Goal: Task Accomplishment & Management: Complete application form

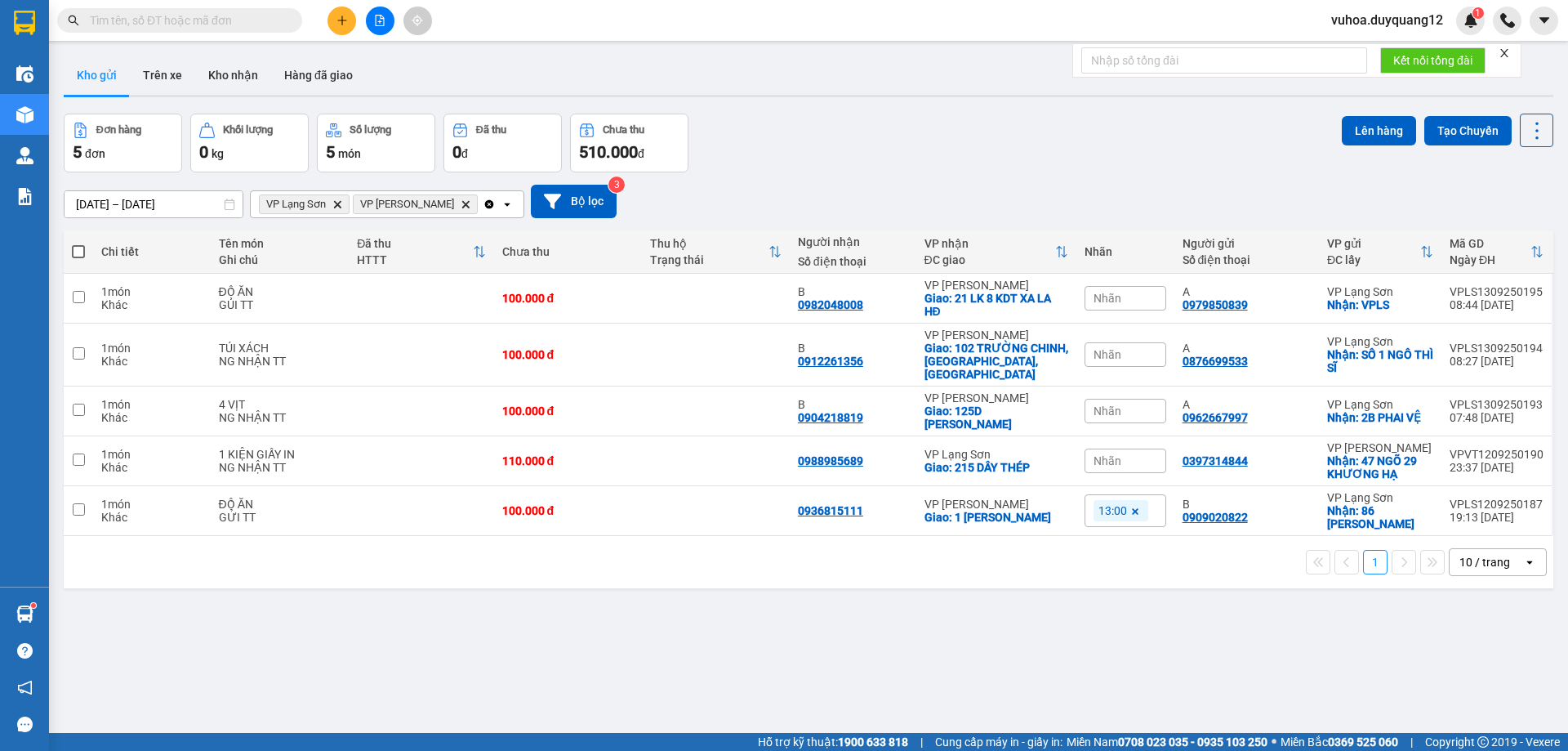
click at [1322, 602] on div "ver 1.8.143 Kho gửi Trên xe Kho nhận Hàng đã giao Đơn hàng 5 đơn Khối lượng 0 k…" at bounding box center [808, 424] width 1502 height 751
click at [1027, 232] on th "VP nhận ĐC giao" at bounding box center [996, 252] width 160 height 43
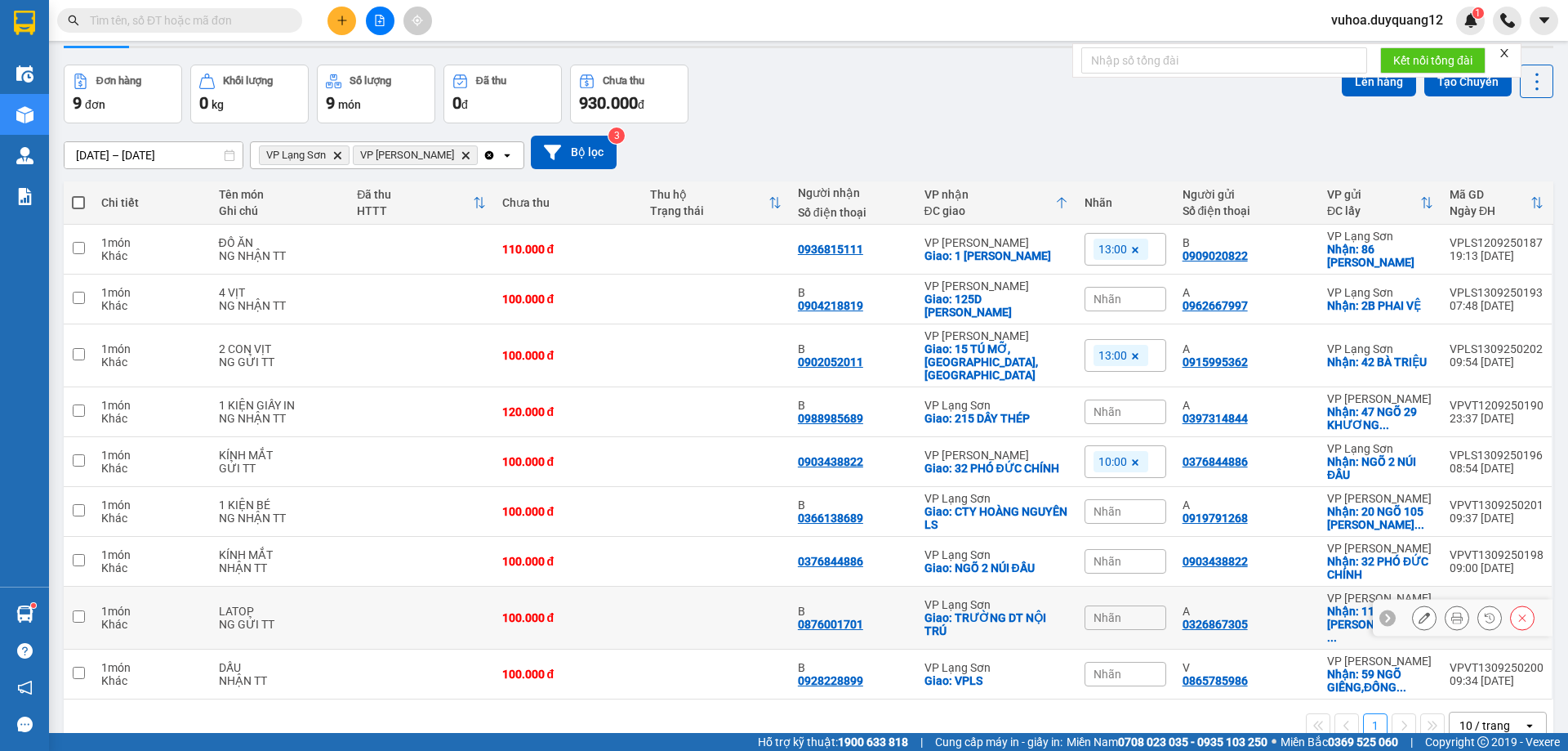
scroll to position [76, 0]
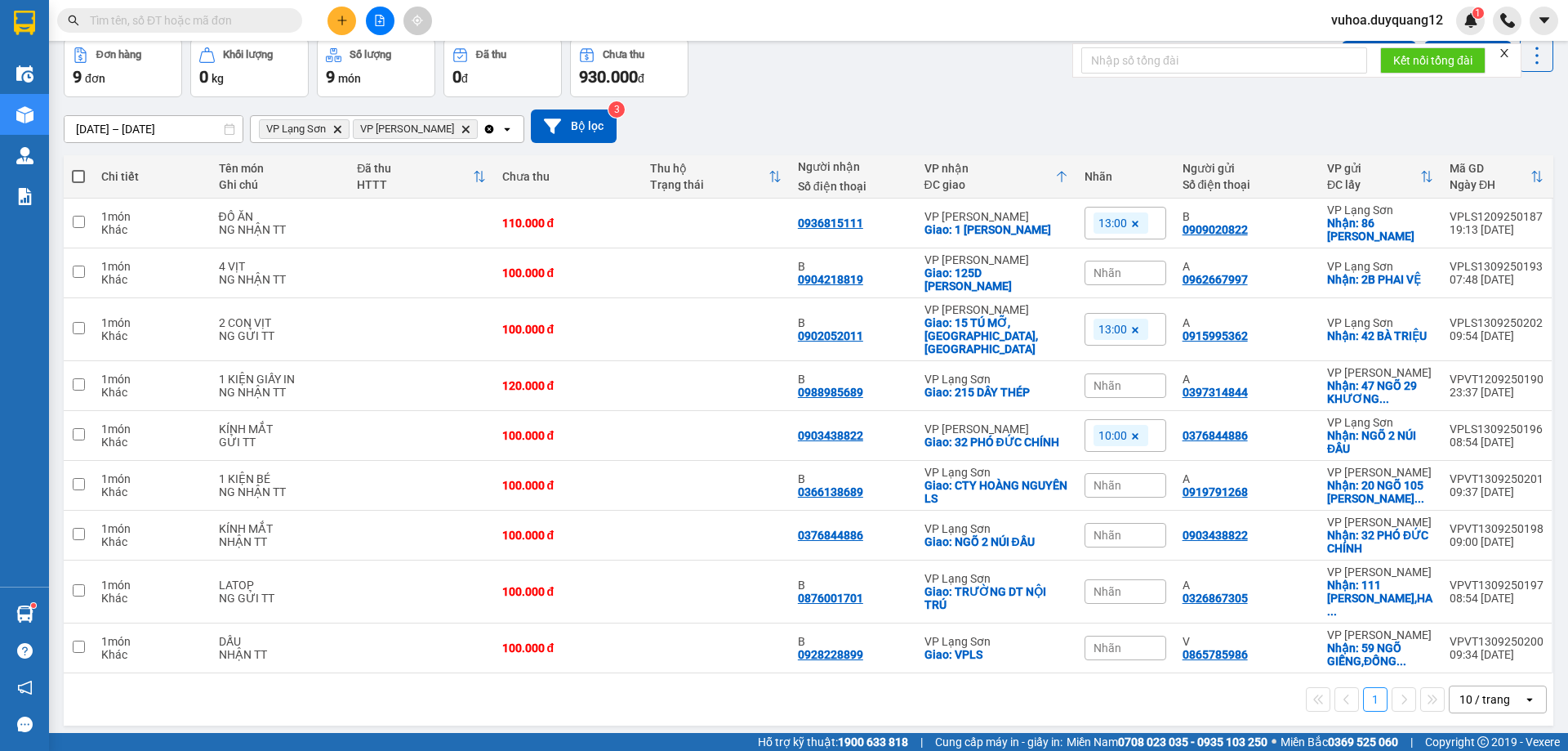
click at [1474, 691] on div "10 / trang" at bounding box center [1485, 699] width 50 height 16
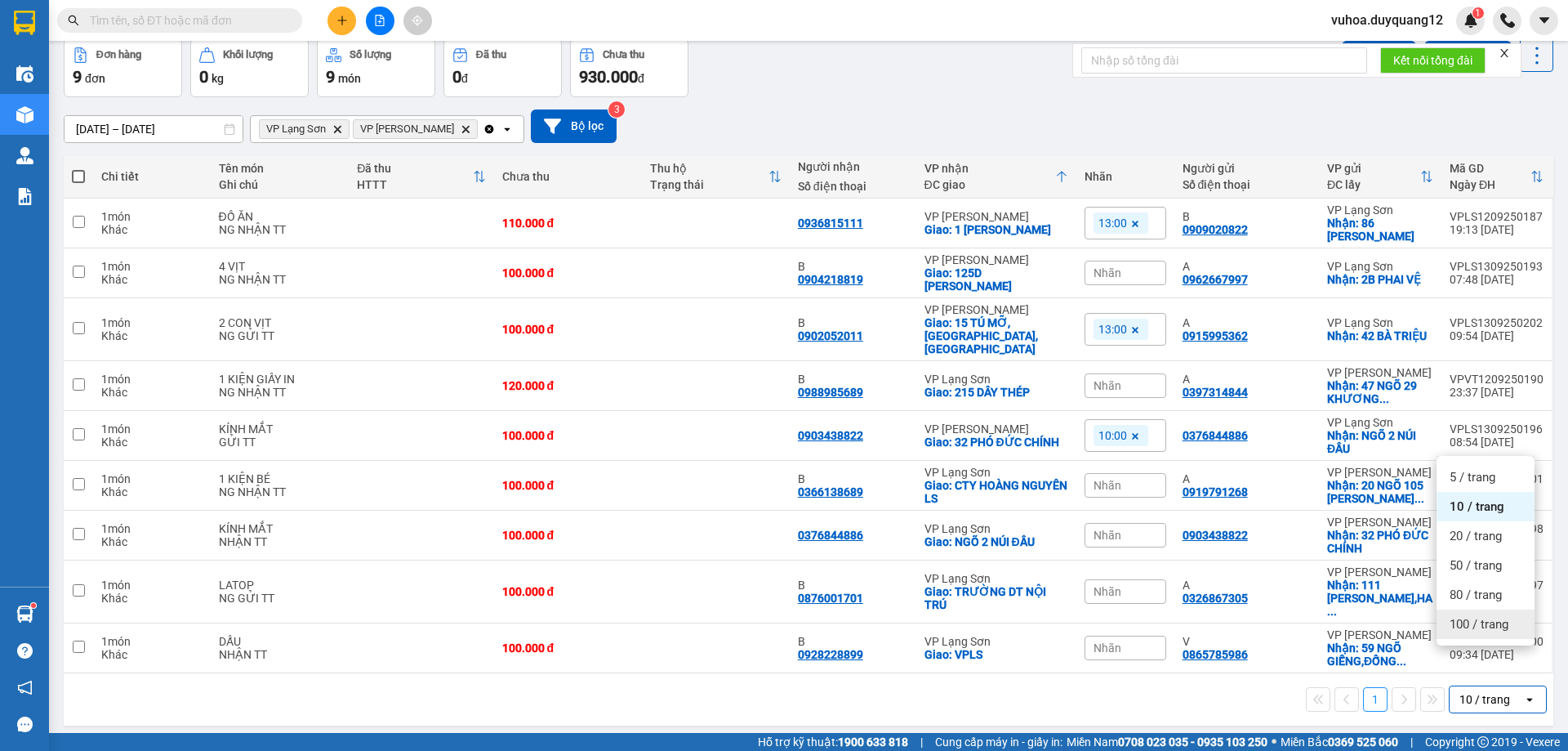
click at [1474, 629] on span "100 / trang" at bounding box center [1479, 624] width 59 height 16
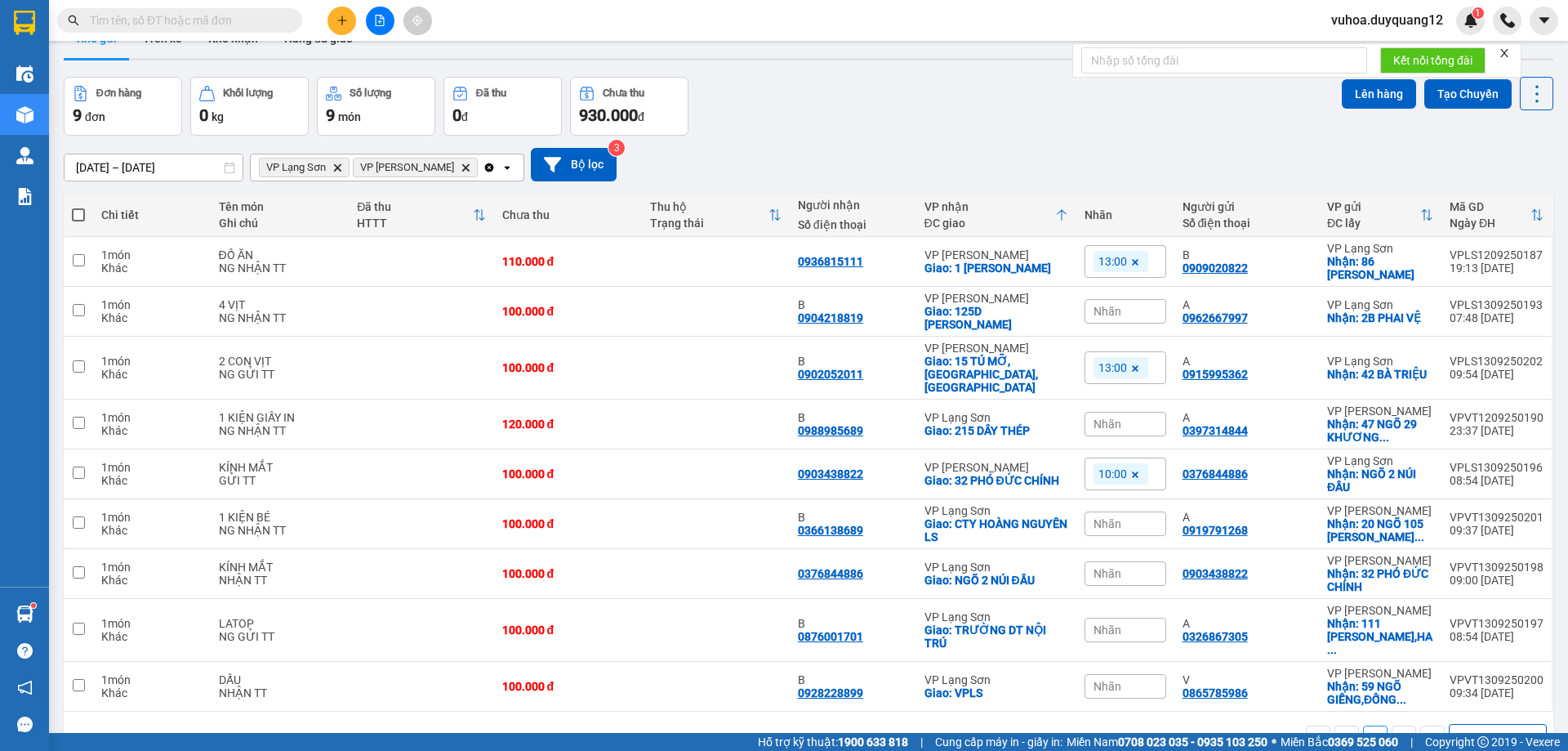
scroll to position [0, 0]
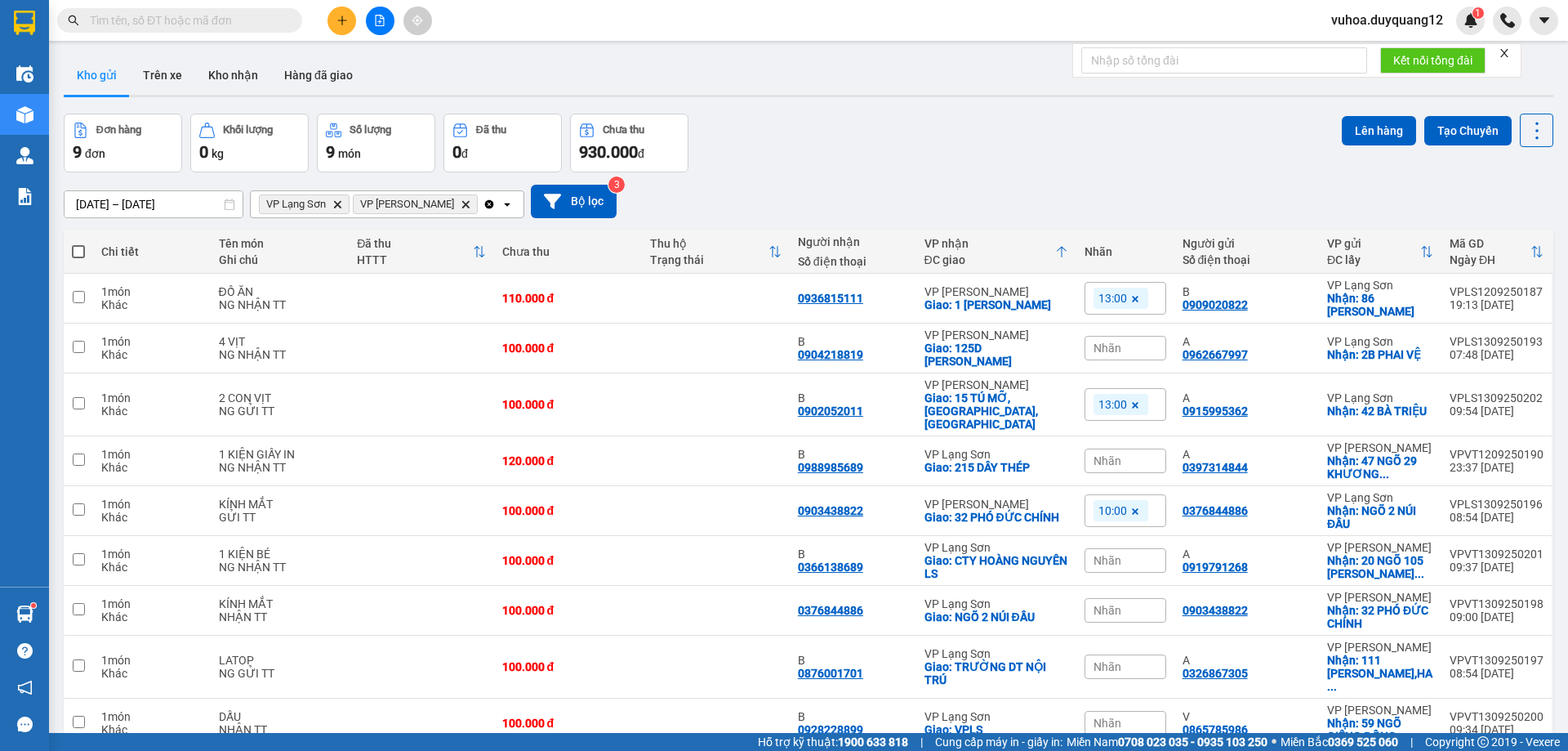
click at [355, 19] on button at bounding box center [341, 21] width 29 height 29
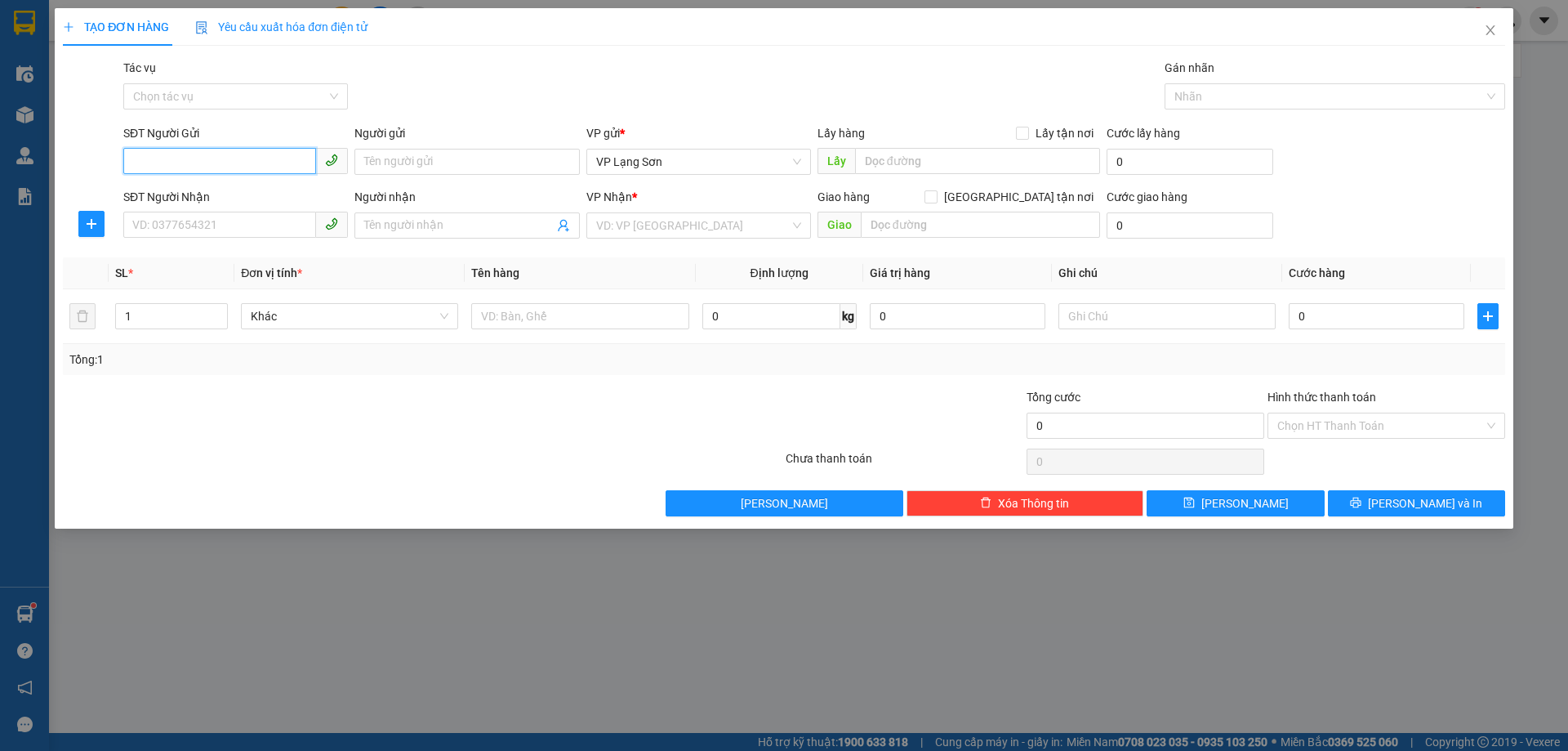
click at [216, 160] on input "SĐT Người Gửi" at bounding box center [220, 161] width 193 height 26
click at [181, 161] on input "0931215688" at bounding box center [220, 161] width 193 height 26
click at [230, 238] on span at bounding box center [235, 226] width 225 height 26
type input "0931215188"
click at [237, 228] on input "SĐT Người Nhận" at bounding box center [220, 225] width 193 height 26
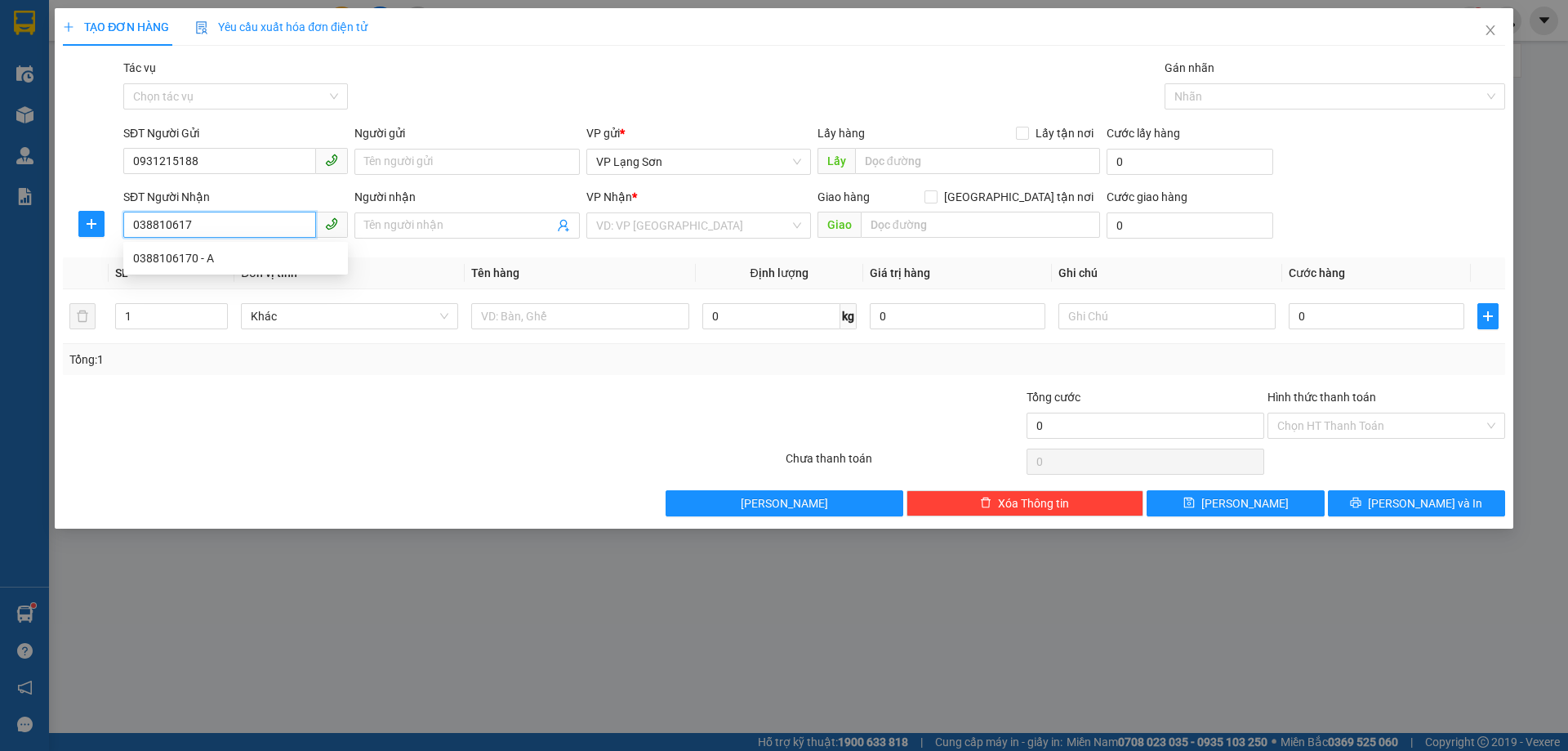
type input "0388106170"
click at [171, 252] on div "0388106170 - A" at bounding box center [235, 258] width 205 height 18
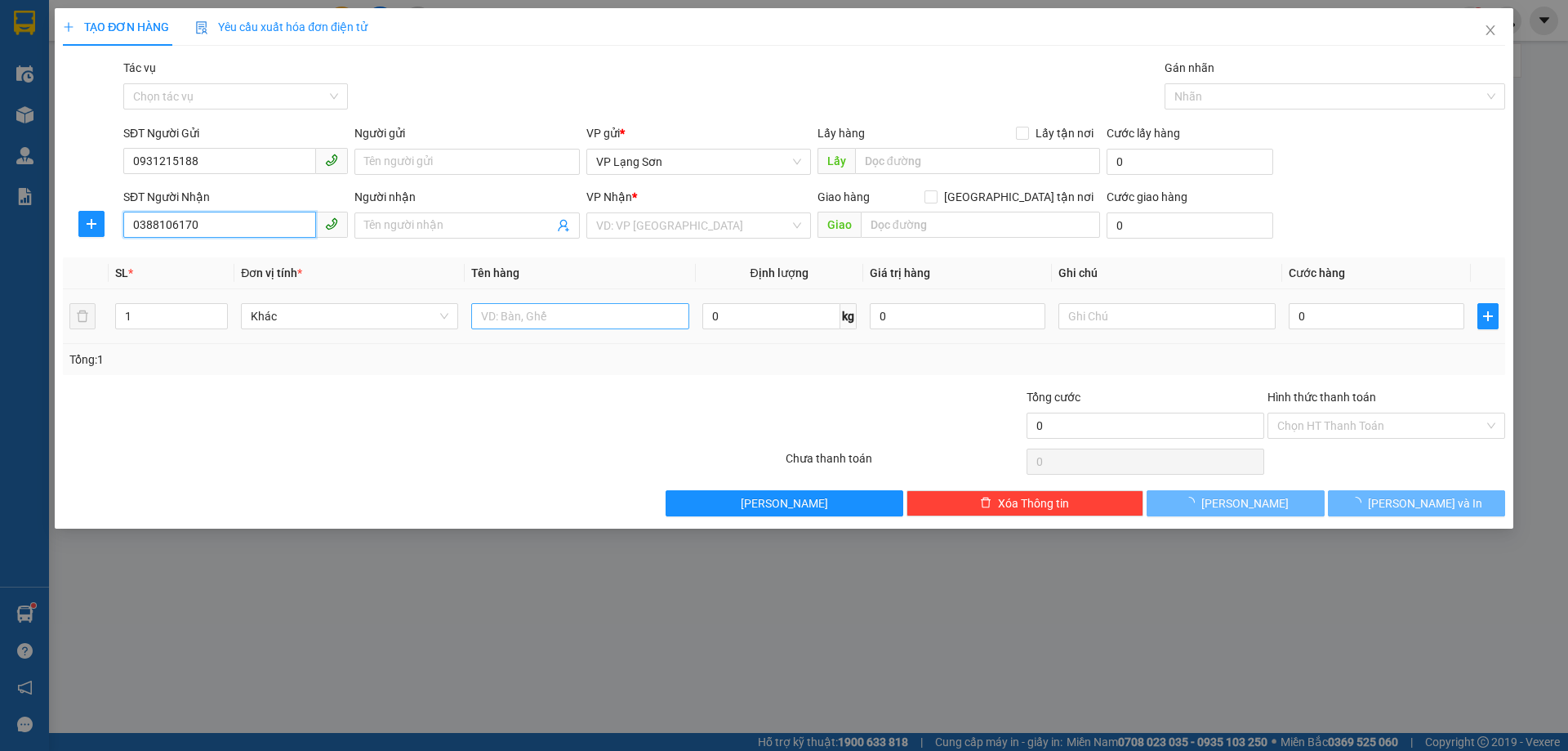
type input "A"
checkbox input "true"
type input "562 [PERSON_NAME]"
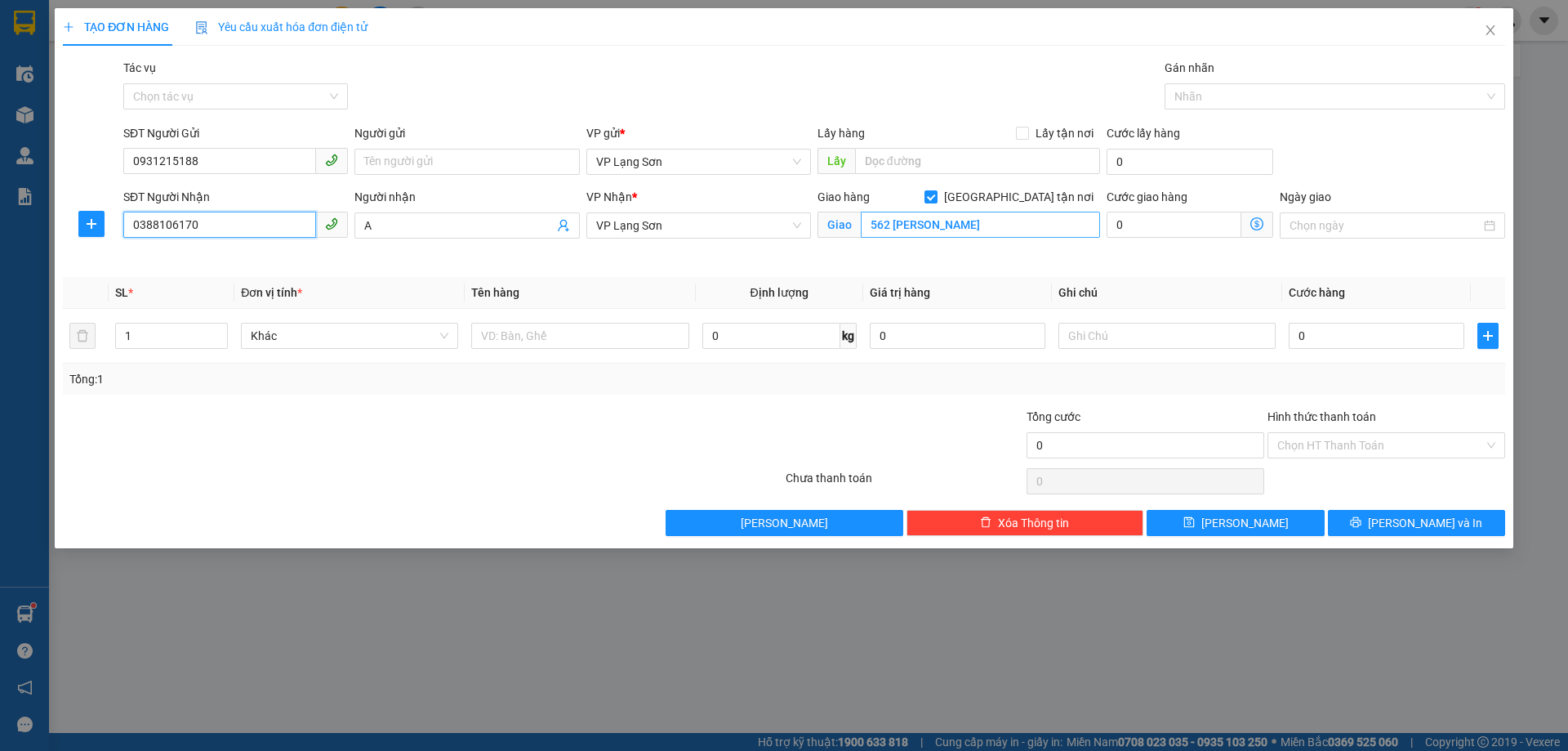
type input "0388106170"
type input "H"
type input "HỮU NGHỊ"
click at [1296, 339] on input "0" at bounding box center [1376, 336] width 175 height 26
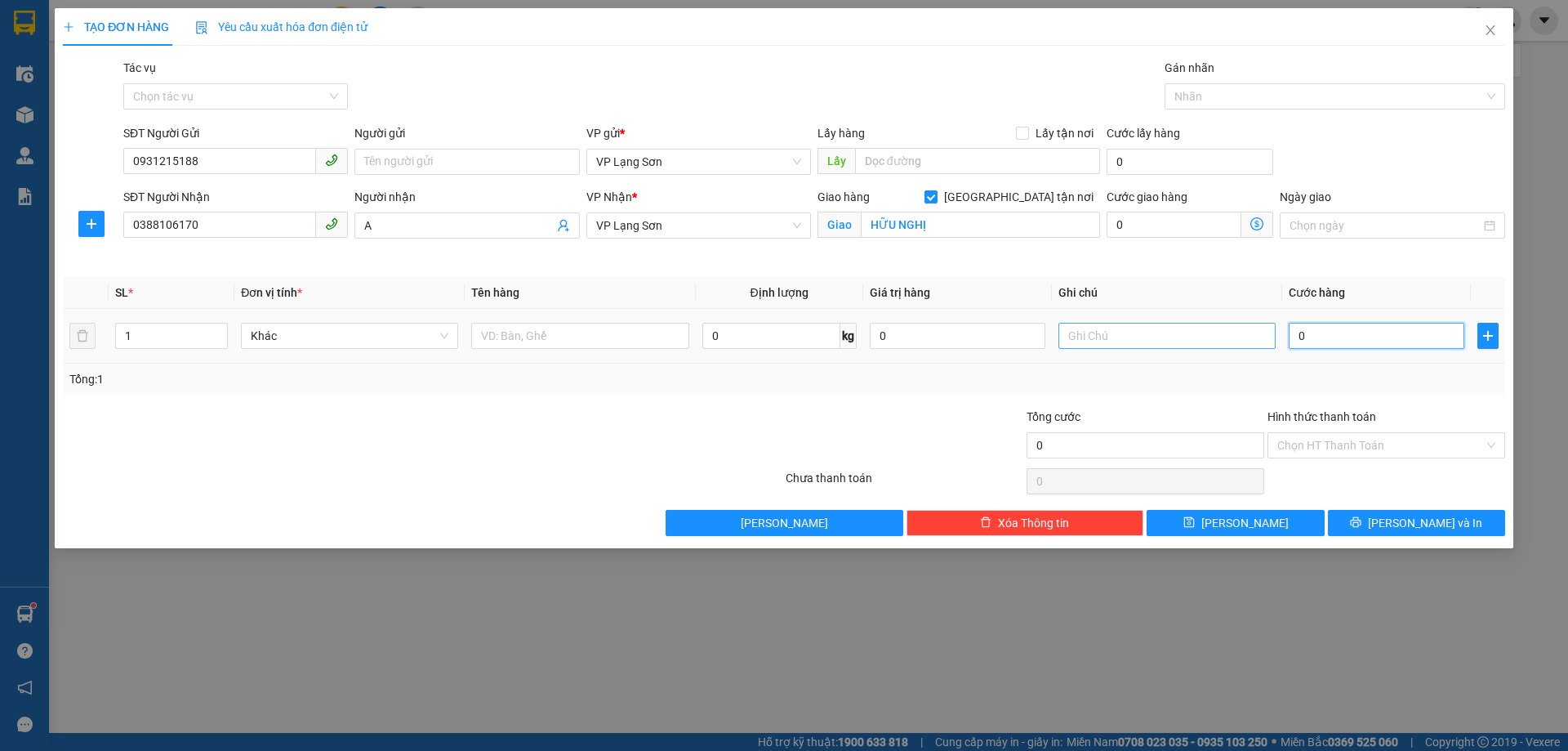
type input "1"
type input "12"
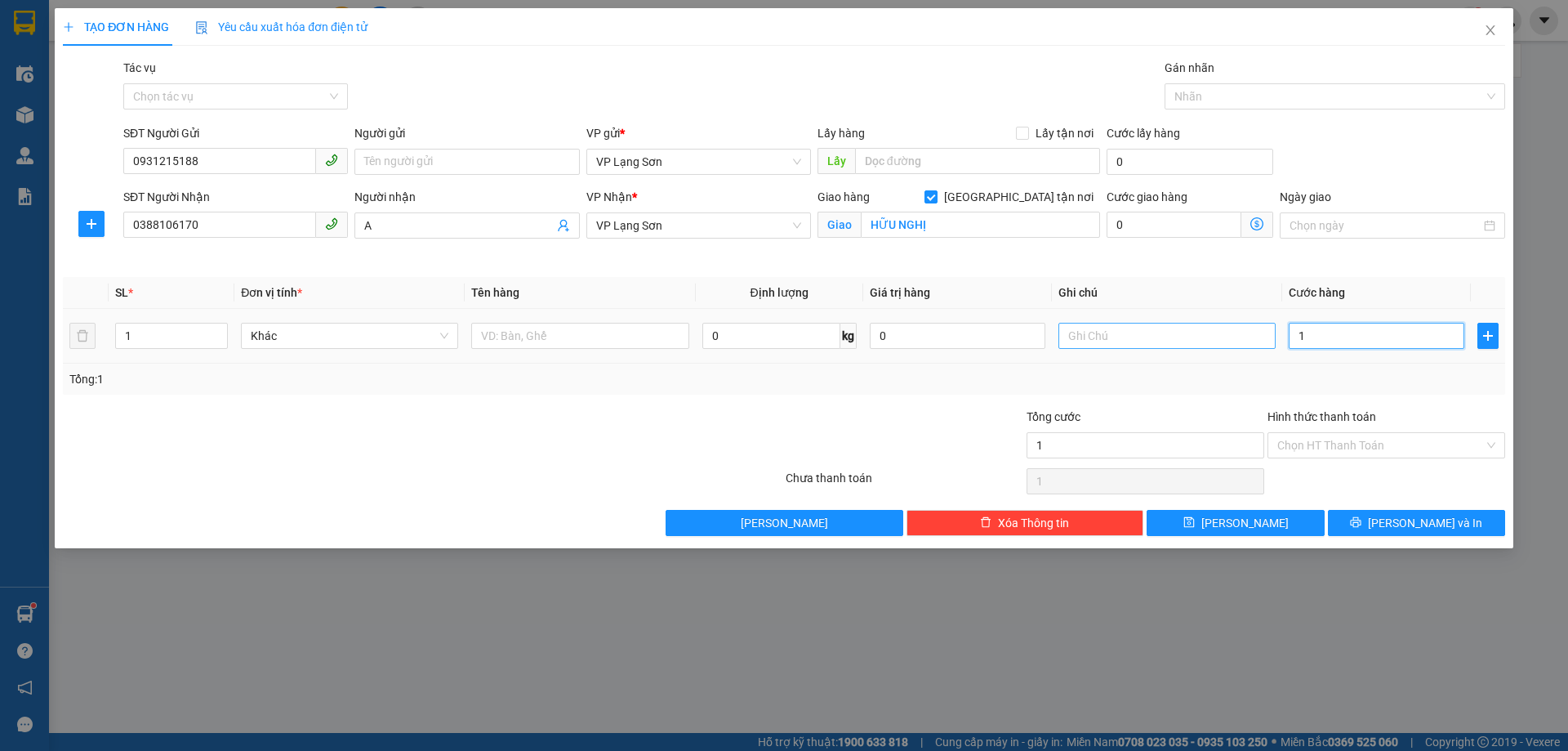
type input "12"
type input "1"
type input "0"
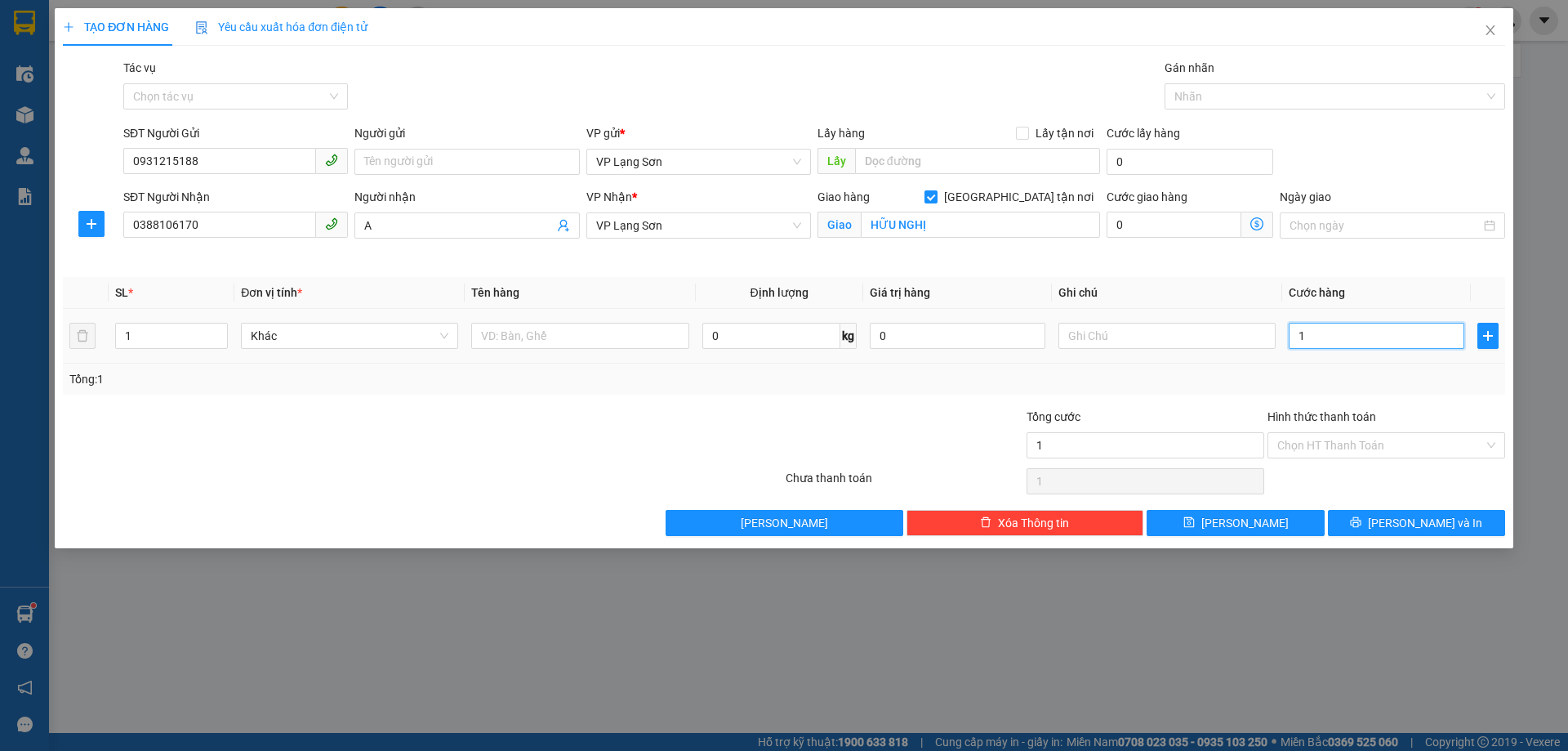
type input "0"
click at [935, 165] on input "text" at bounding box center [977, 161] width 245 height 26
type input "T"
click at [974, 89] on div "Tác vụ Chọn tác vụ Gán nhãn Nhãn" at bounding box center [814, 88] width 1388 height 57
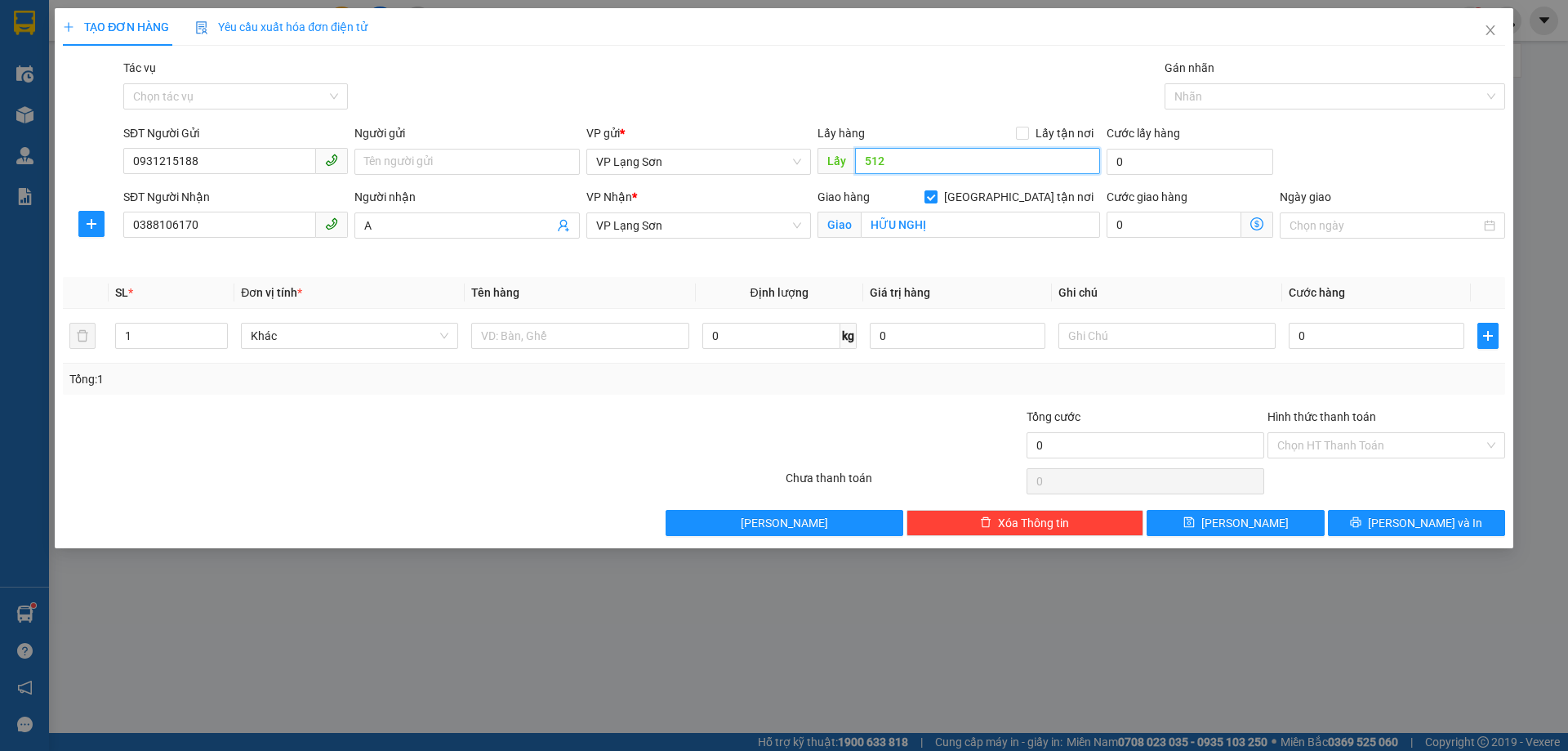
click at [922, 155] on input "512" at bounding box center [977, 161] width 245 height 26
click at [920, 164] on input "512" at bounding box center [977, 161] width 245 height 26
type input "512 MINH KHAI"
click at [1027, 132] on input "Lấy tận nơi" at bounding box center [1021, 132] width 11 height 11
checkbox input "true"
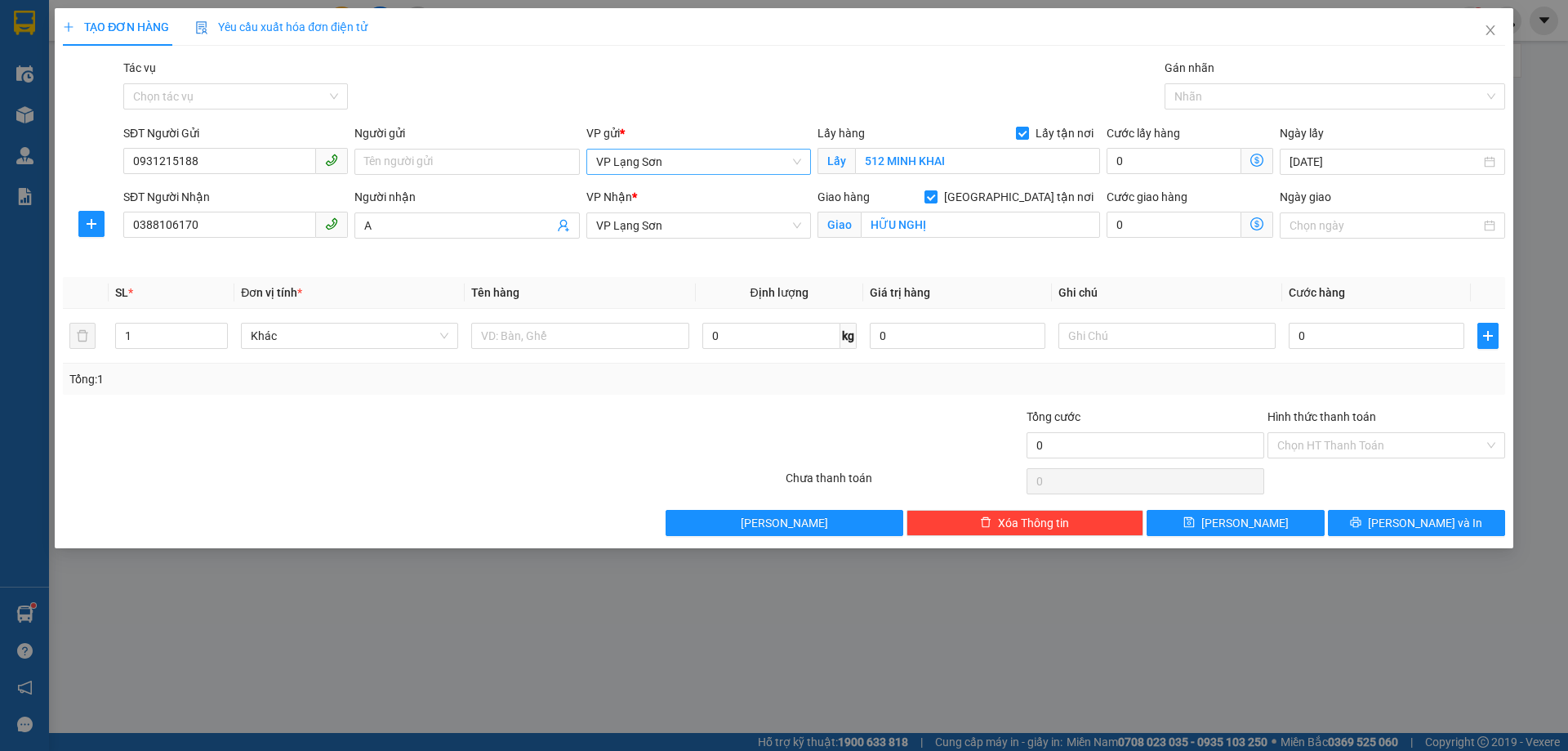
drag, startPoint x: 651, startPoint y: 158, endPoint x: 641, endPoint y: 175, distance: 19.7
click at [650, 158] on span "VP Lạng Sơn" at bounding box center [699, 161] width 205 height 24
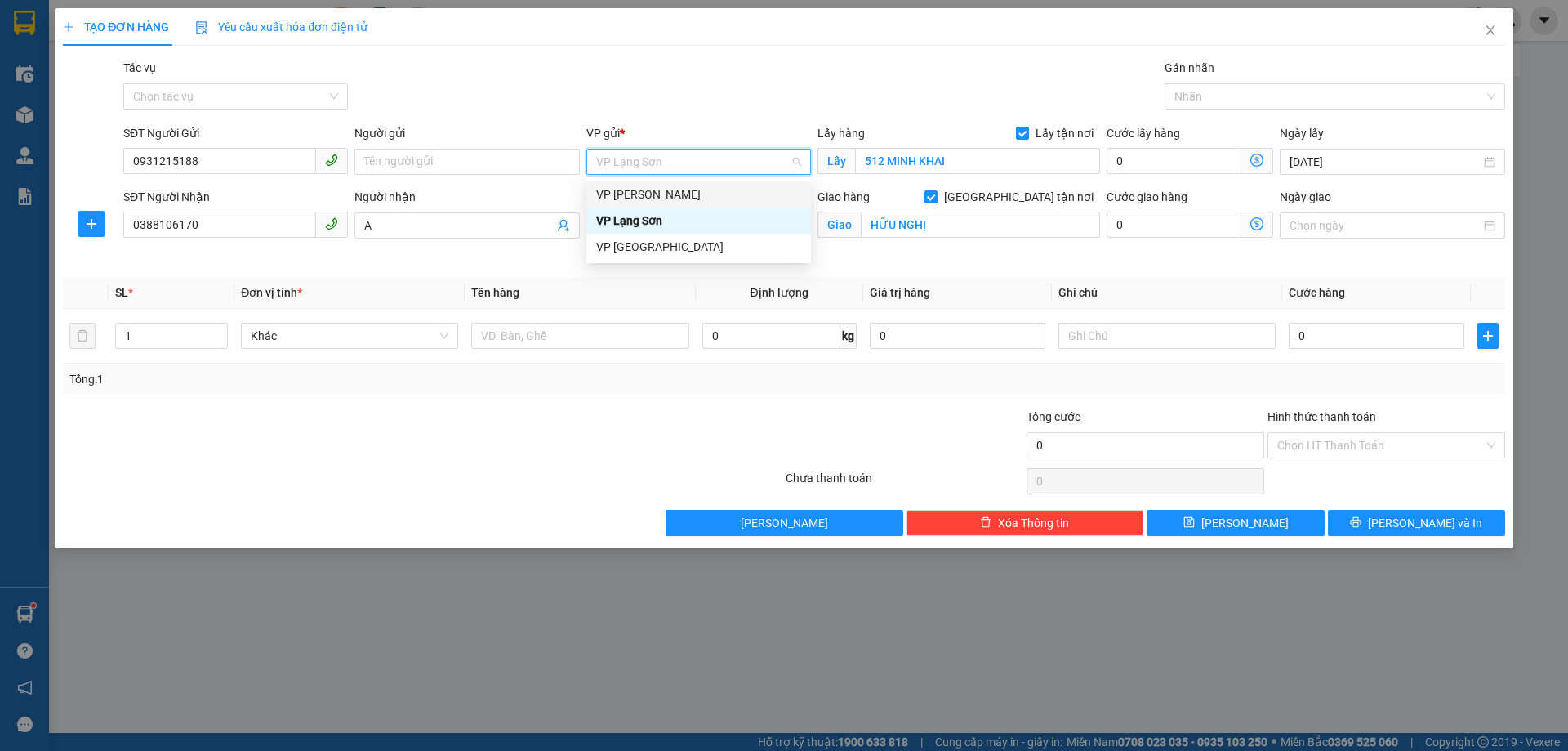
click at [645, 201] on div "VP [PERSON_NAME]" at bounding box center [699, 194] width 205 height 18
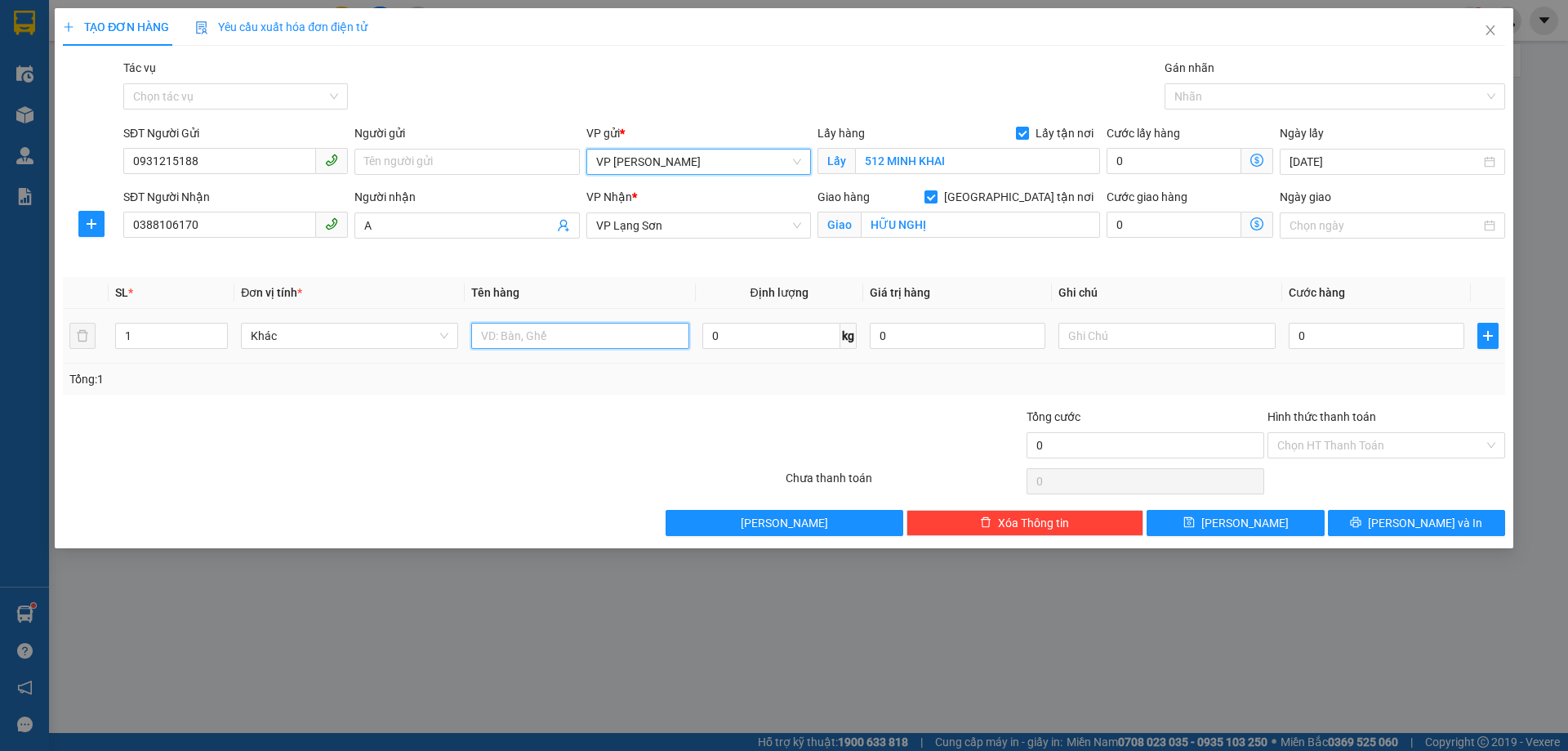
click at [565, 324] on input "text" at bounding box center [580, 336] width 217 height 26
type input "GIẤY TỜ"
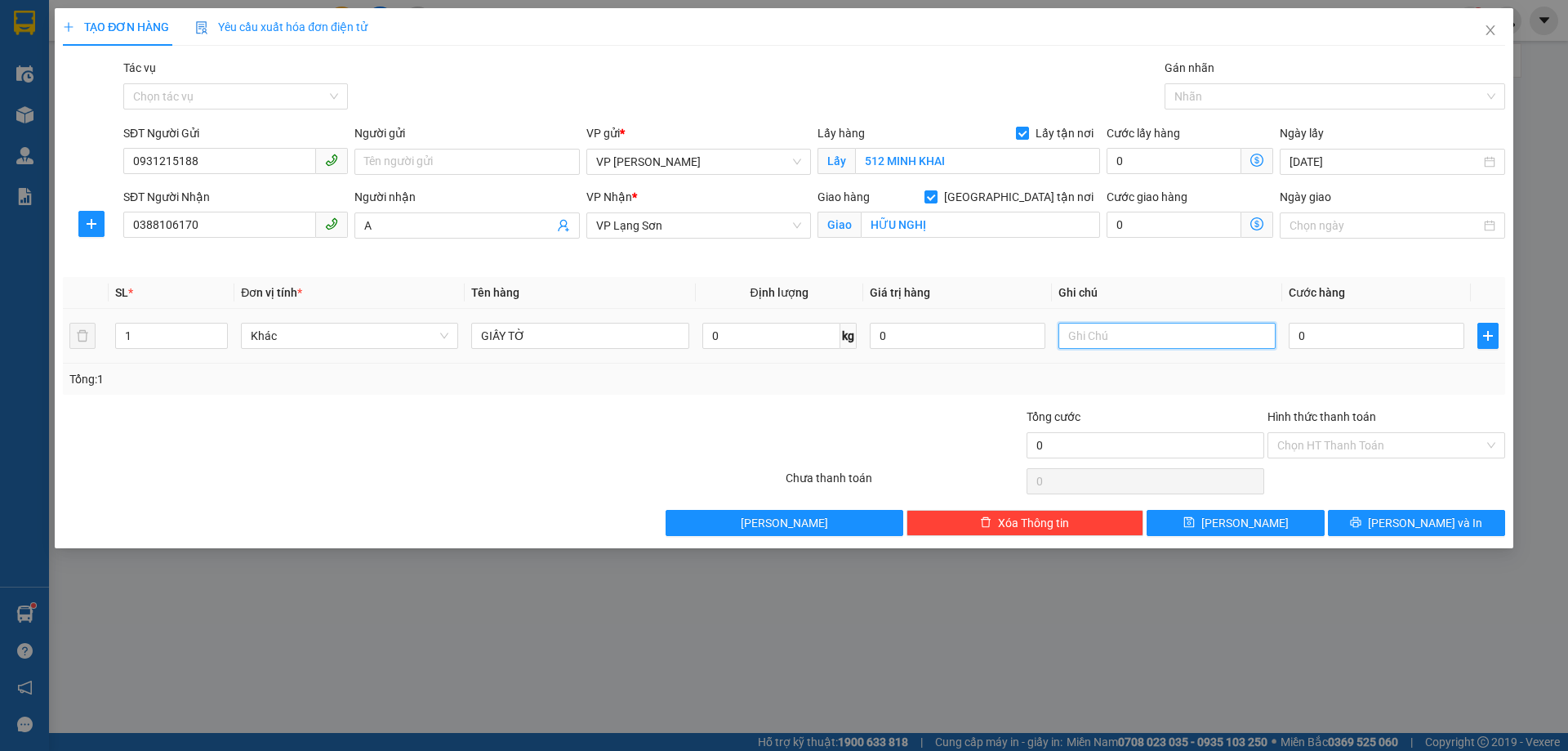
click at [1138, 339] on input "text" at bounding box center [1167, 336] width 217 height 26
type input "NHẬN TT"
type input "1"
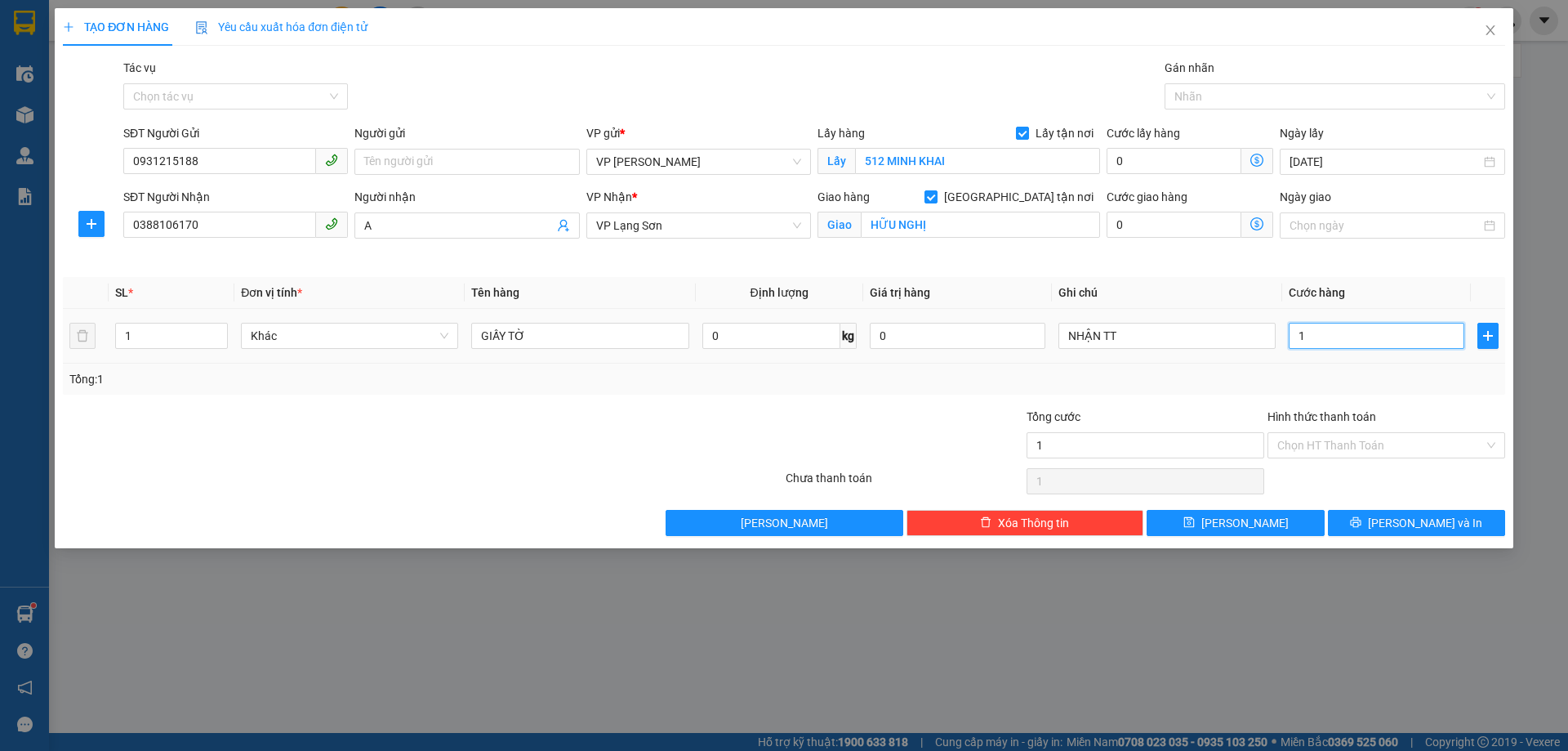
type input "10"
type input "100"
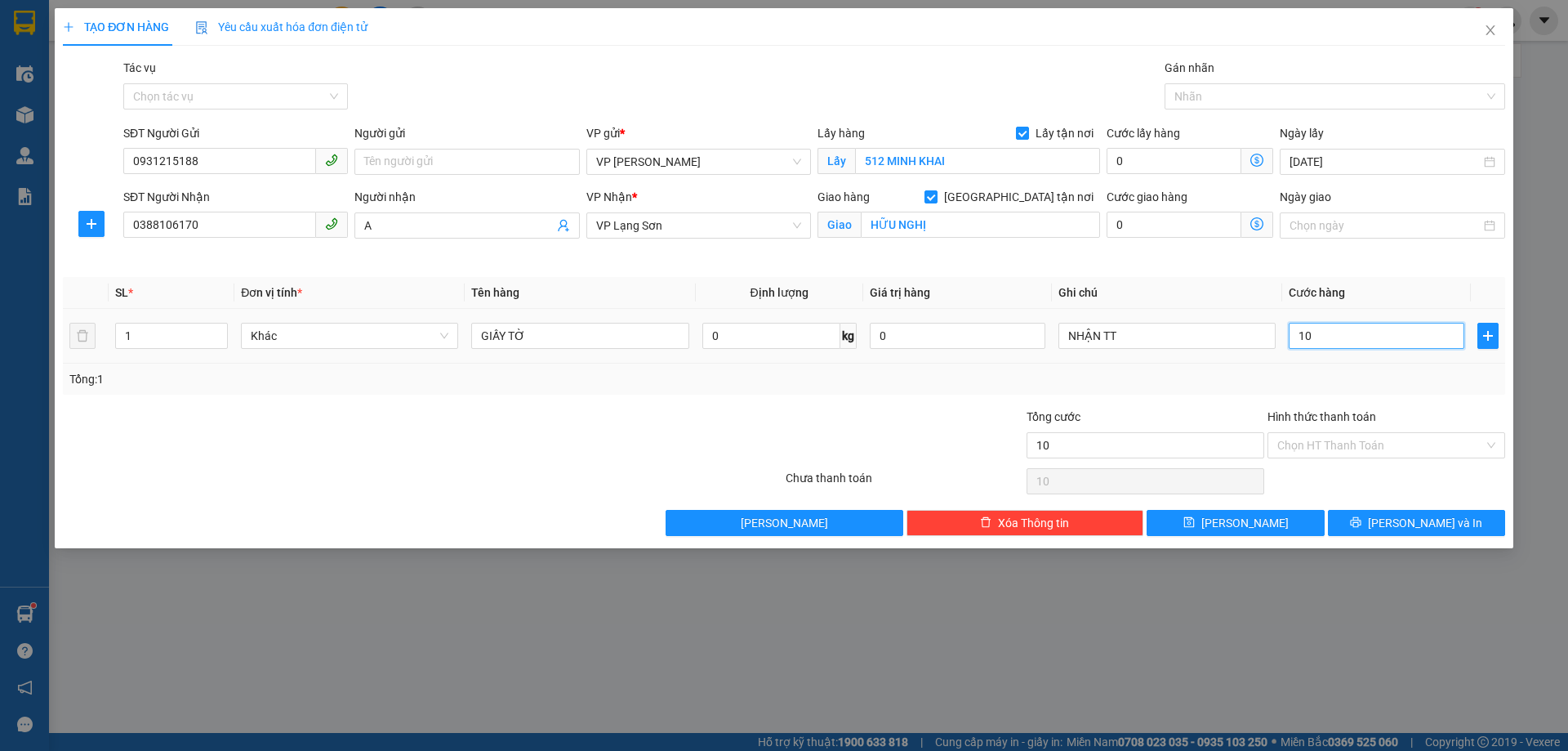
type input "100"
type input "100.000"
click at [1178, 359] on td "NHẬN TT" at bounding box center [1166, 336] width 230 height 55
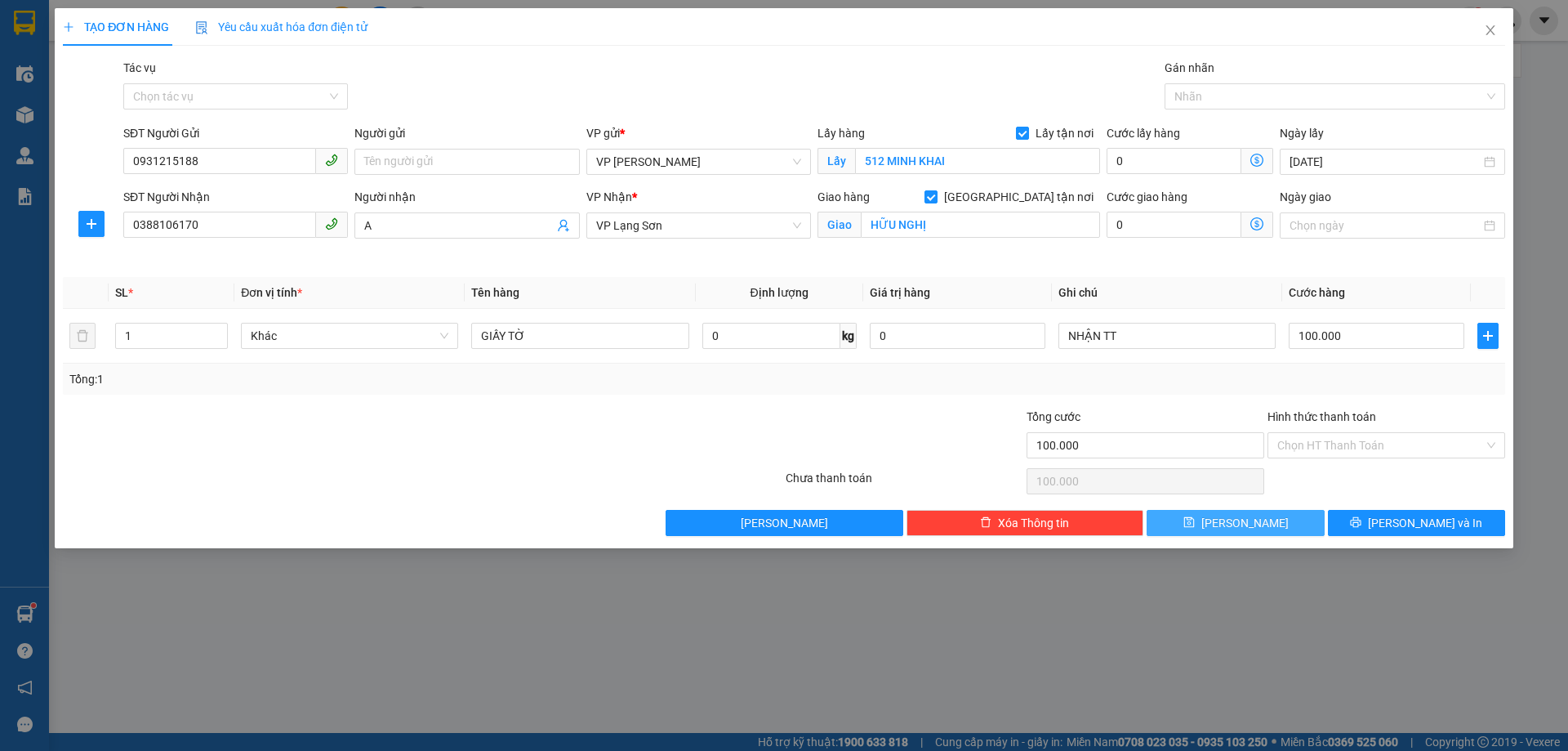
click at [1269, 523] on button "[PERSON_NAME]" at bounding box center [1235, 523] width 177 height 26
checkbox input "false"
type input "0"
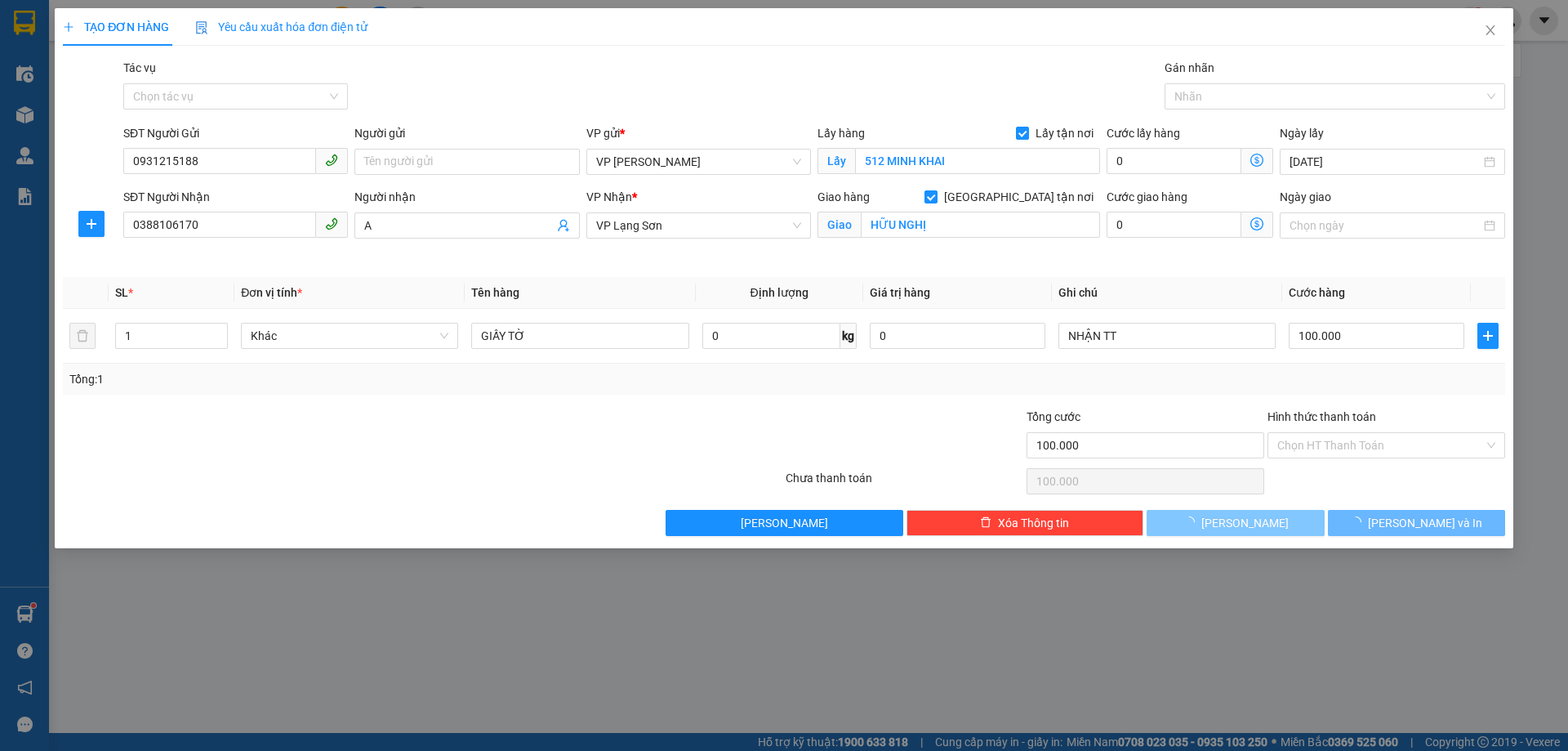
type input "0"
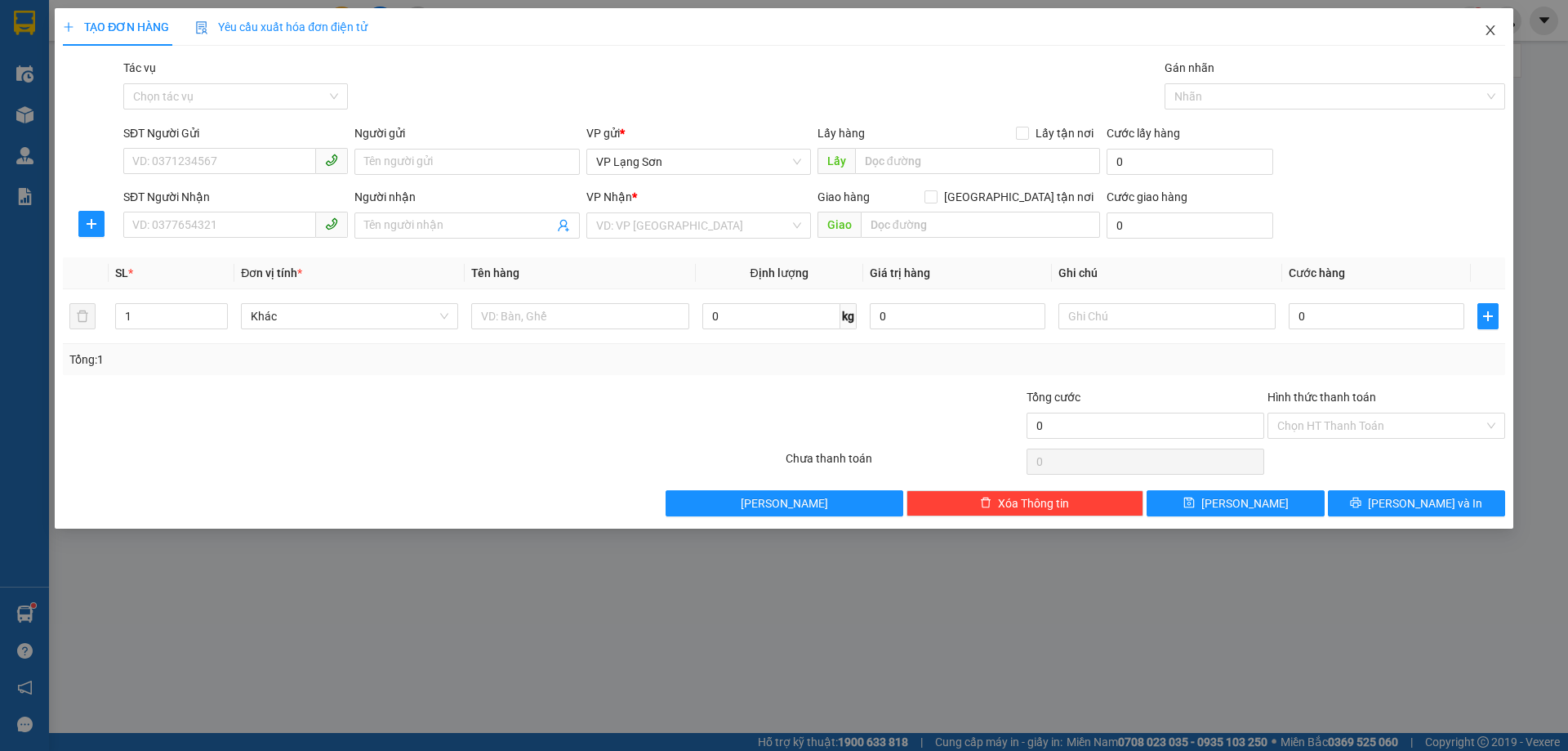
click at [1495, 36] on icon "close" at bounding box center [1490, 30] width 13 height 13
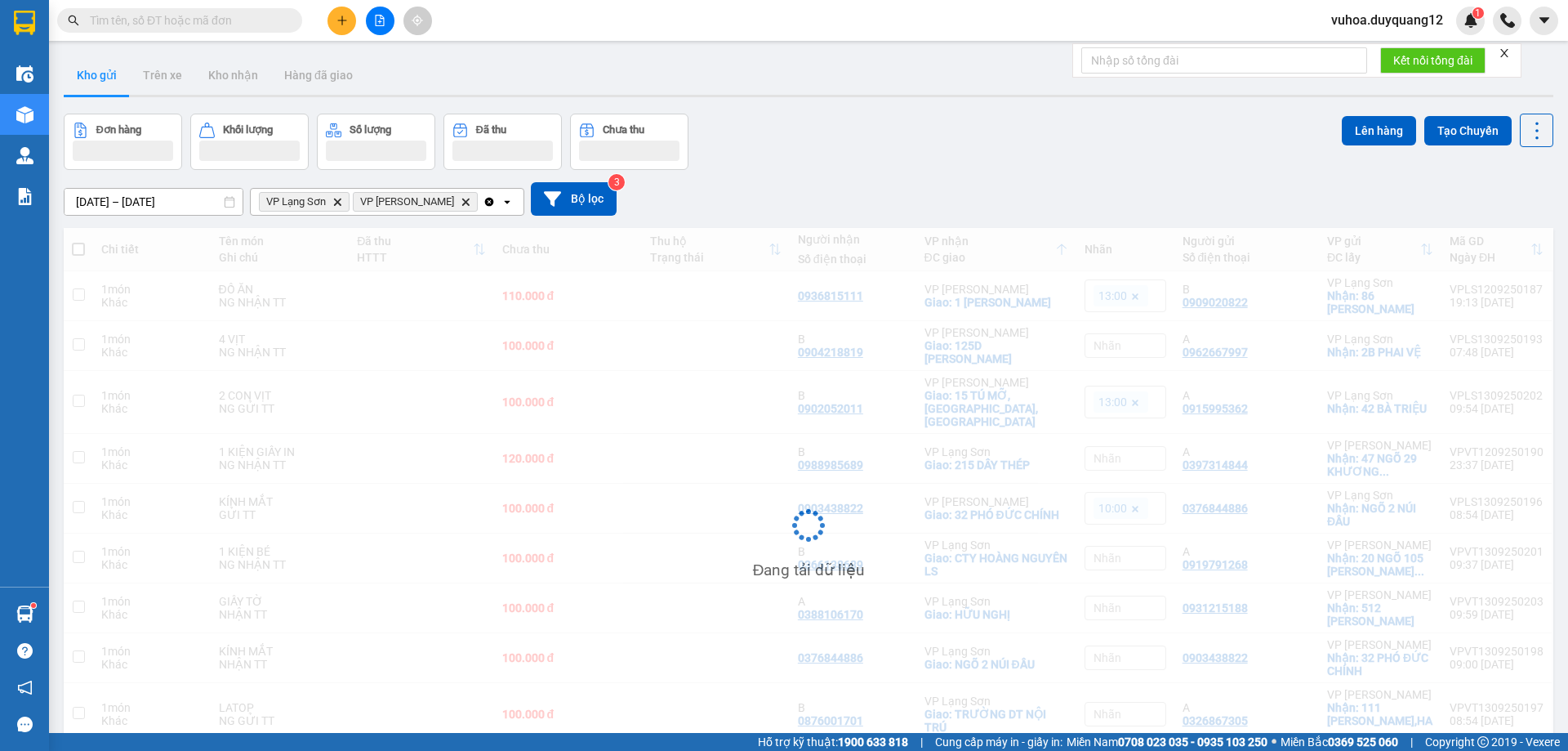
click at [1435, 185] on div "[DATE] – [DATE] Press the down arrow key to interact with the calendar and sele…" at bounding box center [808, 199] width 1489 height 34
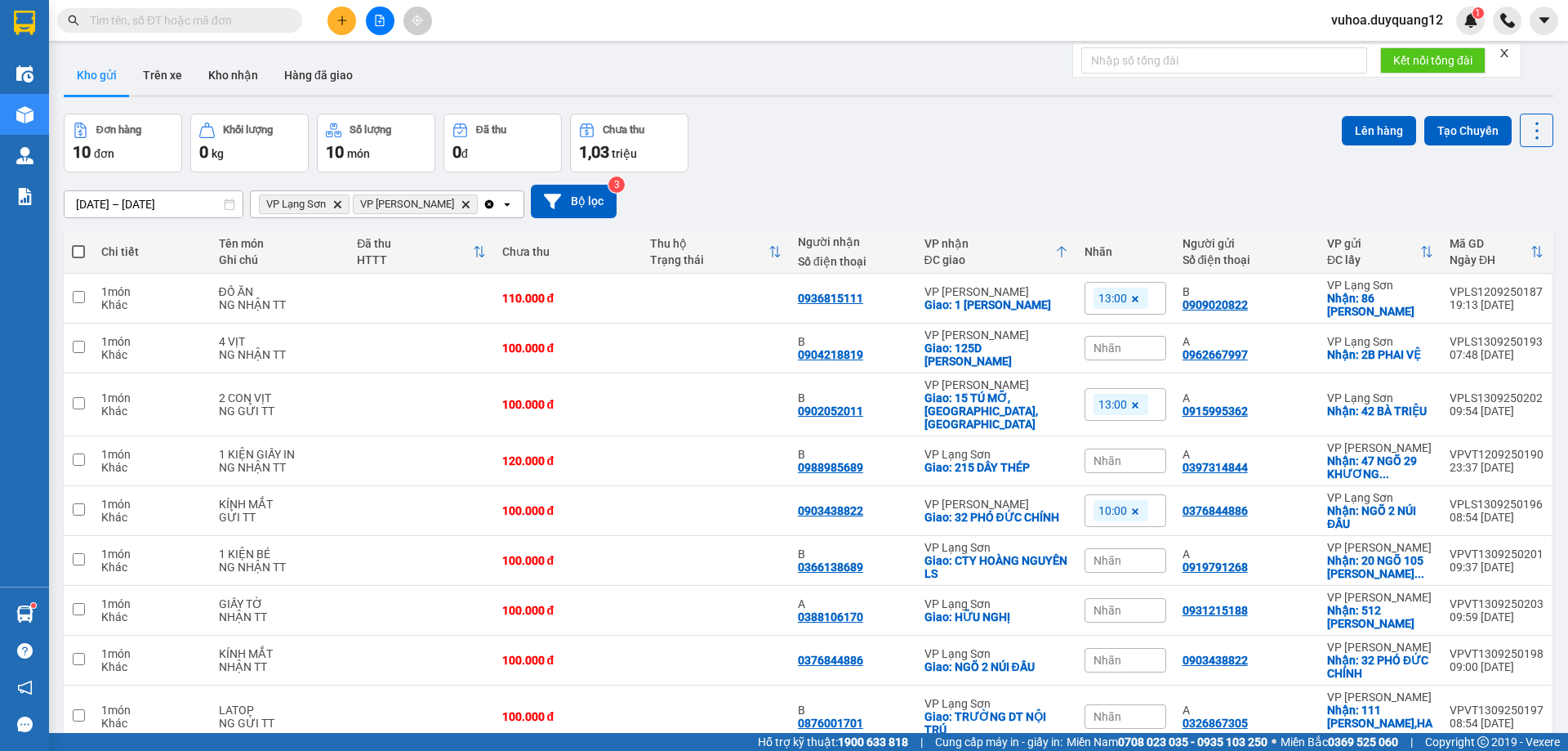
click at [1250, 173] on div "[DATE] – [DATE] Press the down arrow key to interact with the calendar and sele…" at bounding box center [808, 201] width 1489 height 58
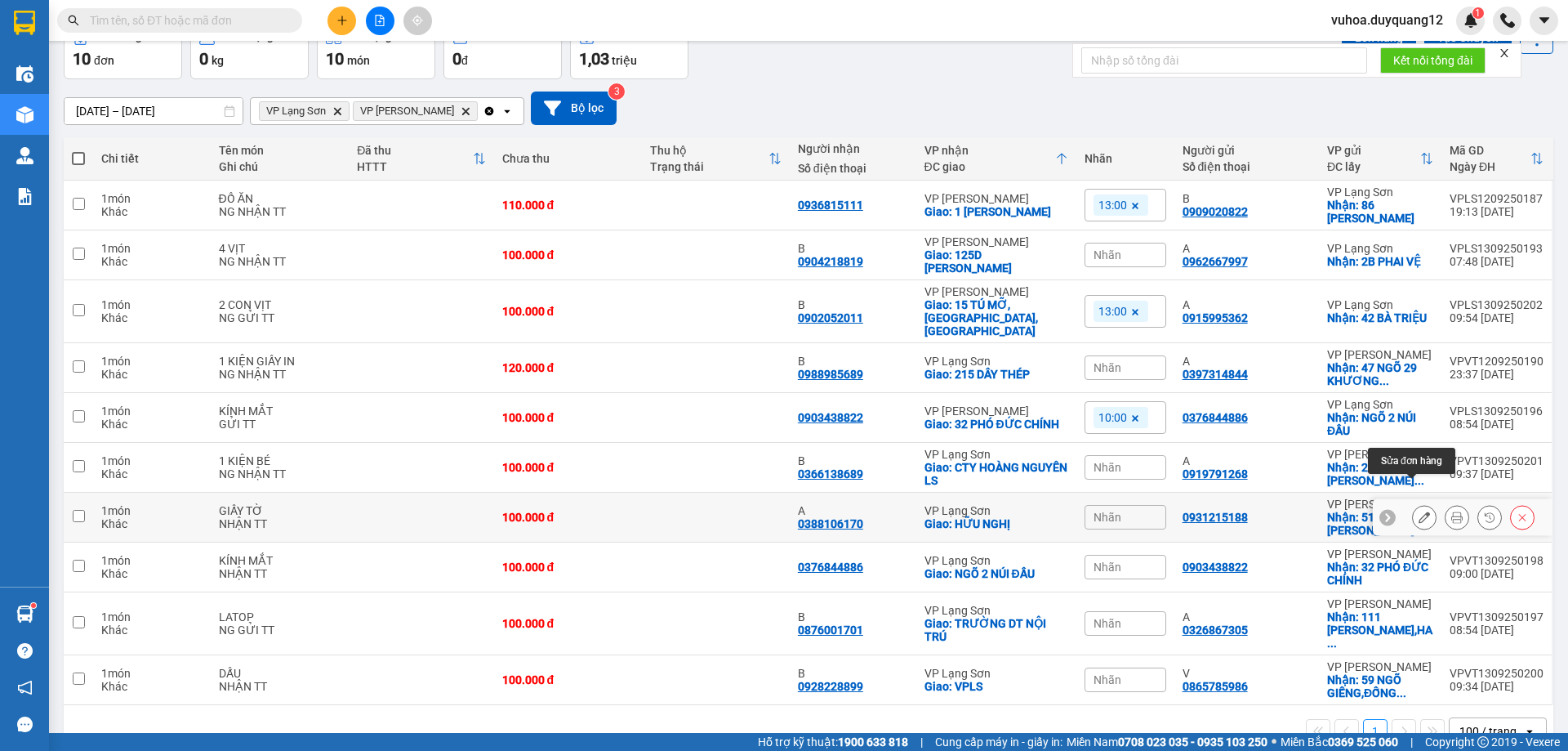
click at [1419, 511] on icon at bounding box center [1424, 517] width 11 height 11
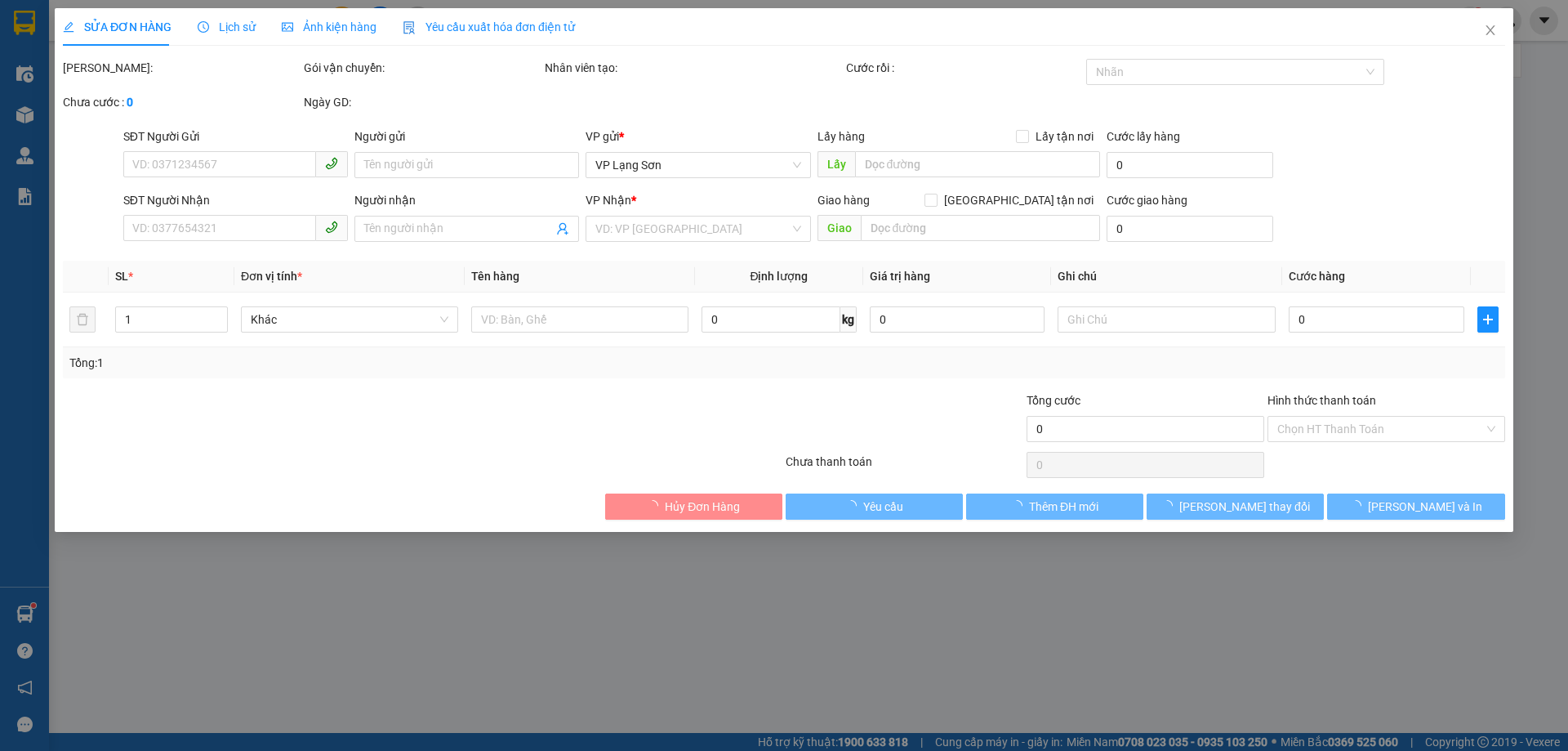
type input "0931215188"
checkbox input "true"
type input "512 MINH KHAI"
type input "0388106170"
type input "A"
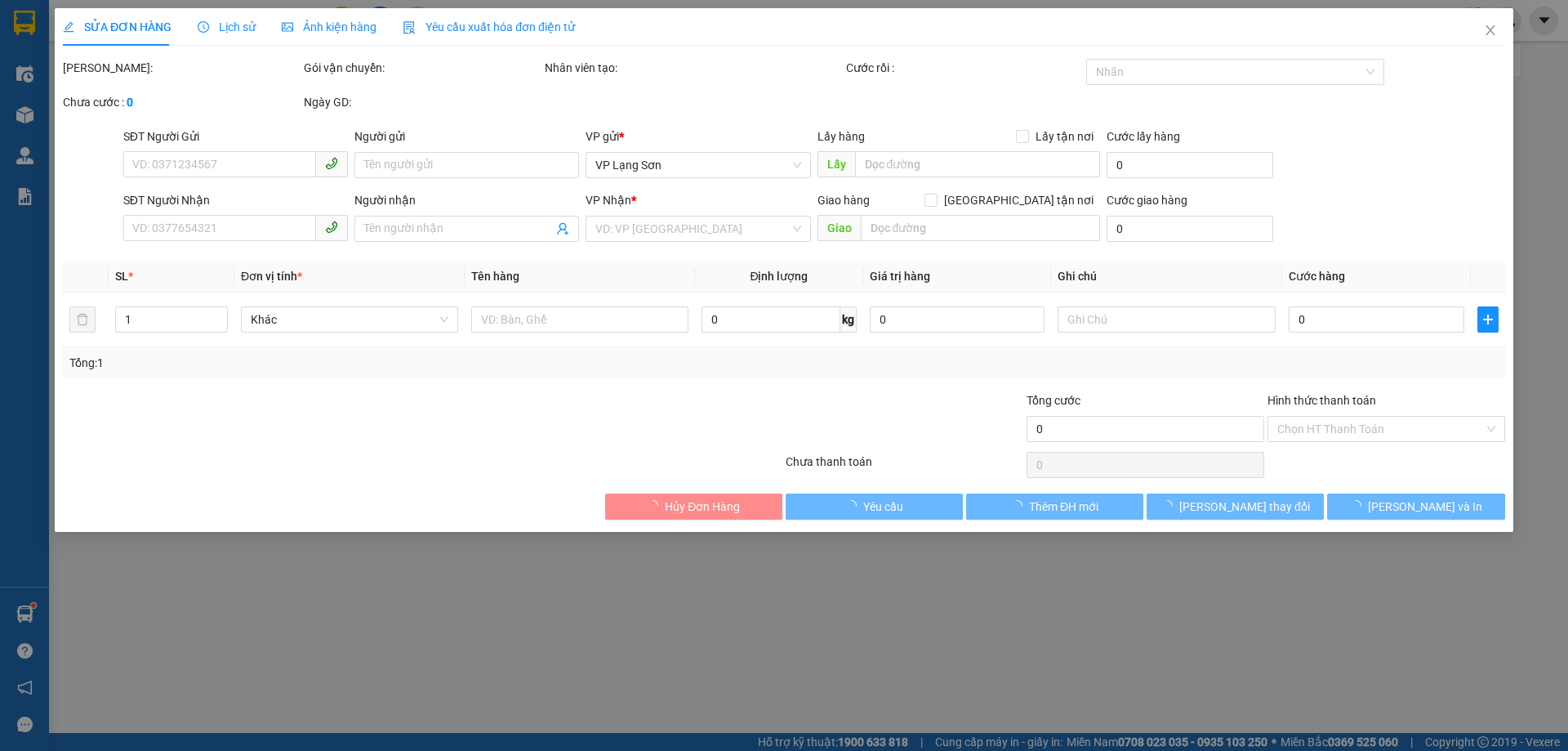
checkbox input "true"
type input "HỮU NGHỊ"
type input "100.000"
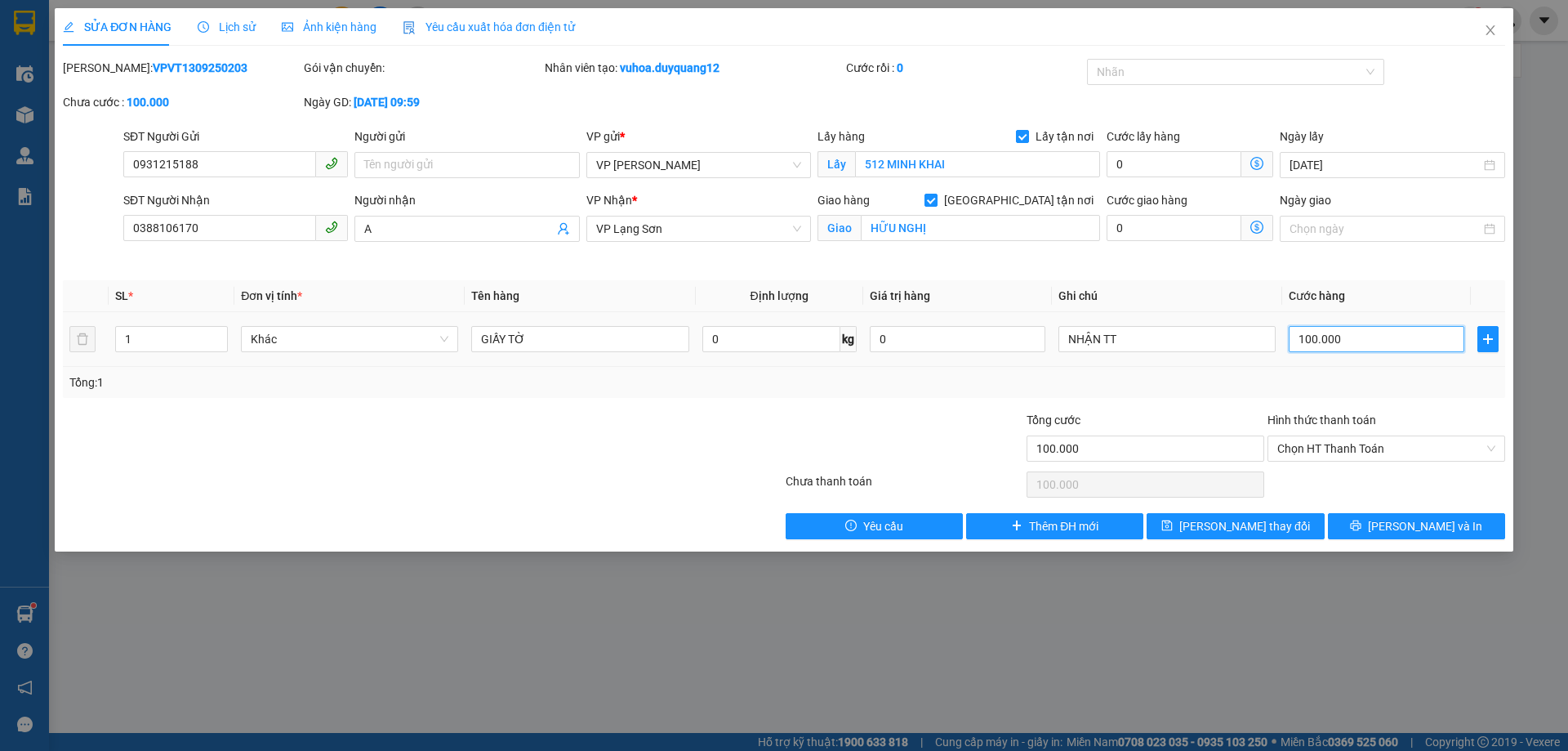
click at [1325, 345] on input "100.000" at bounding box center [1376, 339] width 175 height 26
click at [1187, 298] on th "Ghi chú" at bounding box center [1166, 296] width 230 height 32
type input "1"
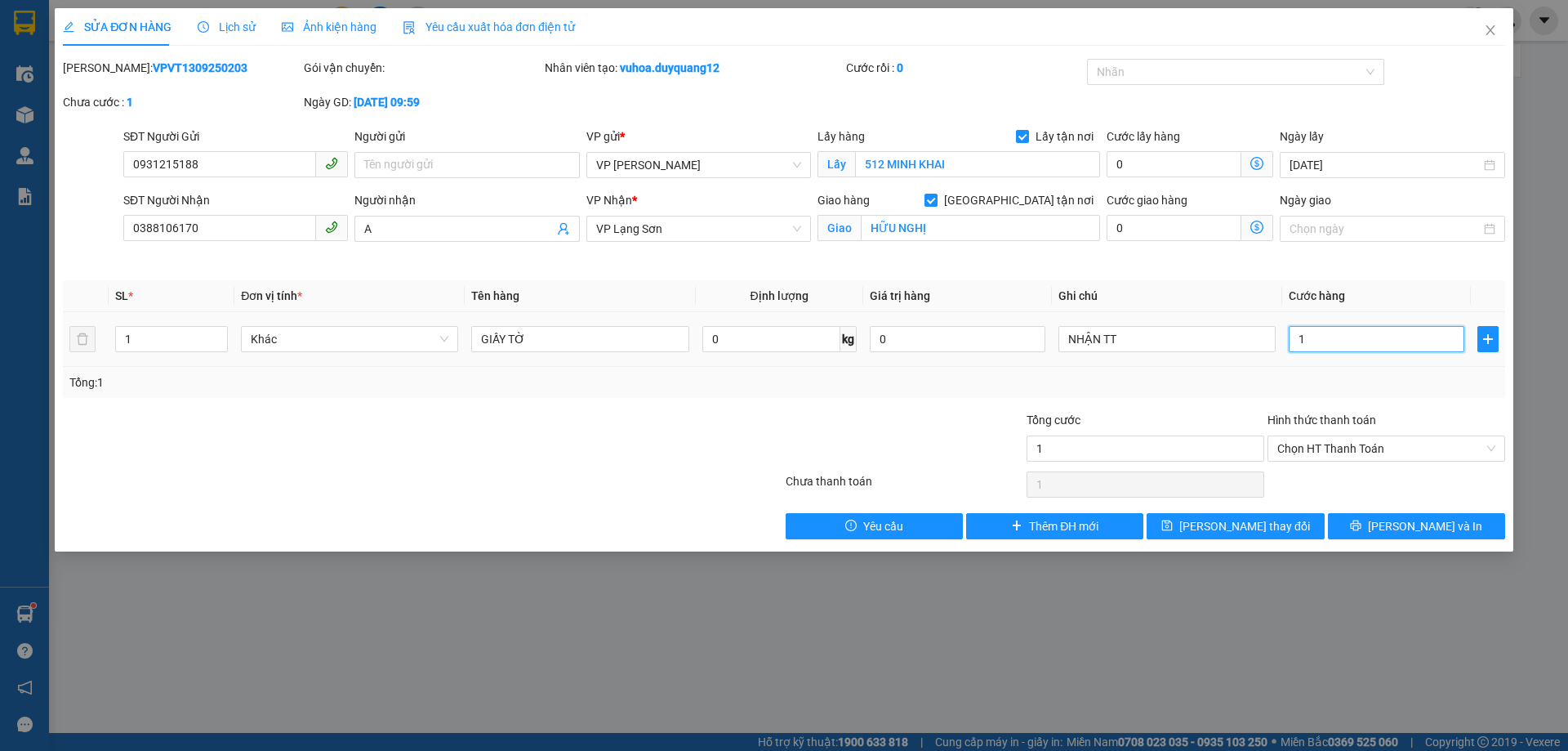
type input "12"
type input "120"
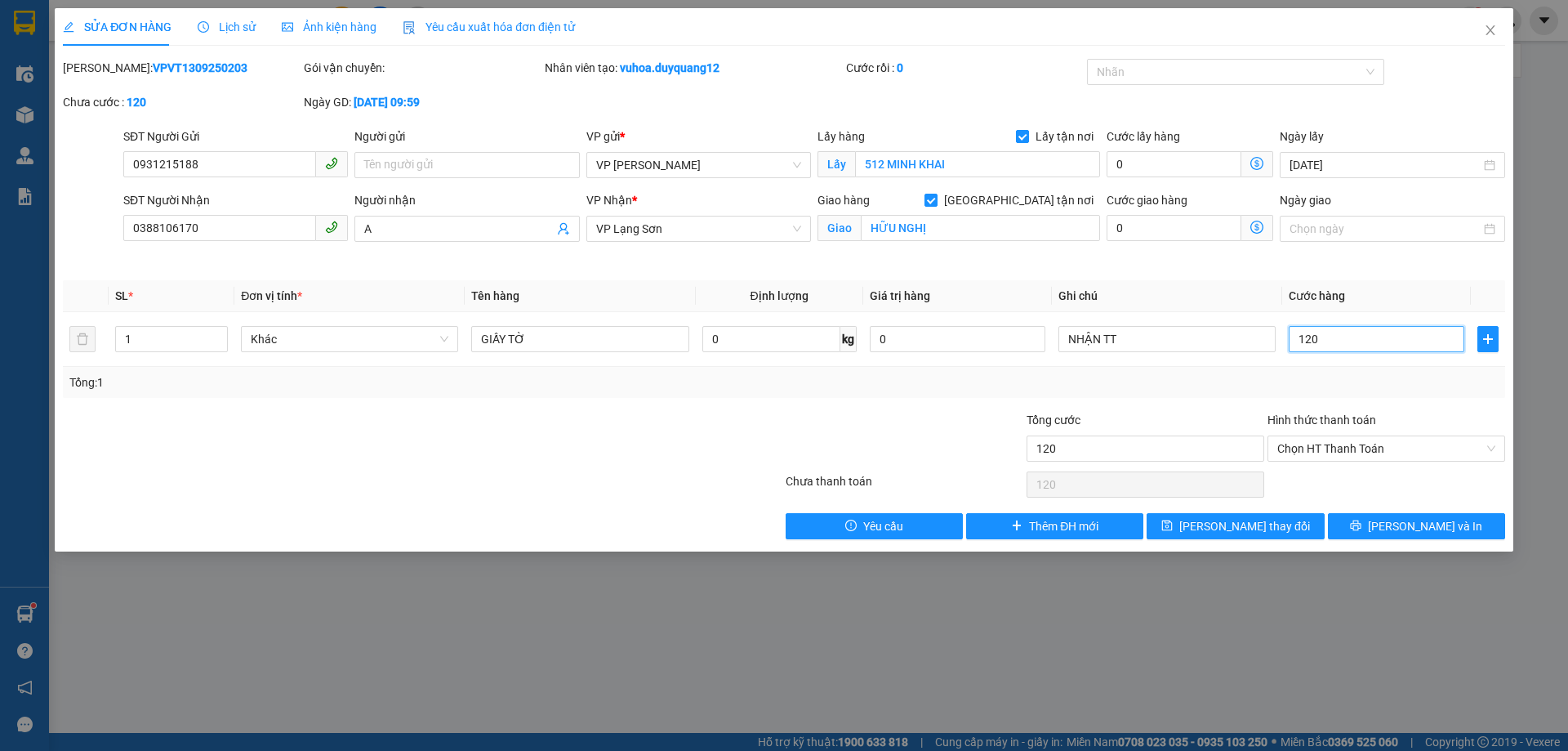
type input "120"
type input "120.000"
click at [1099, 252] on div "Giao hàng [GEOGRAPHIC_DATA] tận nơi [PERSON_NAME]" at bounding box center [958, 229] width 289 height 76
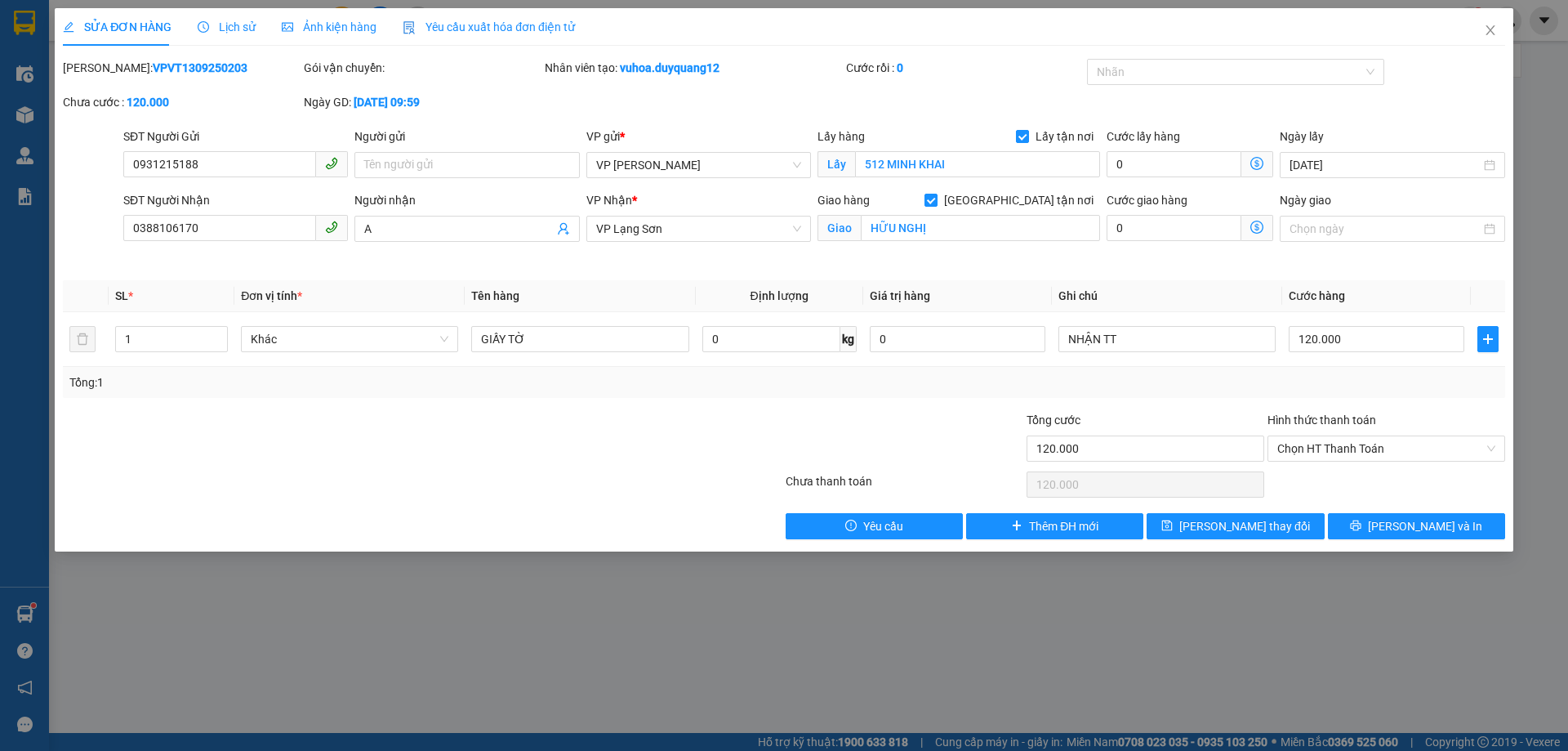
click at [922, 394] on div "Tổng: 1" at bounding box center [784, 383] width 1442 height 31
click at [1172, 524] on icon "save" at bounding box center [1166, 524] width 11 height 11
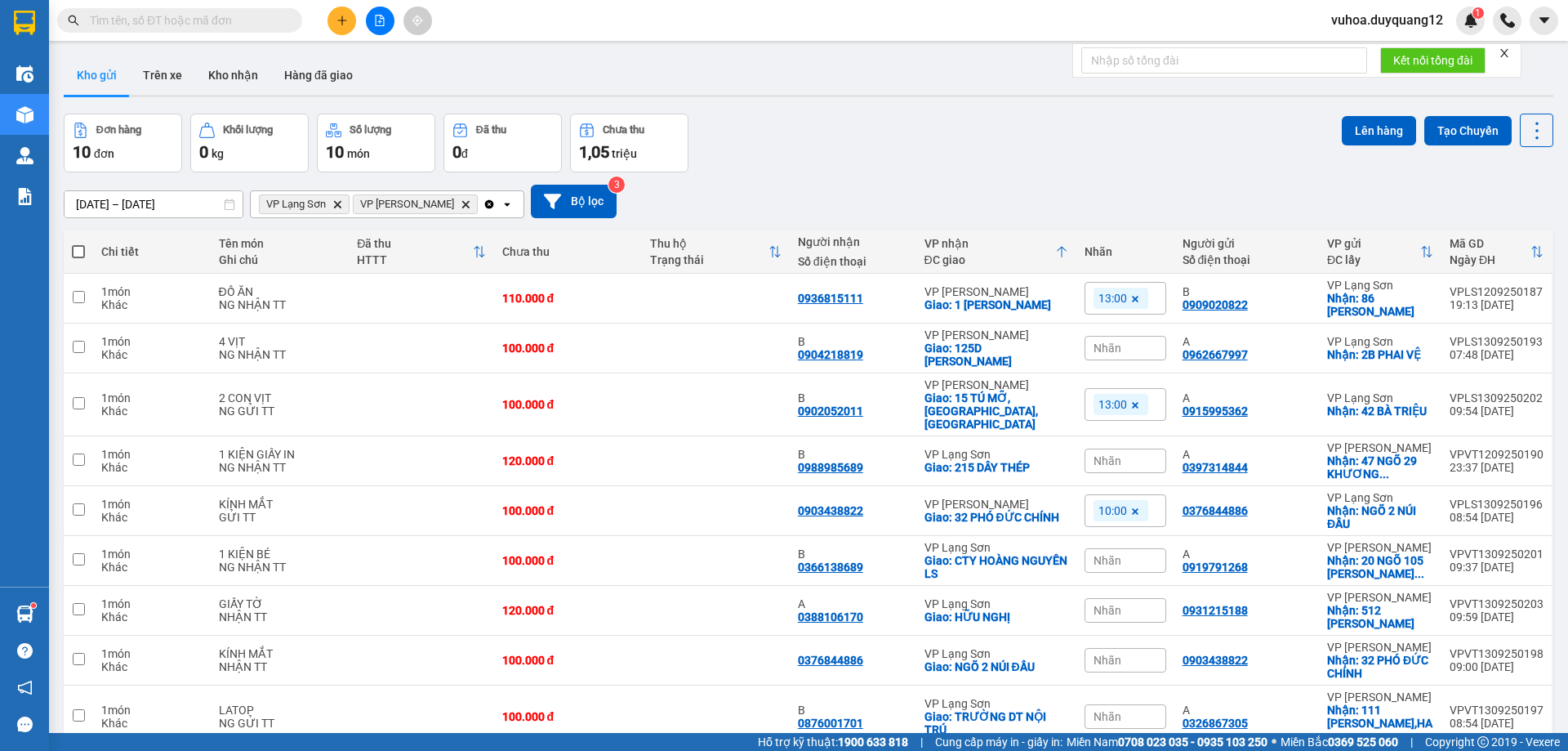
click at [900, 150] on div "Đơn hàng 10 đơn Khối lượng 0 kg Số lượng 10 món Đã thu 0 đ Chưa thu 1,05 triệu …" at bounding box center [808, 143] width 1489 height 59
click at [1123, 598] on div "Nhãn" at bounding box center [1125, 610] width 82 height 24
click at [1284, 586] on td "0931215188" at bounding box center [1246, 610] width 145 height 49
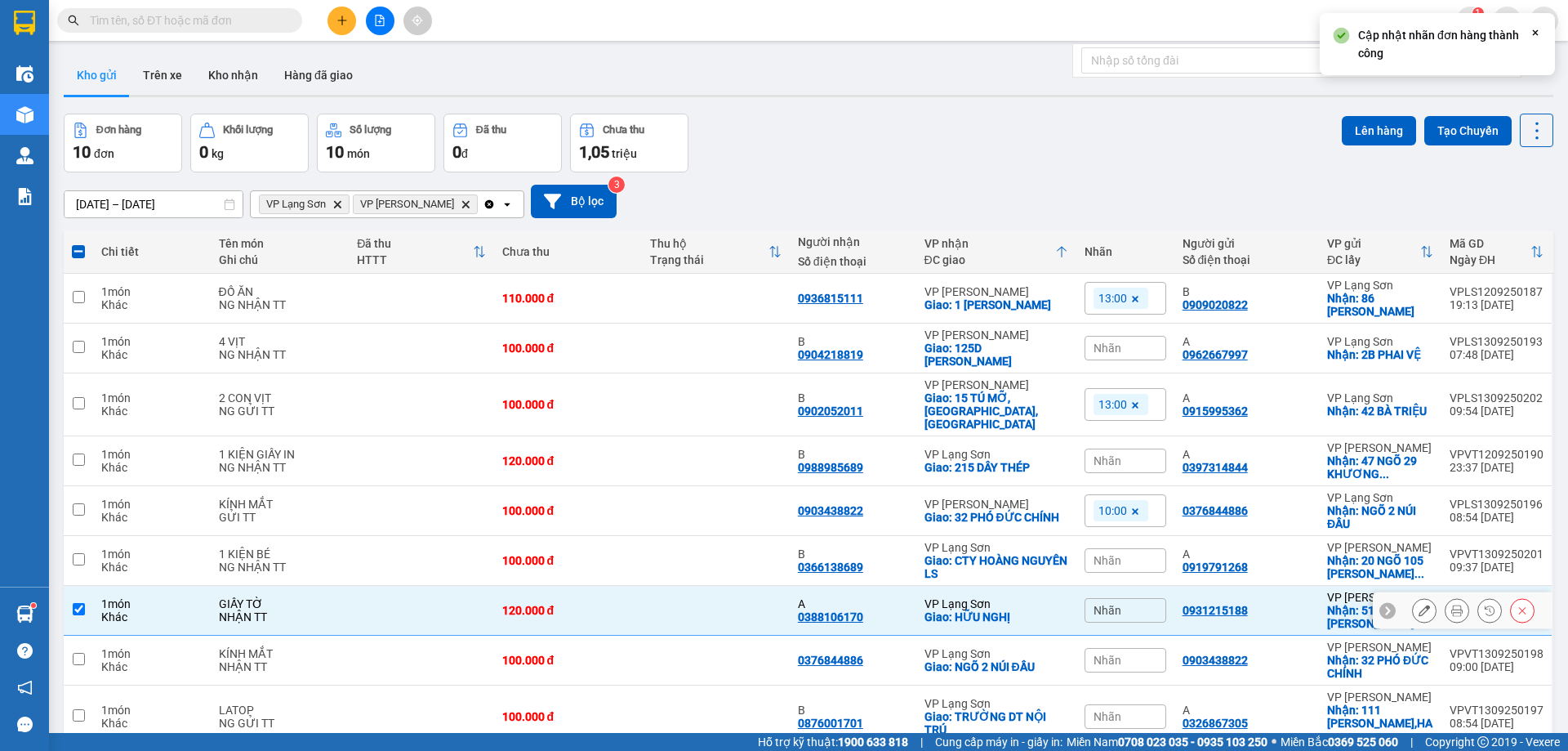
click at [742, 586] on td at bounding box center [716, 610] width 148 height 49
checkbox input "false"
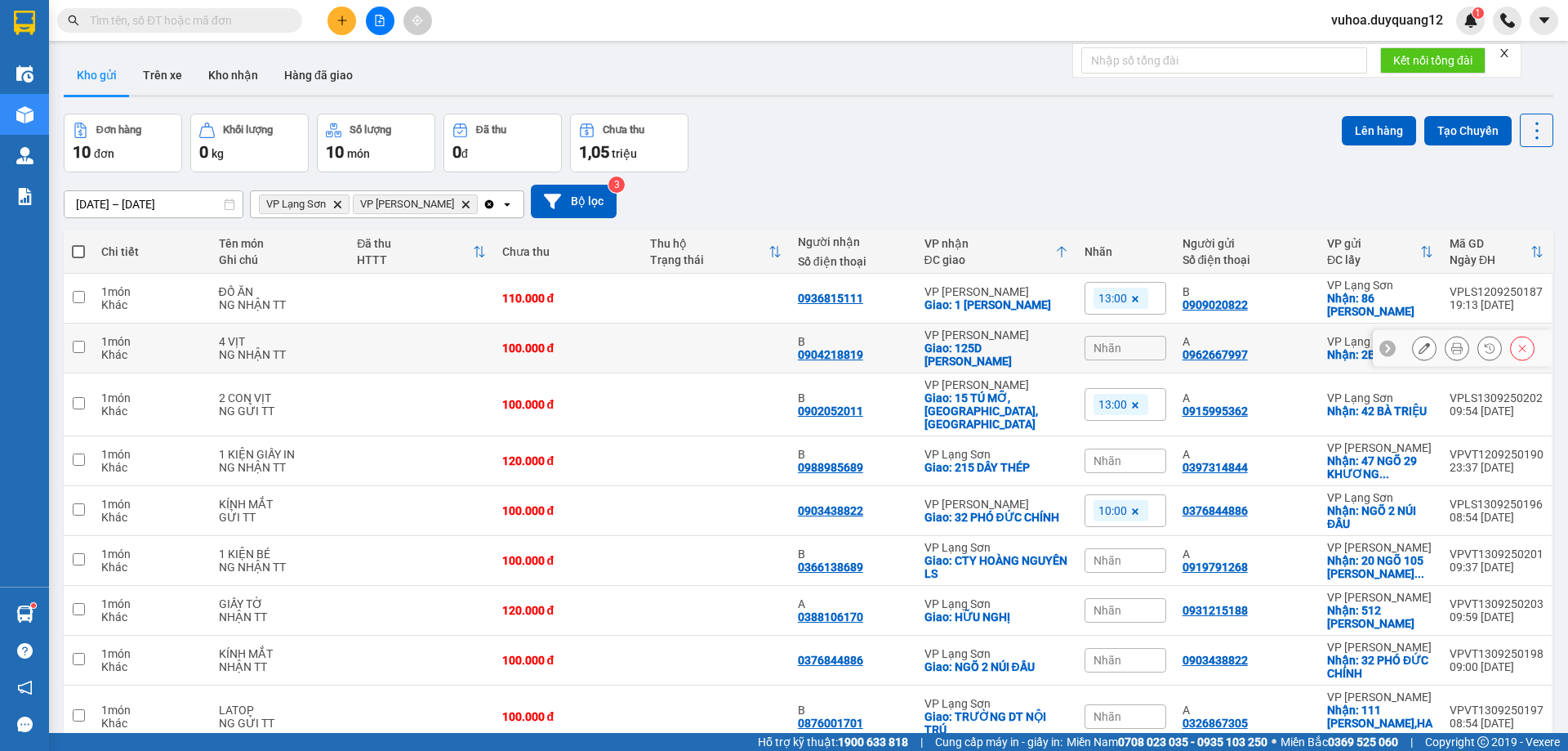
click at [1300, 340] on div "A 0962667997" at bounding box center [1247, 348] width 128 height 26
checkbox input "true"
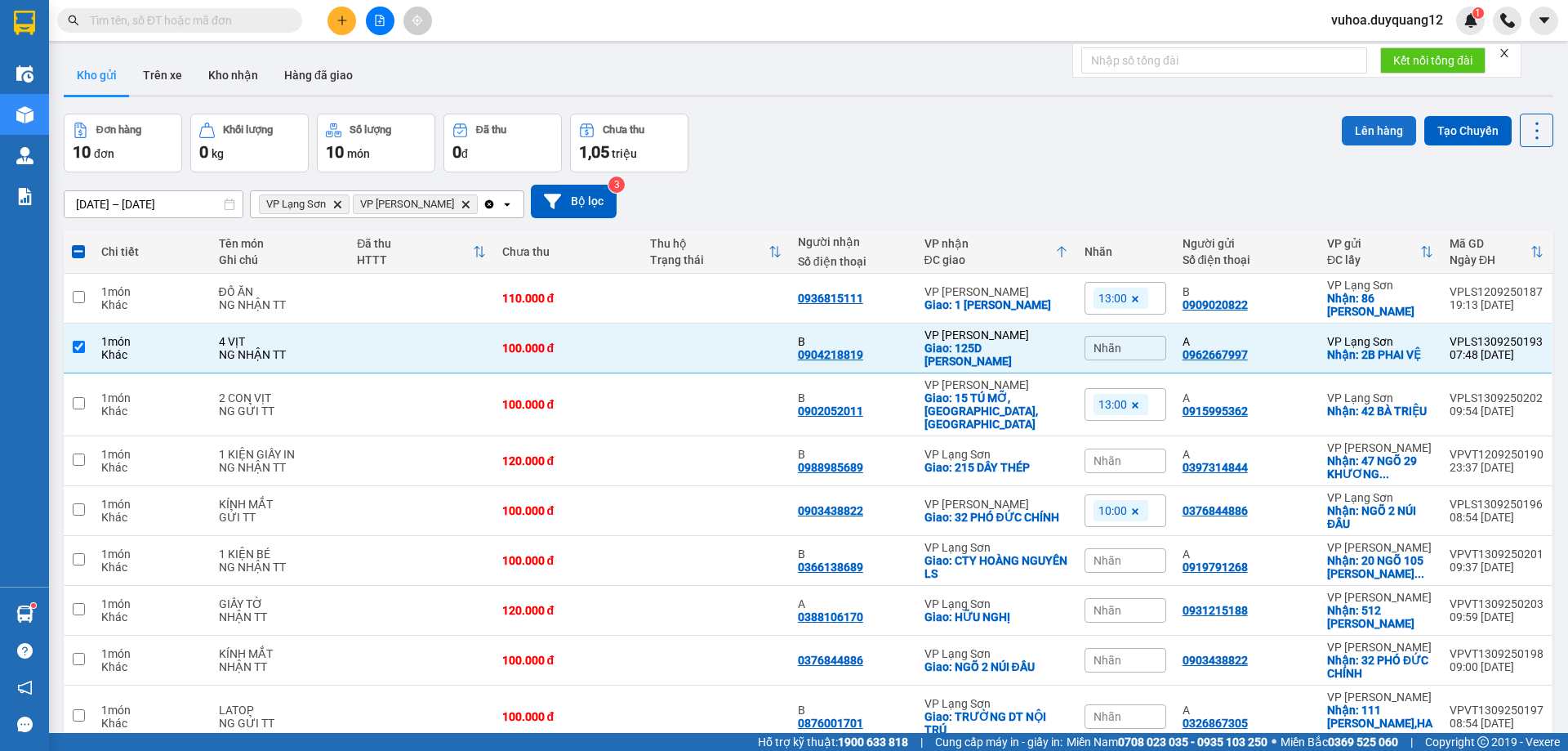
click at [1383, 134] on button "Lên hàng" at bounding box center [1379, 131] width 75 height 30
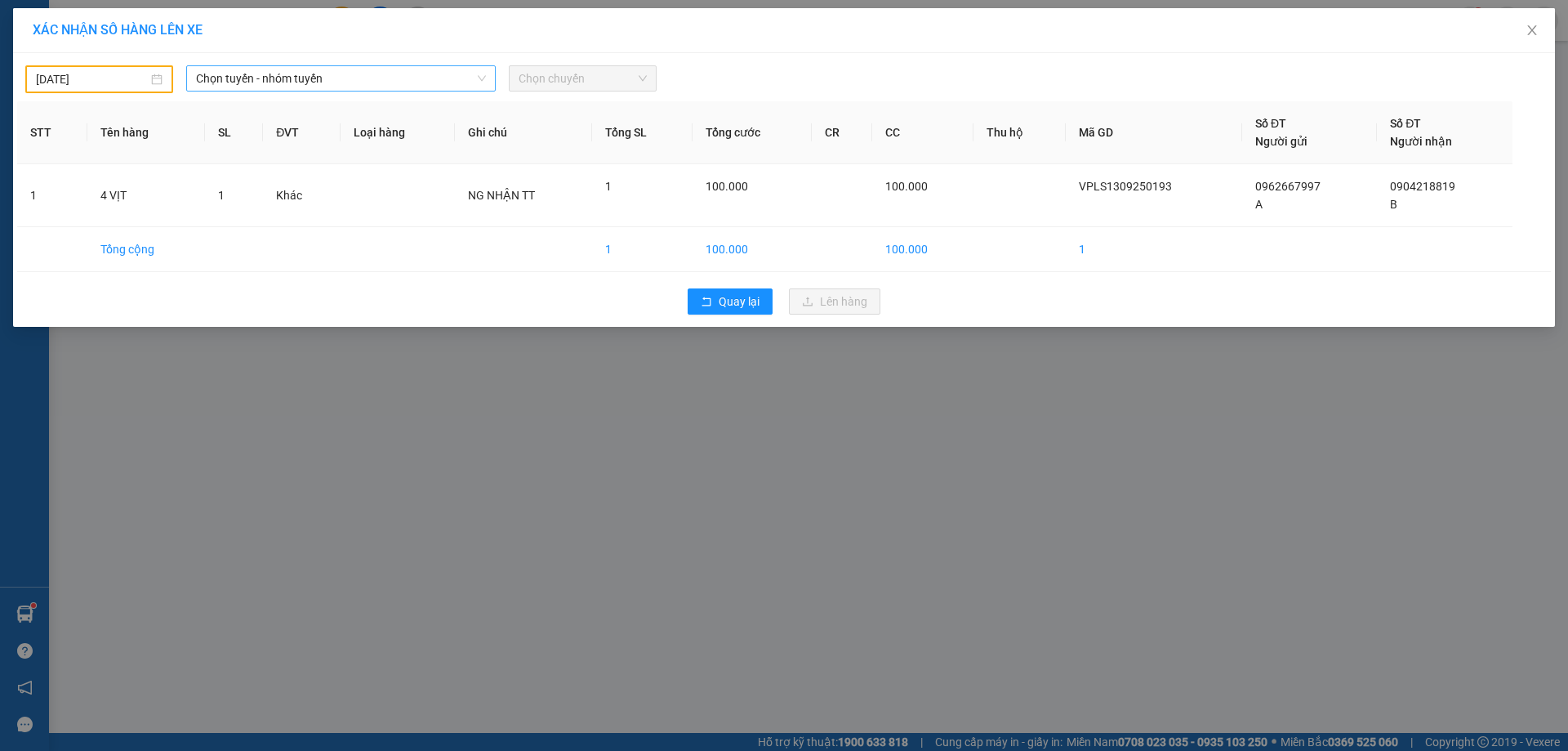
click at [235, 70] on span "Chọn tuyến - nhóm tuyến" at bounding box center [341, 78] width 290 height 24
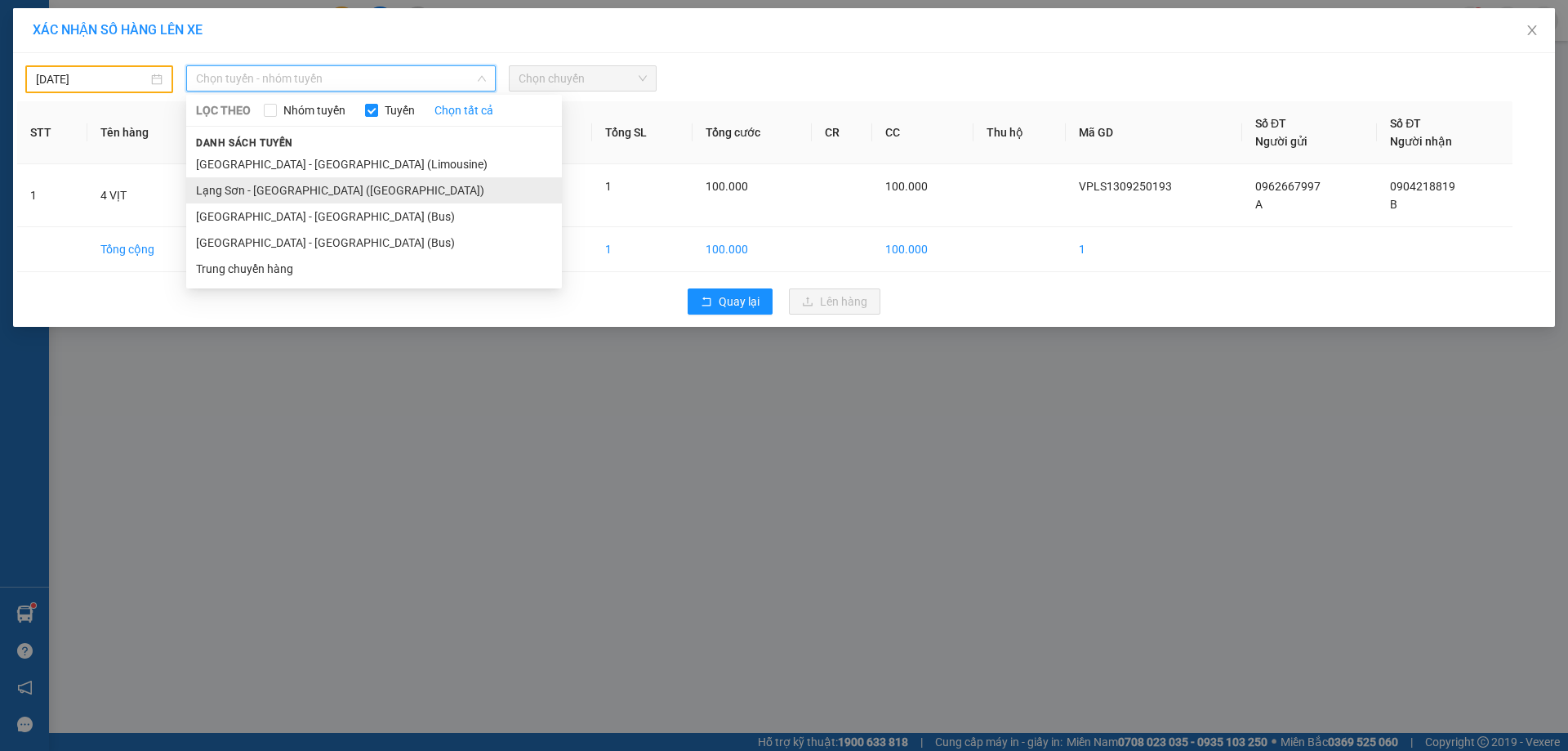
click at [243, 185] on li "Lạng Sơn - [GEOGRAPHIC_DATA] ([GEOGRAPHIC_DATA])" at bounding box center [374, 190] width 376 height 26
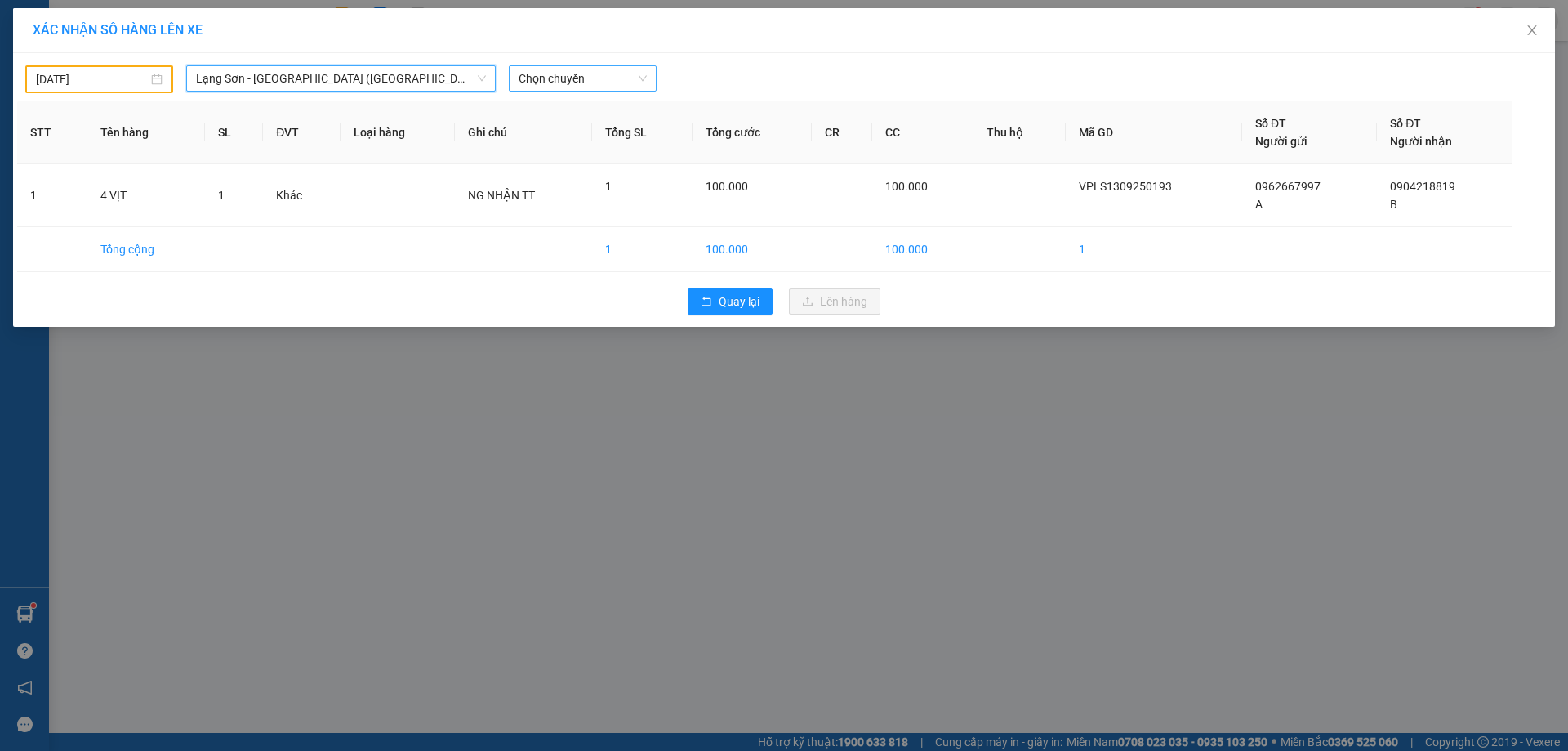
click at [545, 80] on span "Chọn chuyến" at bounding box center [583, 78] width 128 height 24
click at [659, 175] on td "1" at bounding box center [642, 195] width 101 height 63
click at [594, 76] on span "Chọn chuyến" at bounding box center [583, 78] width 128 height 24
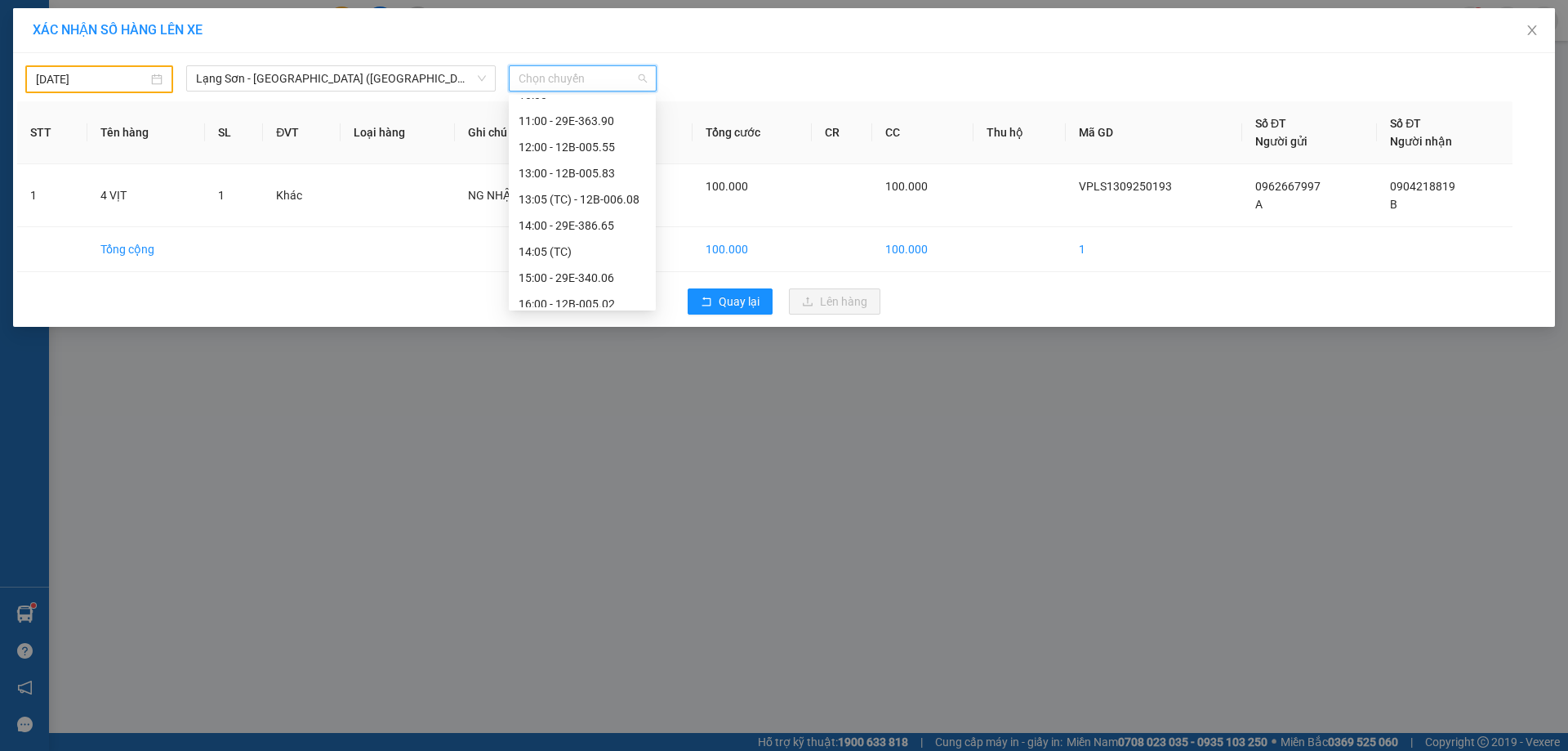
scroll to position [149, 0]
click at [125, 76] on input "[DATE]" at bounding box center [91, 79] width 112 height 18
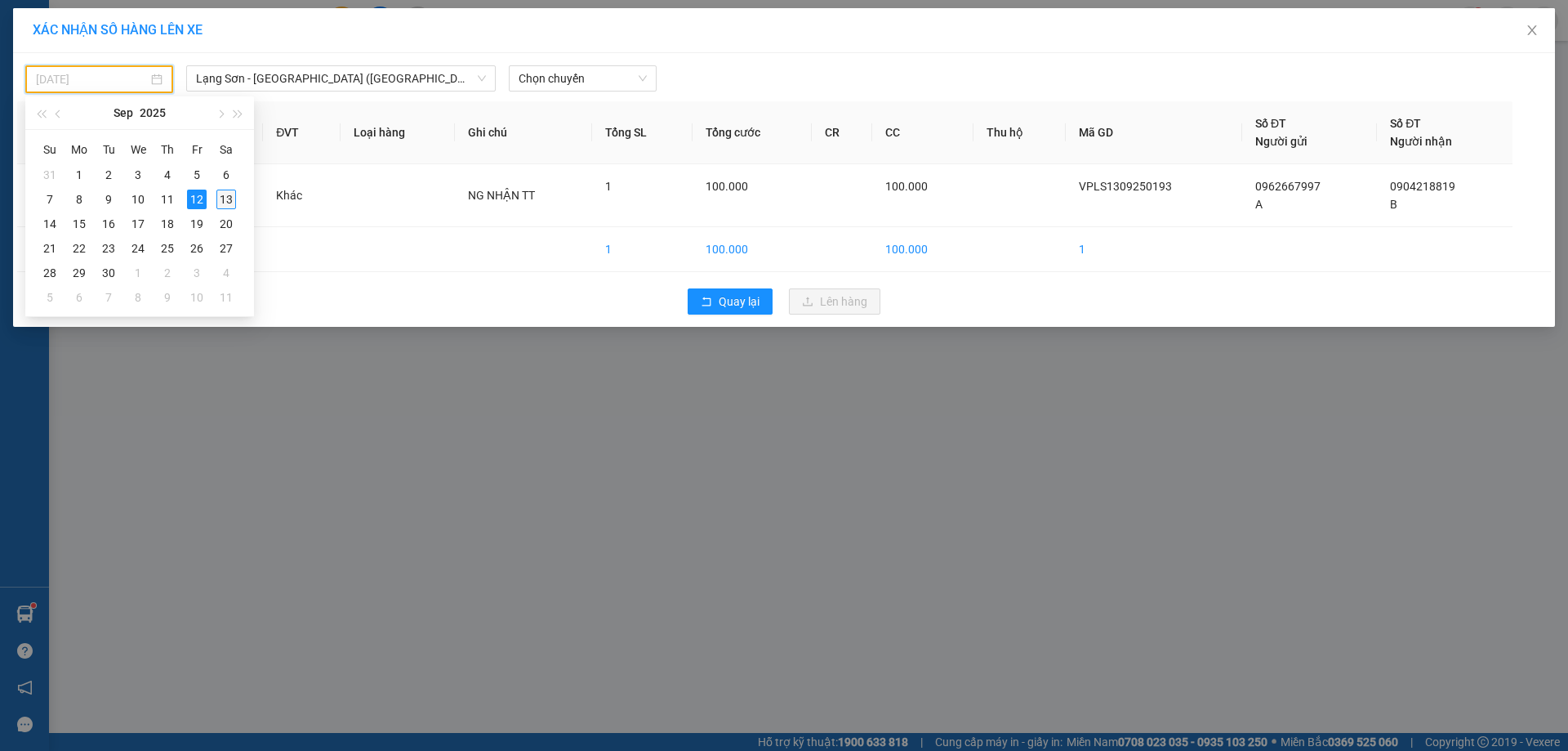
click at [221, 194] on div "13" at bounding box center [226, 199] width 20 height 20
type input "[DATE]"
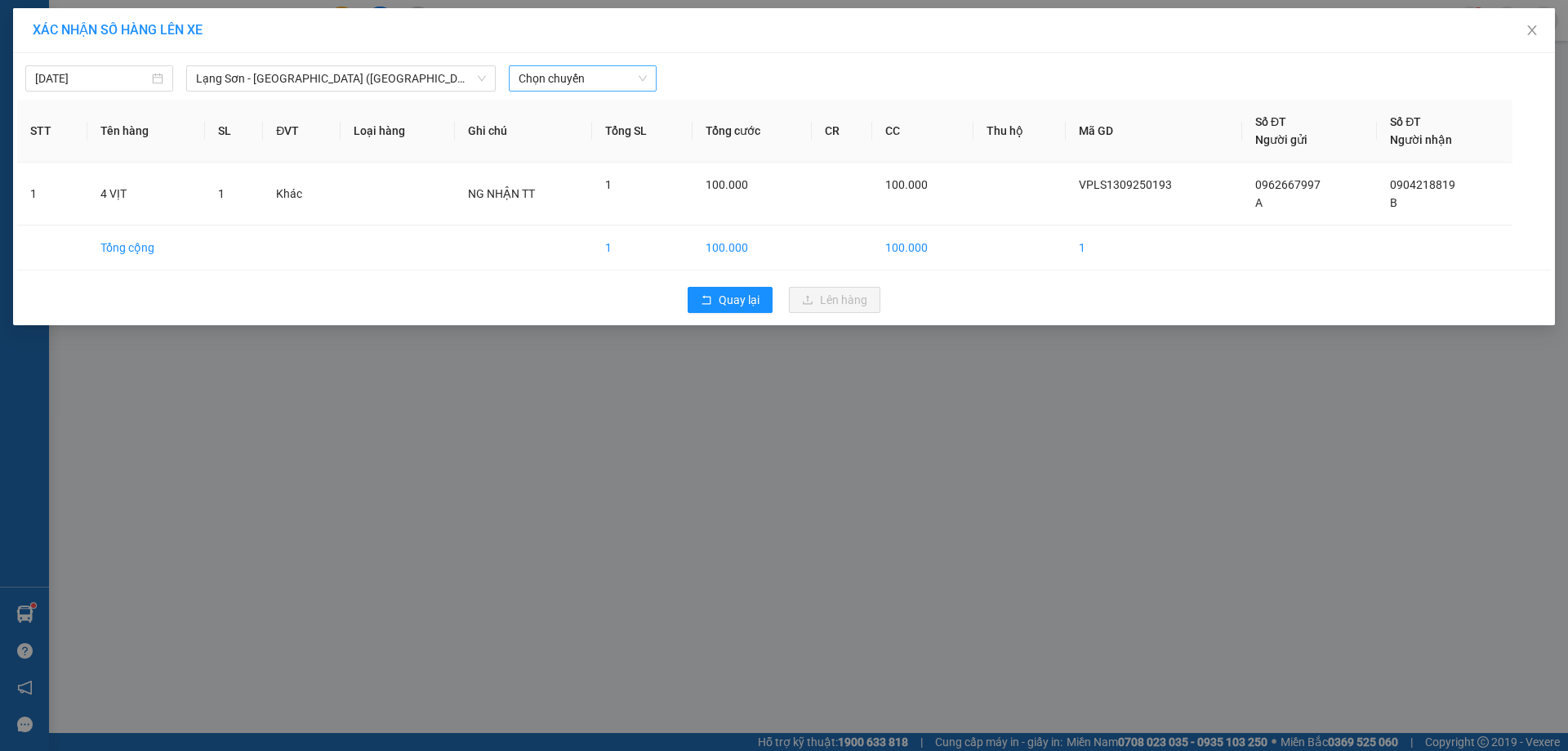
click at [544, 76] on span "Chọn chuyến" at bounding box center [583, 78] width 128 height 24
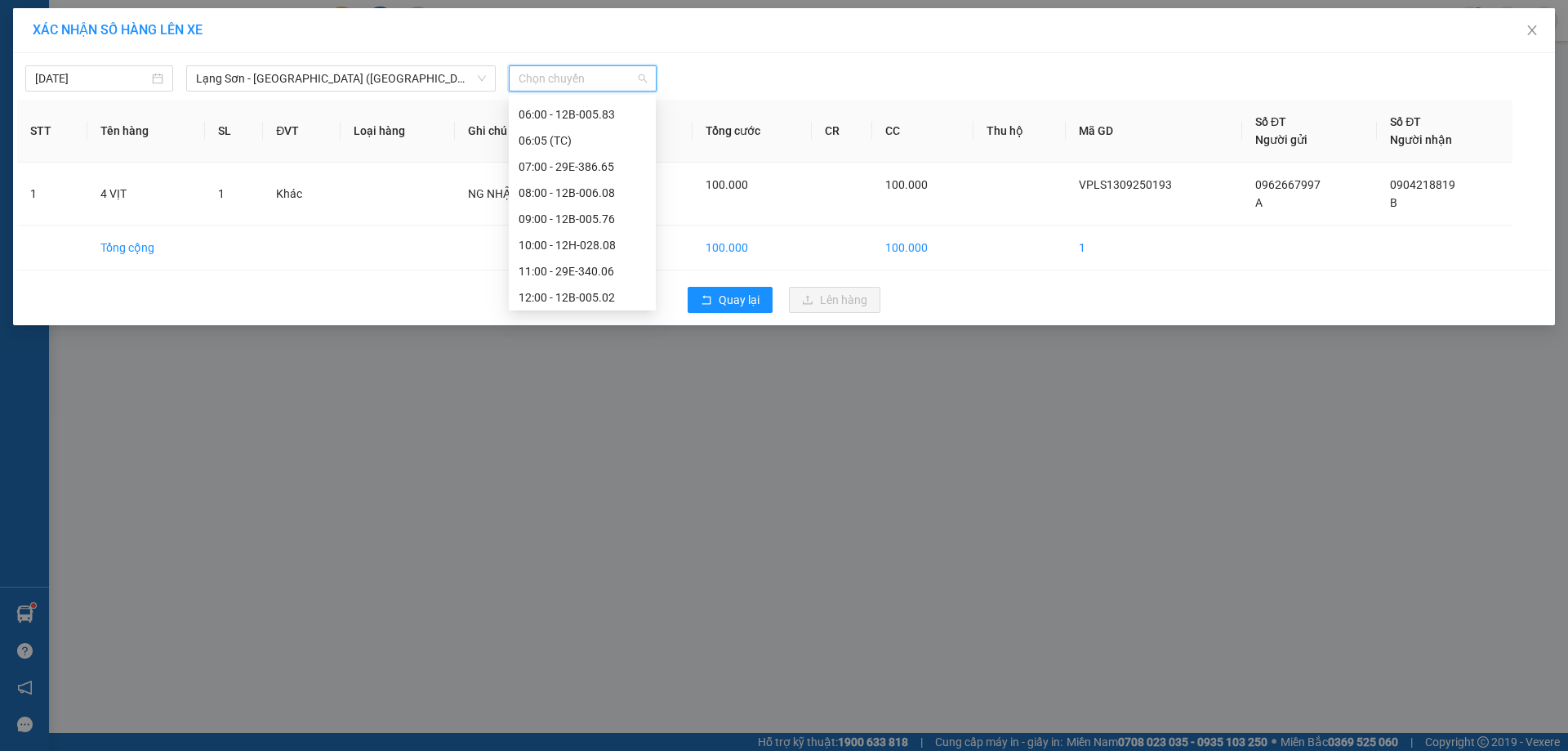
scroll to position [105, 0]
click at [602, 194] on div "09:00 - 12B-005.76" at bounding box center [582, 188] width 128 height 18
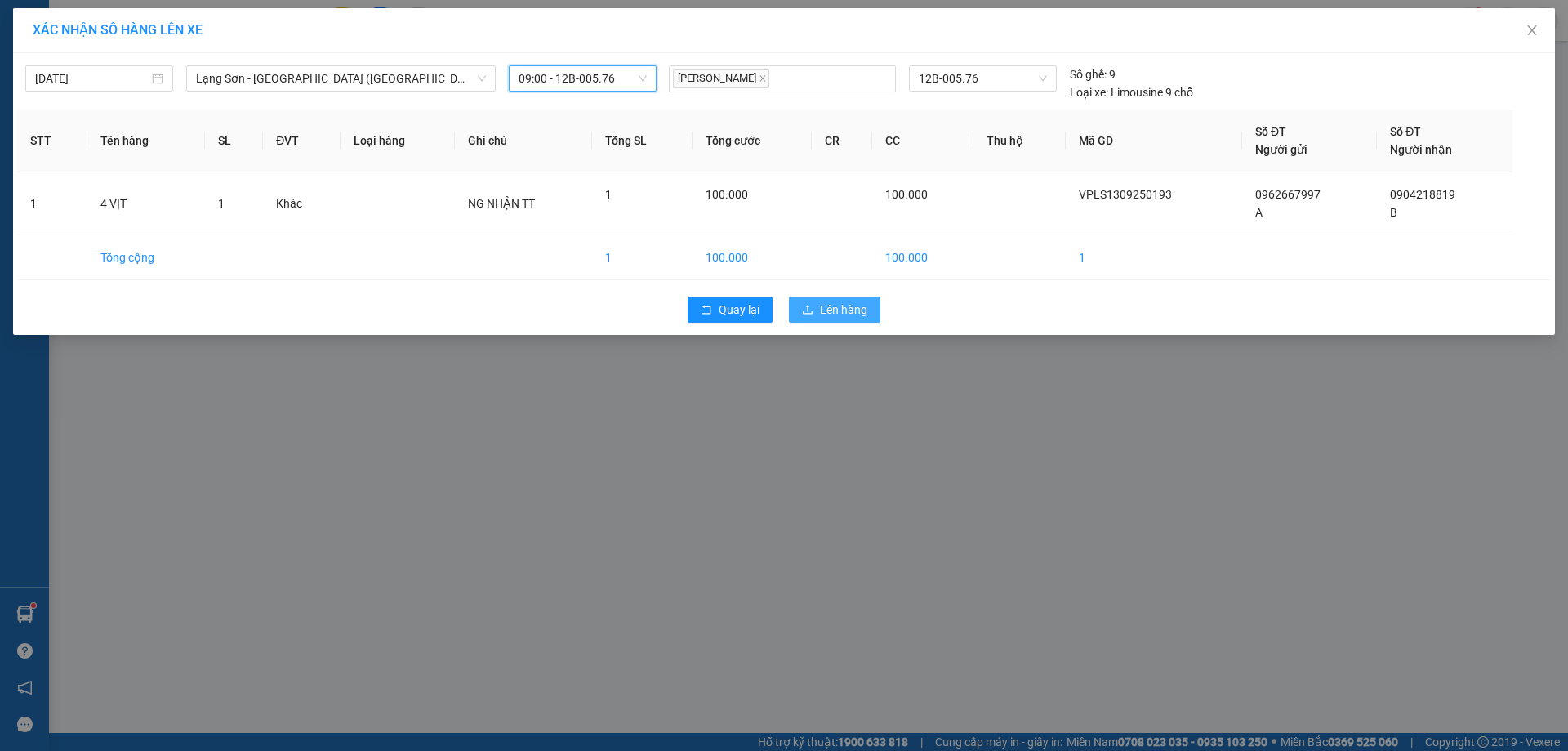
click at [833, 310] on span "Lên hàng" at bounding box center [843, 309] width 48 height 18
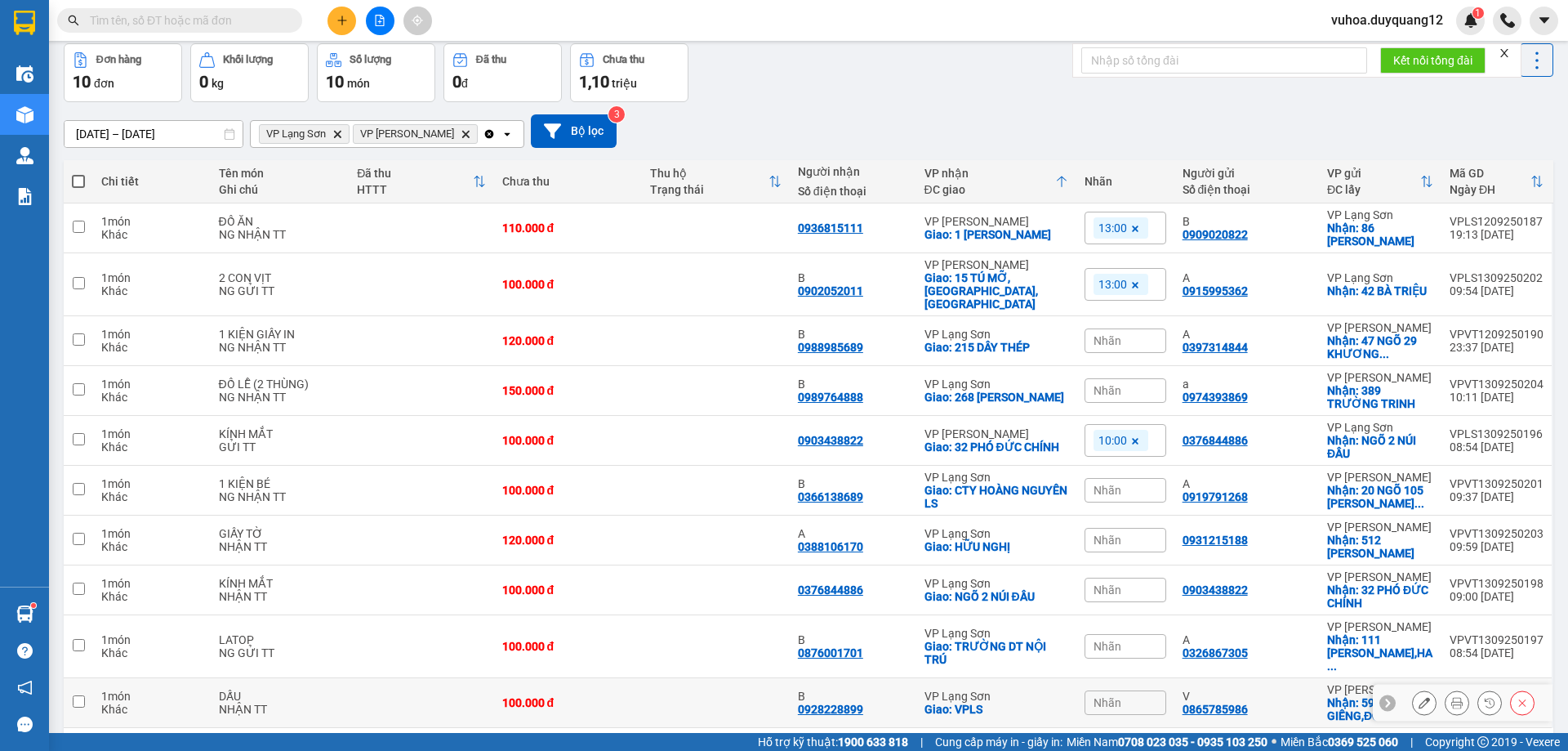
scroll to position [106, 0]
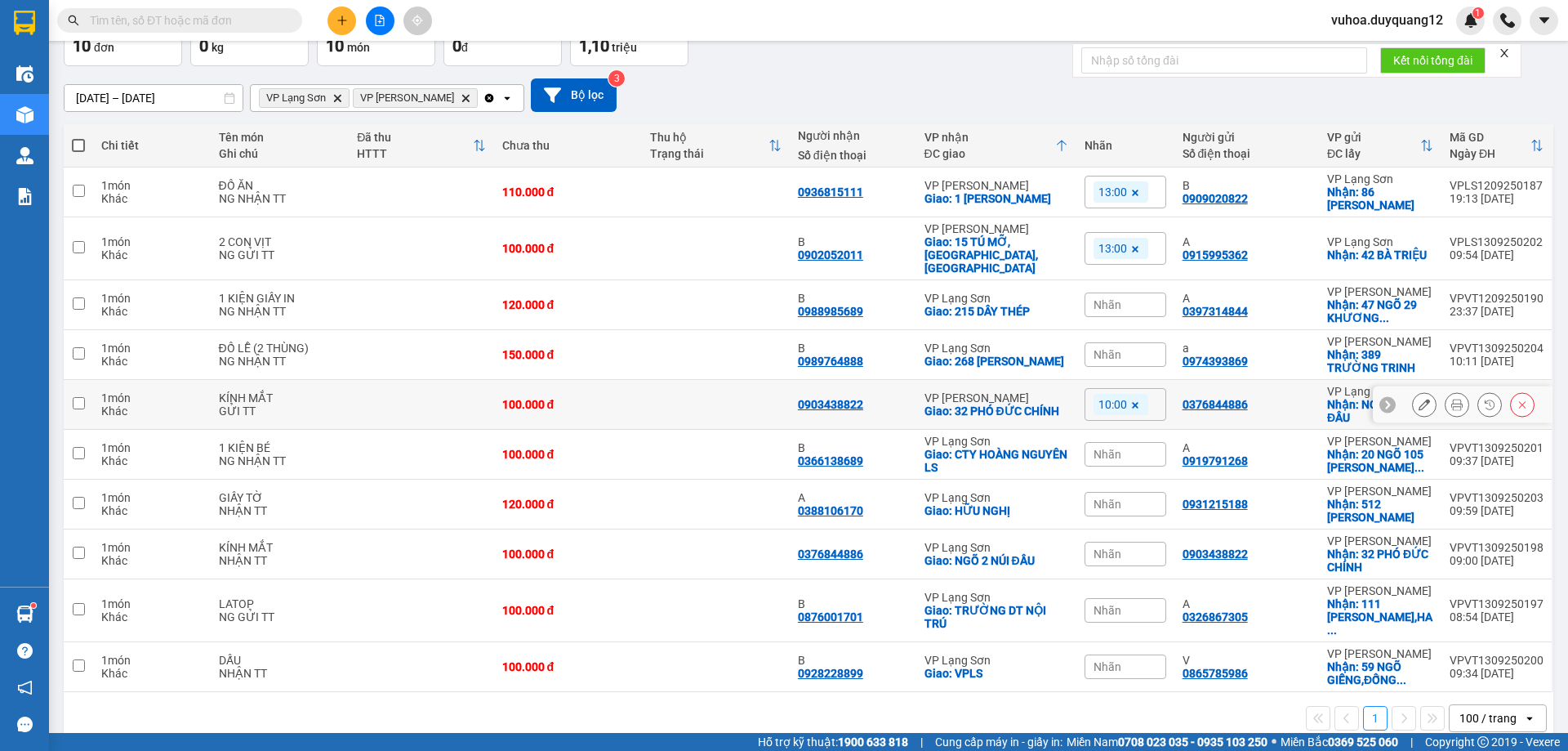
click at [1300, 398] on div "0376844886" at bounding box center [1247, 404] width 128 height 13
checkbox input "true"
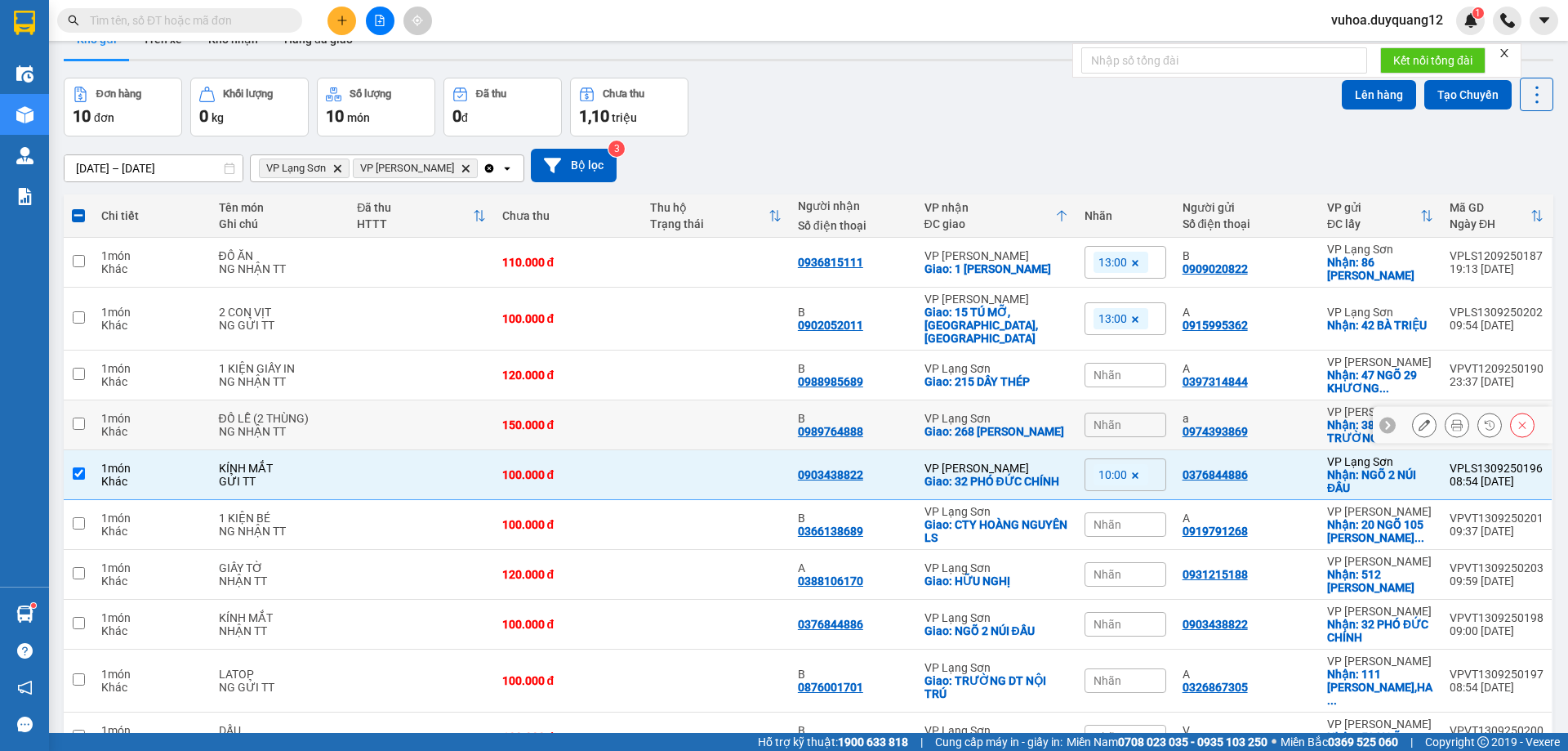
scroll to position [0, 0]
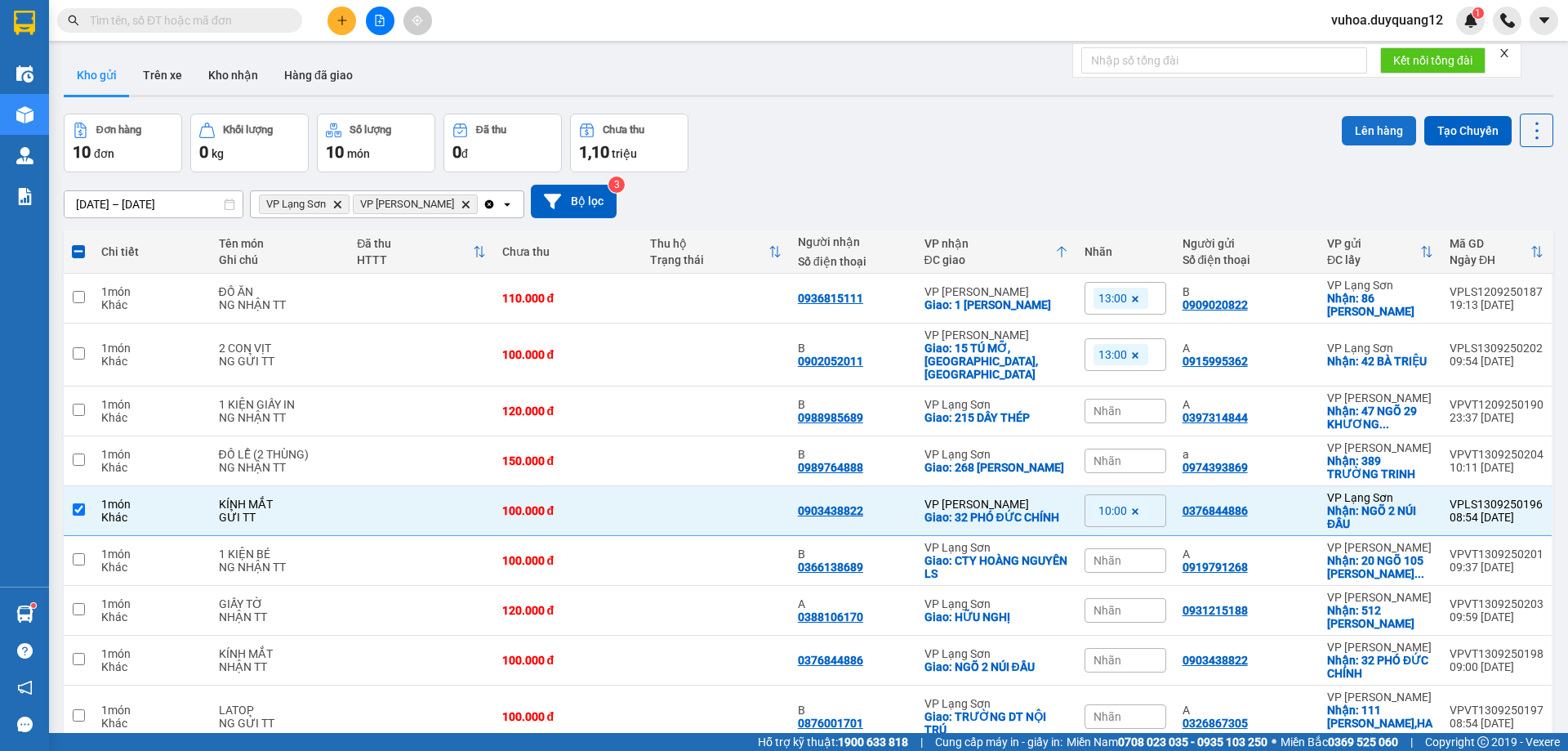
click at [1368, 141] on button "Lên hàng" at bounding box center [1379, 131] width 75 height 30
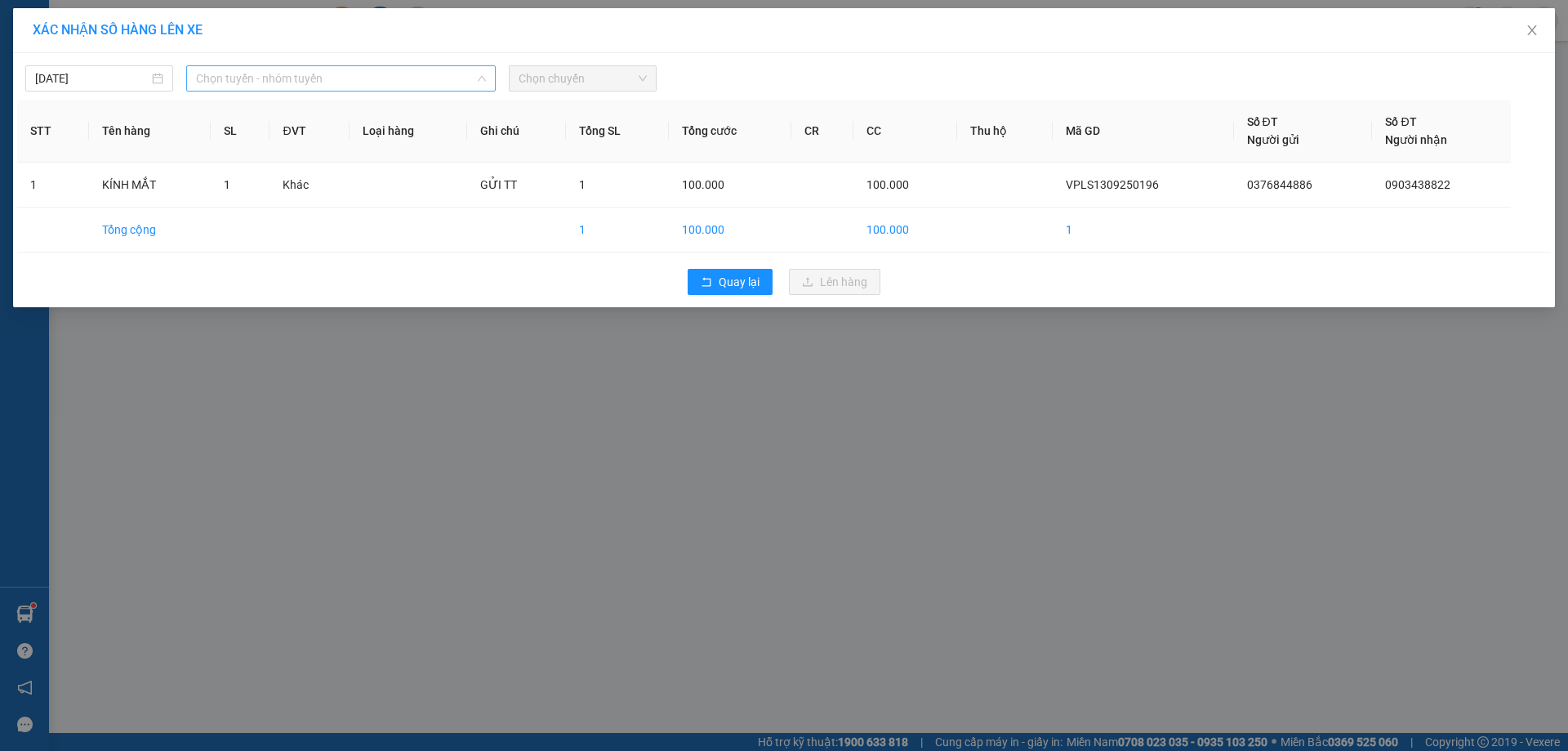
click at [220, 75] on span "Chọn tuyến - nhóm tuyến" at bounding box center [341, 78] width 290 height 24
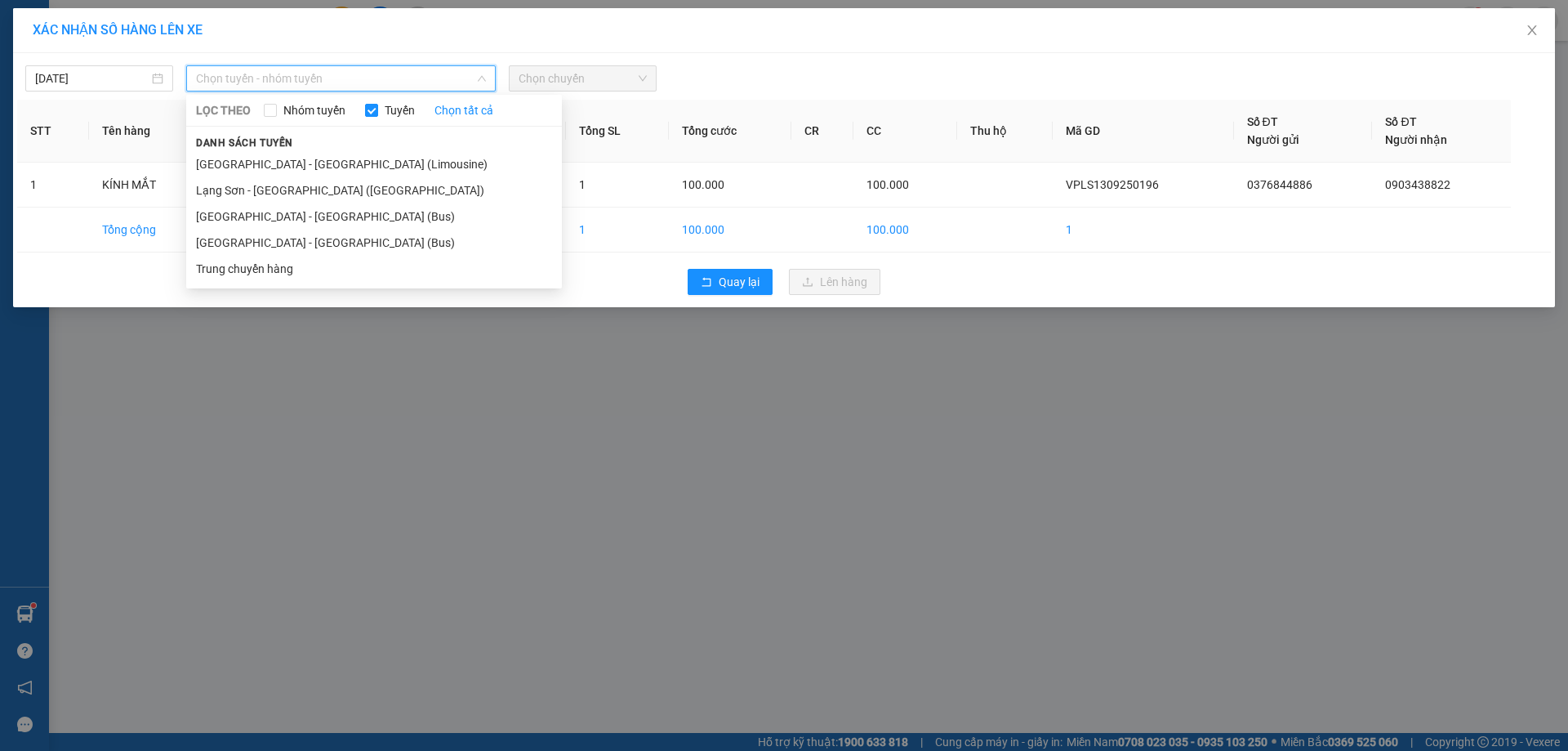
drag, startPoint x: 615, startPoint y: 138, endPoint x: 469, endPoint y: 155, distance: 147.0
click at [605, 144] on th "Tổng SL" at bounding box center [617, 131] width 103 height 63
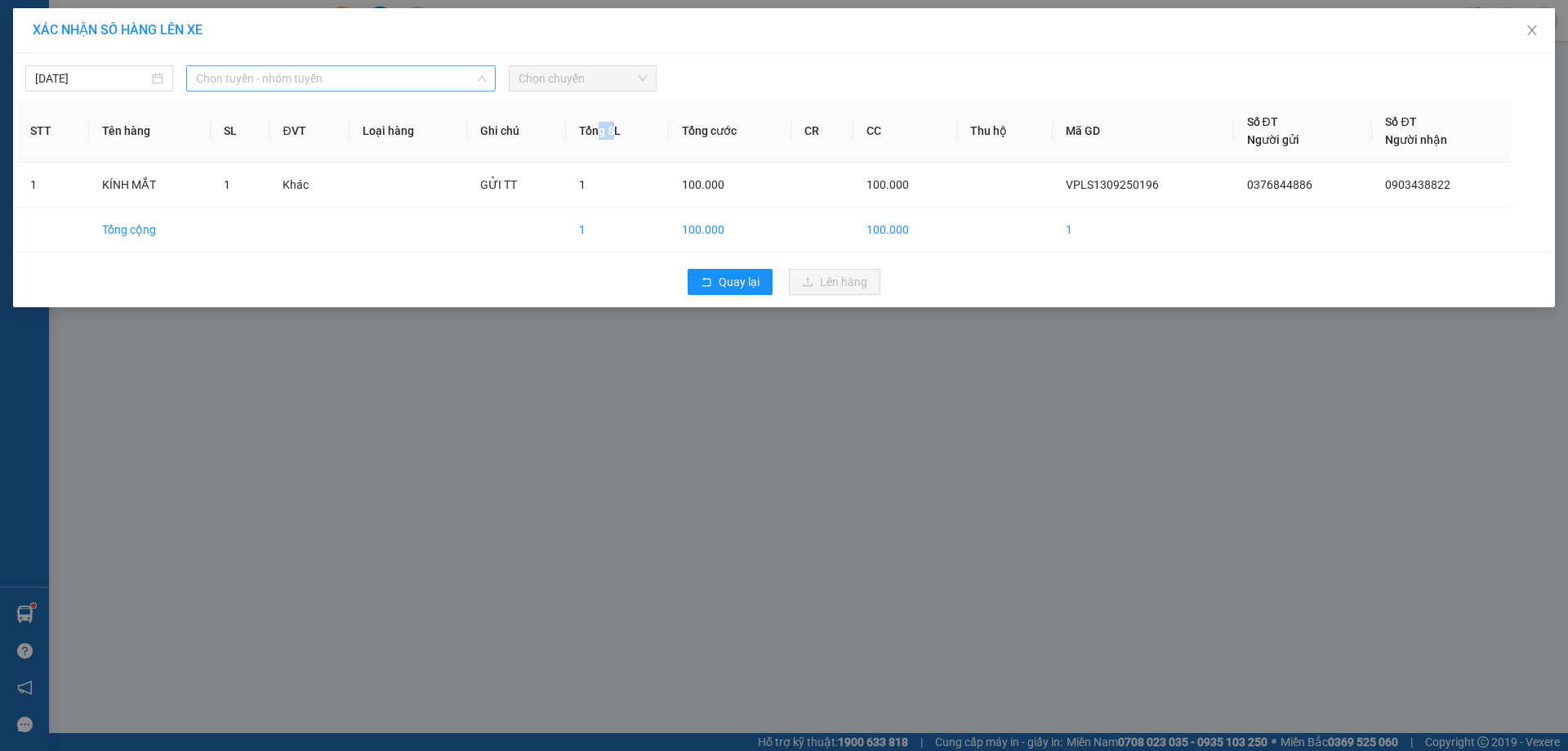
click at [314, 74] on span "Chọn tuyến - nhóm tuyến" at bounding box center [341, 78] width 290 height 24
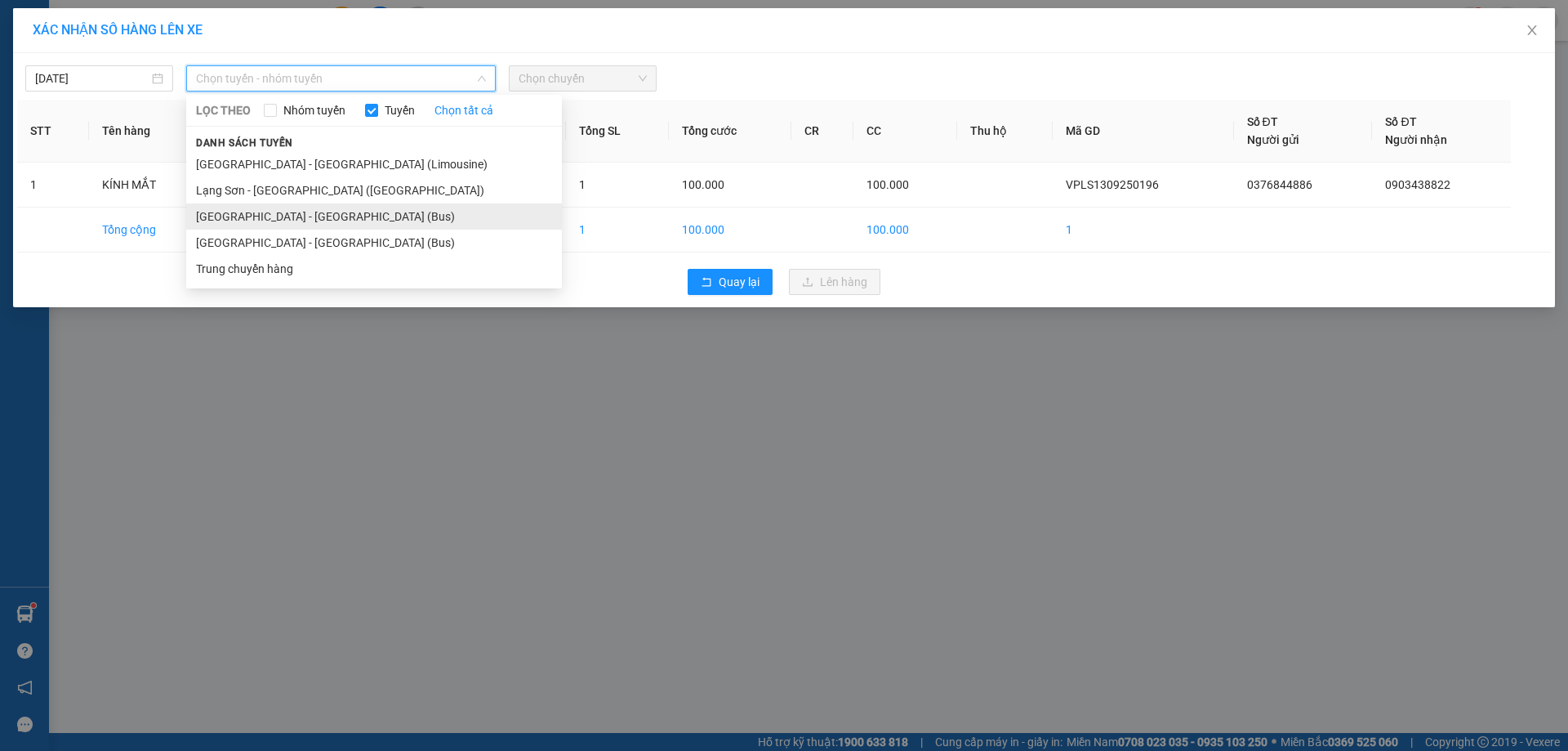
click at [226, 204] on li "[GEOGRAPHIC_DATA] - [GEOGRAPHIC_DATA] (Bus)" at bounding box center [374, 216] width 376 height 26
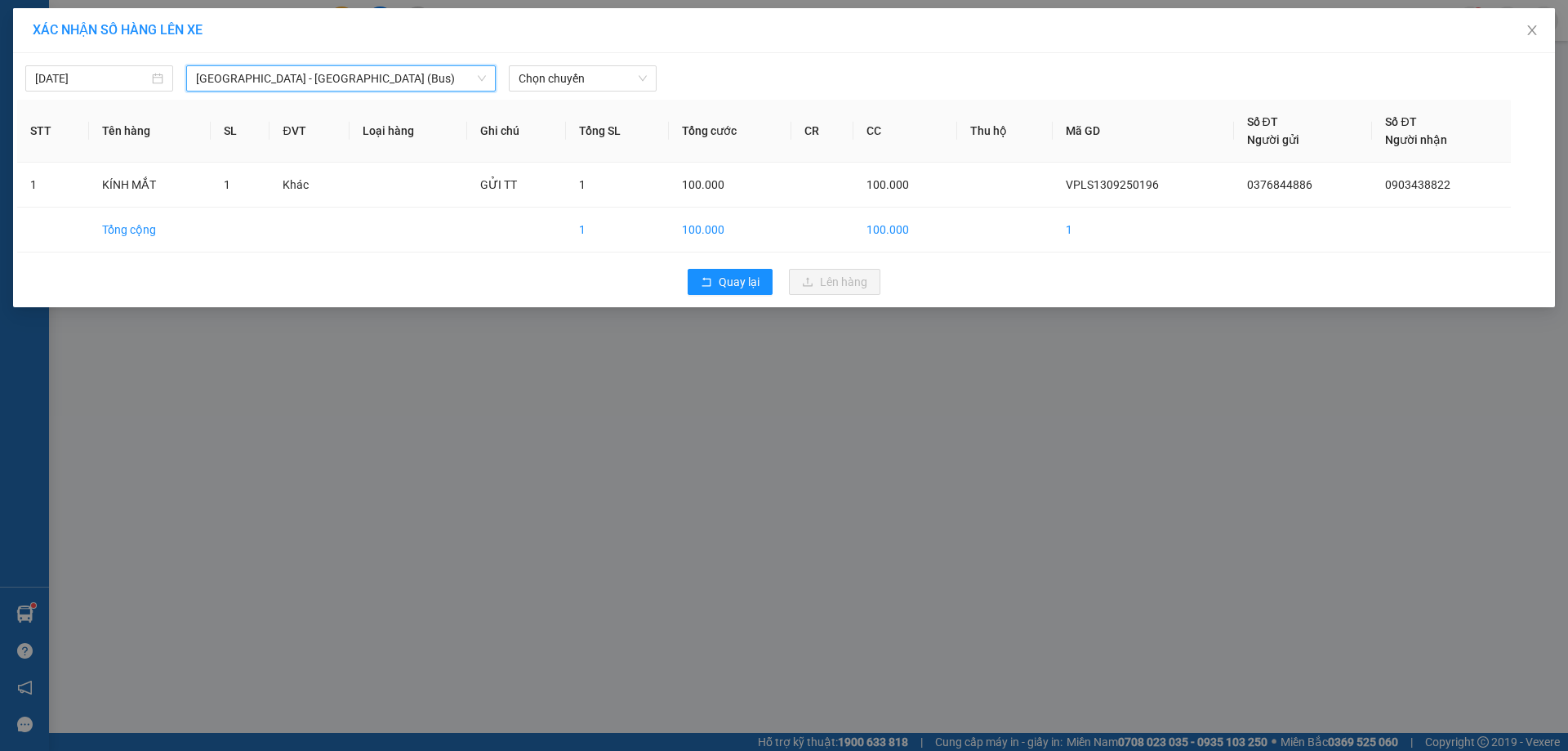
click at [252, 75] on span "[GEOGRAPHIC_DATA] - [GEOGRAPHIC_DATA] (Bus)" at bounding box center [341, 78] width 290 height 24
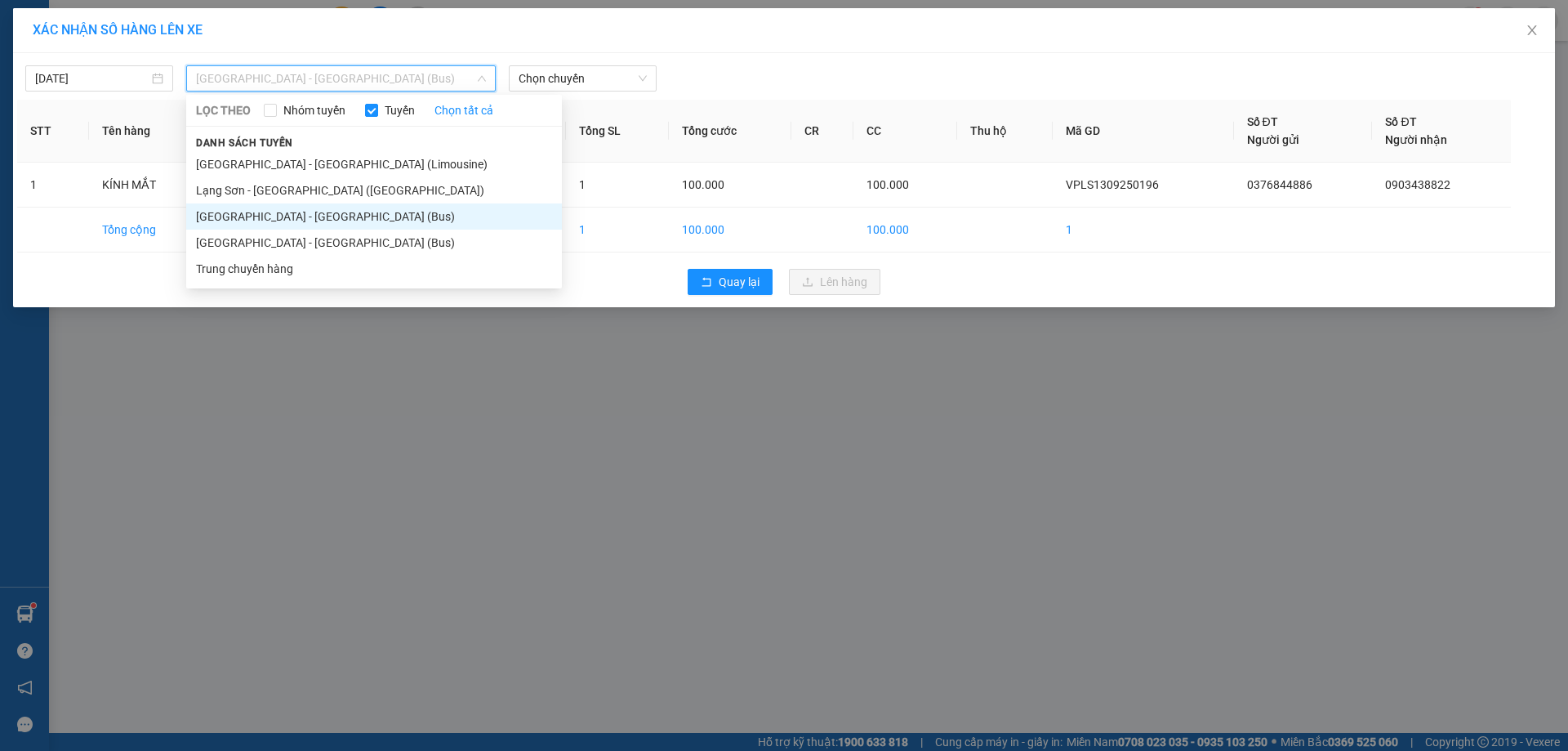
drag, startPoint x: 253, startPoint y: 184, endPoint x: 436, endPoint y: 115, distance: 195.6
click at [253, 185] on li "Lạng Sơn - [GEOGRAPHIC_DATA] ([GEOGRAPHIC_DATA])" at bounding box center [374, 190] width 376 height 26
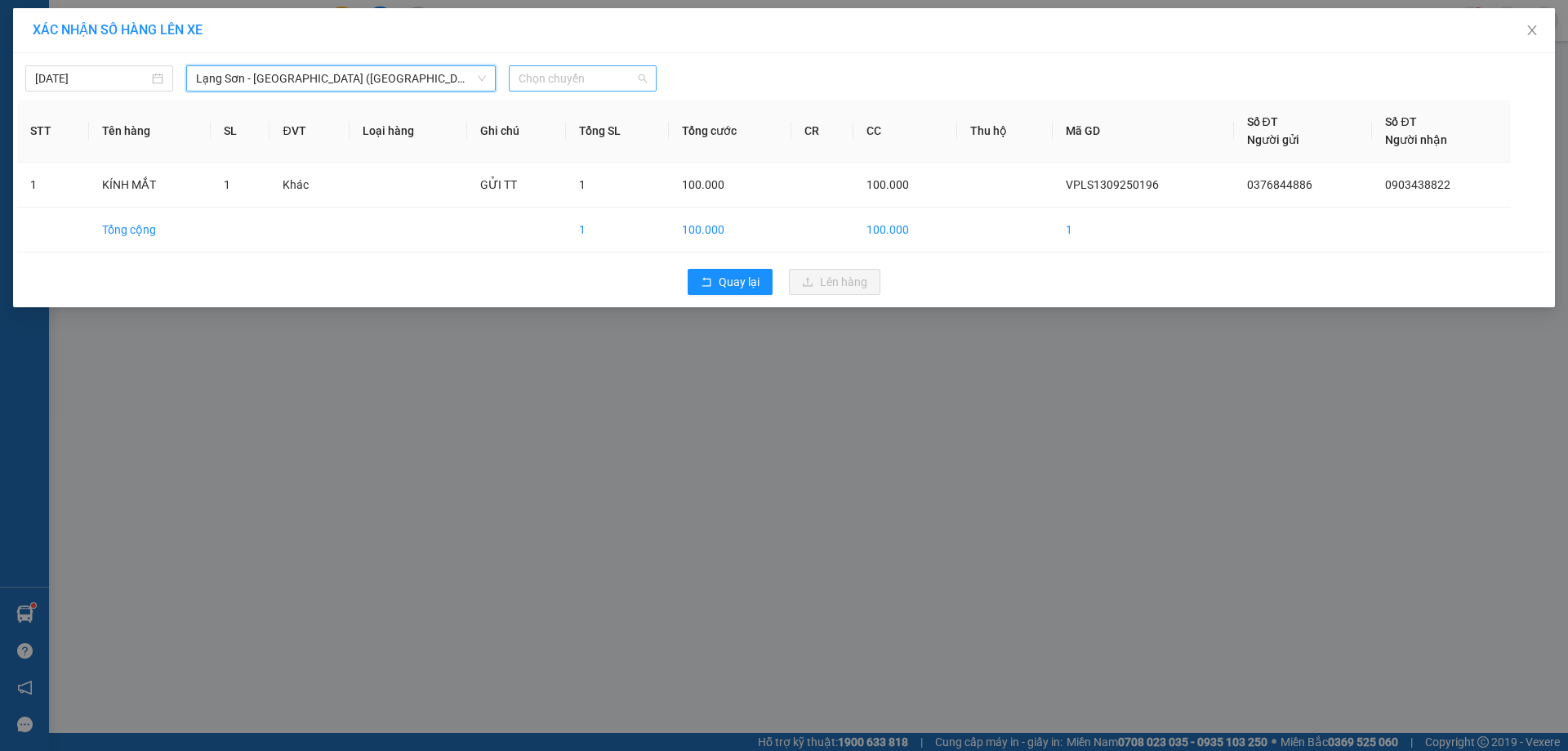
click at [568, 86] on span "Chọn chuyến" at bounding box center [583, 78] width 128 height 24
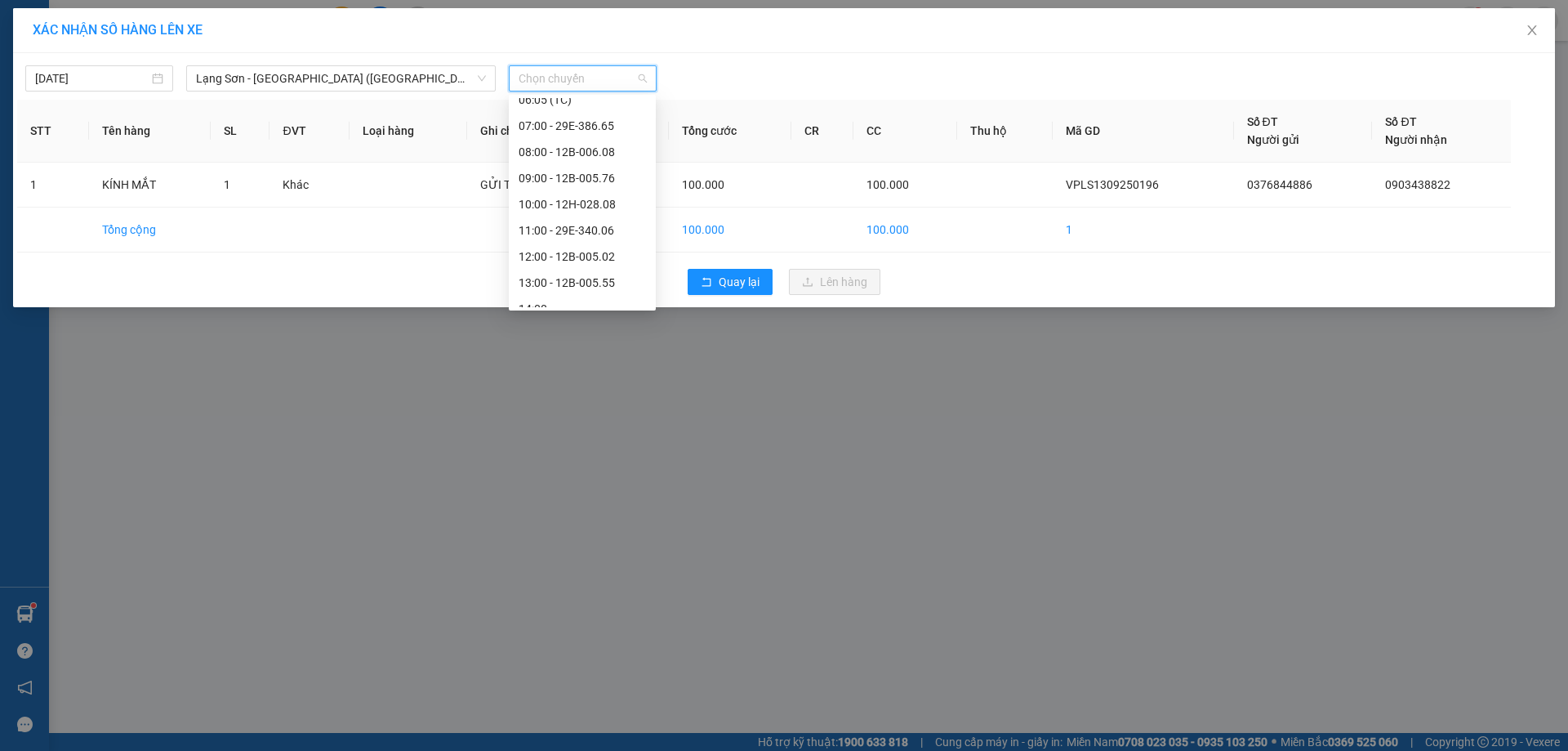
scroll to position [92, 0]
click at [273, 79] on span "Lạng Sơn - [GEOGRAPHIC_DATA] ([GEOGRAPHIC_DATA])" at bounding box center [341, 78] width 290 height 24
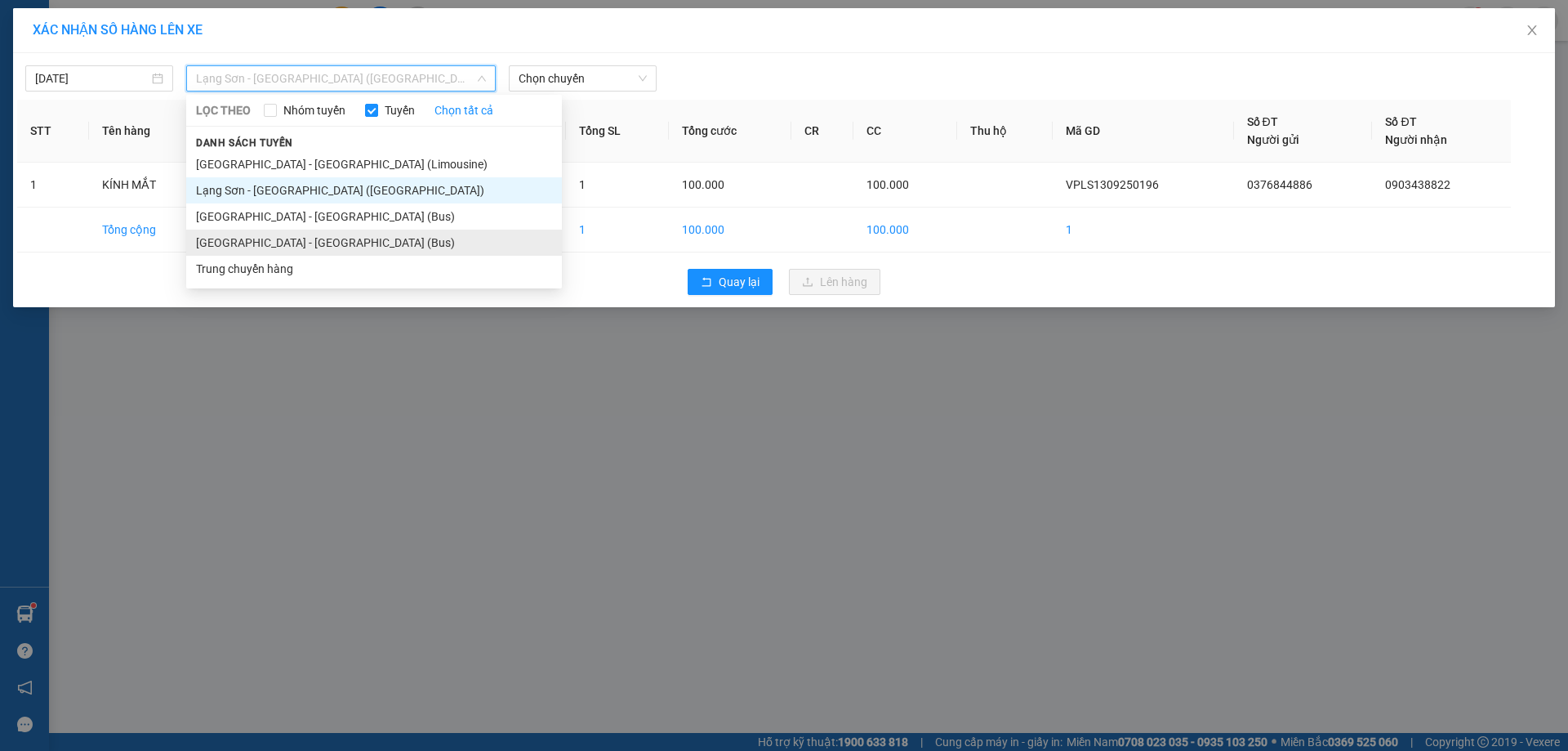
click at [223, 237] on li "[GEOGRAPHIC_DATA] - [GEOGRAPHIC_DATA] (Bus)" at bounding box center [374, 242] width 376 height 26
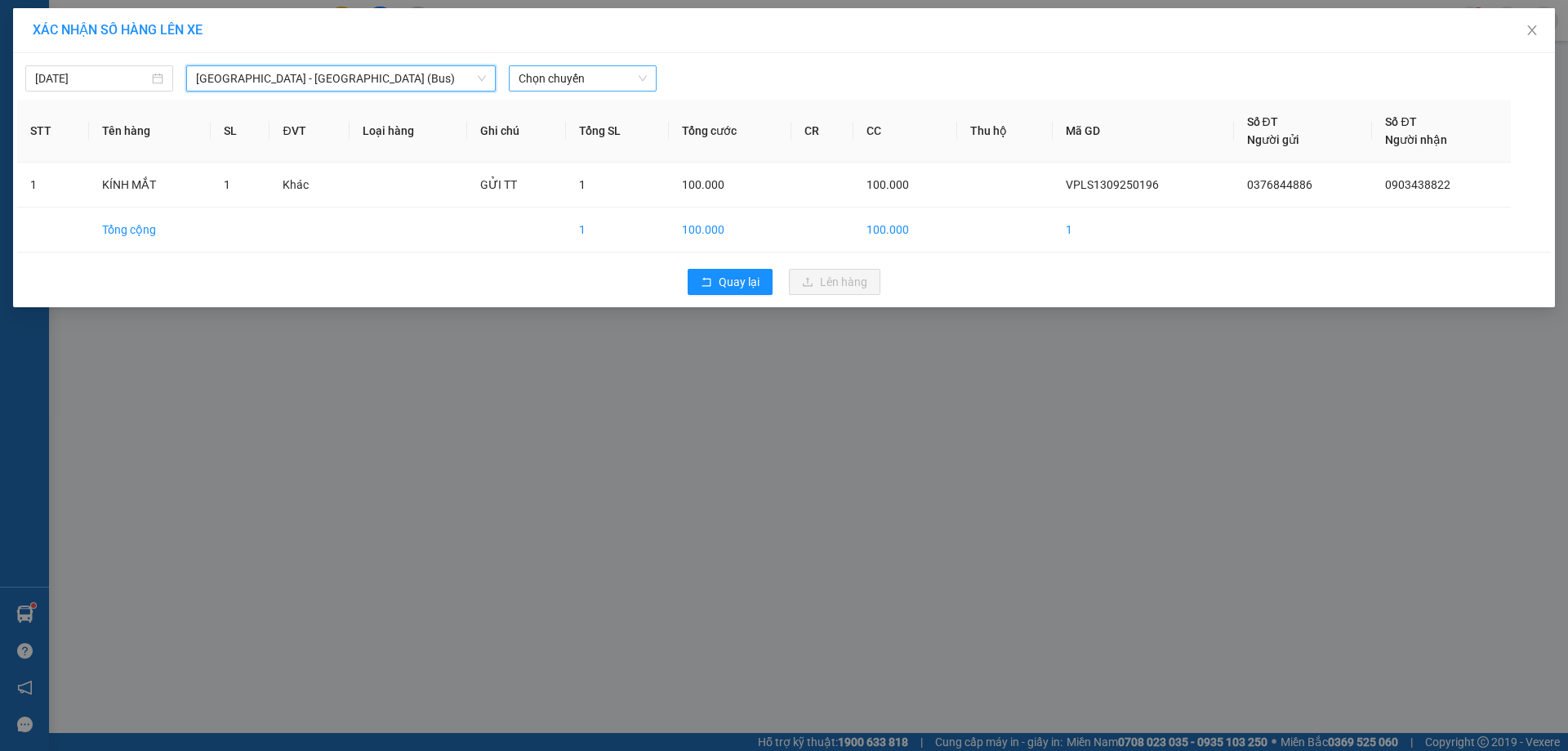
click at [574, 86] on span "Chọn chuyến" at bounding box center [583, 78] width 128 height 24
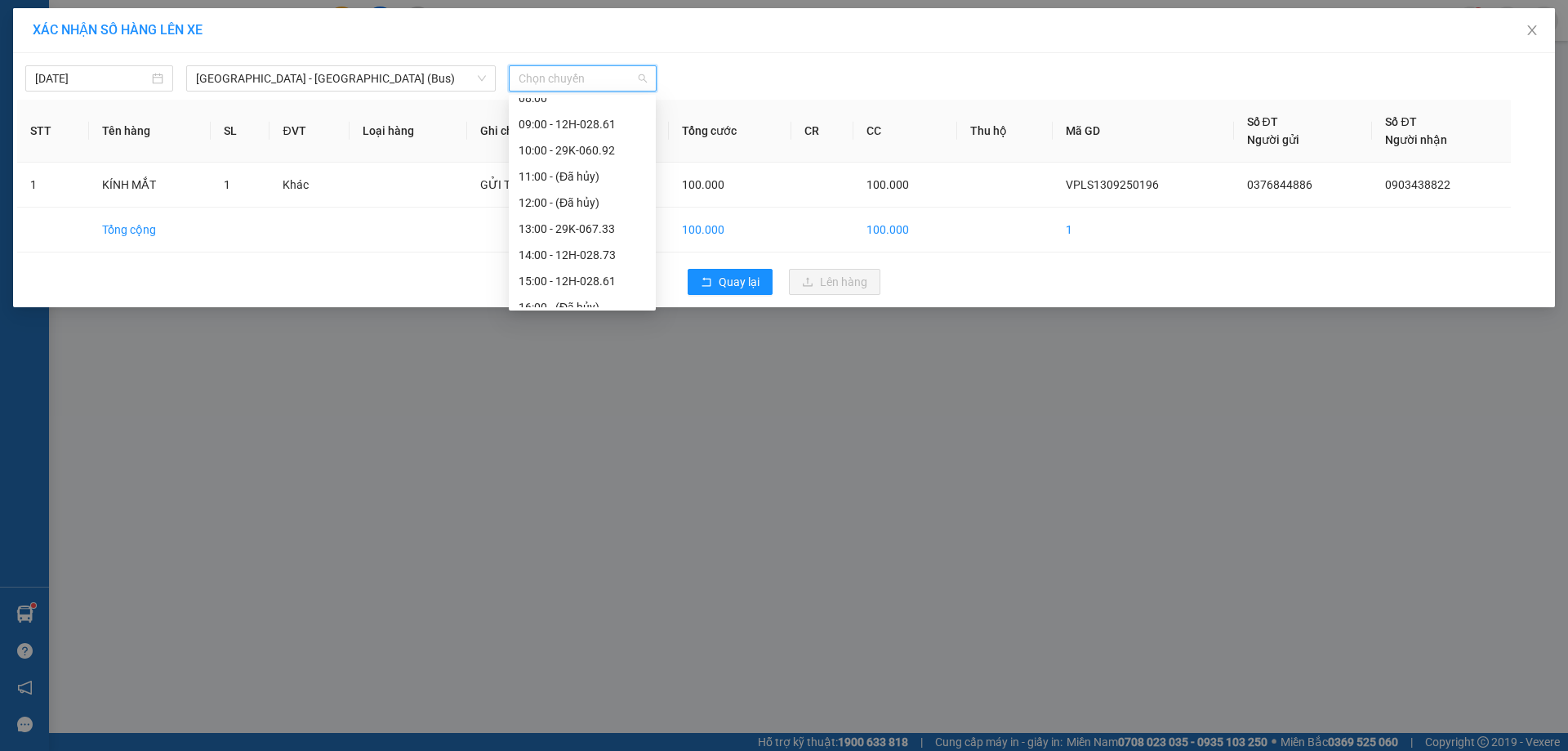
scroll to position [123, 0]
click at [594, 175] on div "10:00 - 29K-060.92" at bounding box center [582, 170] width 128 height 18
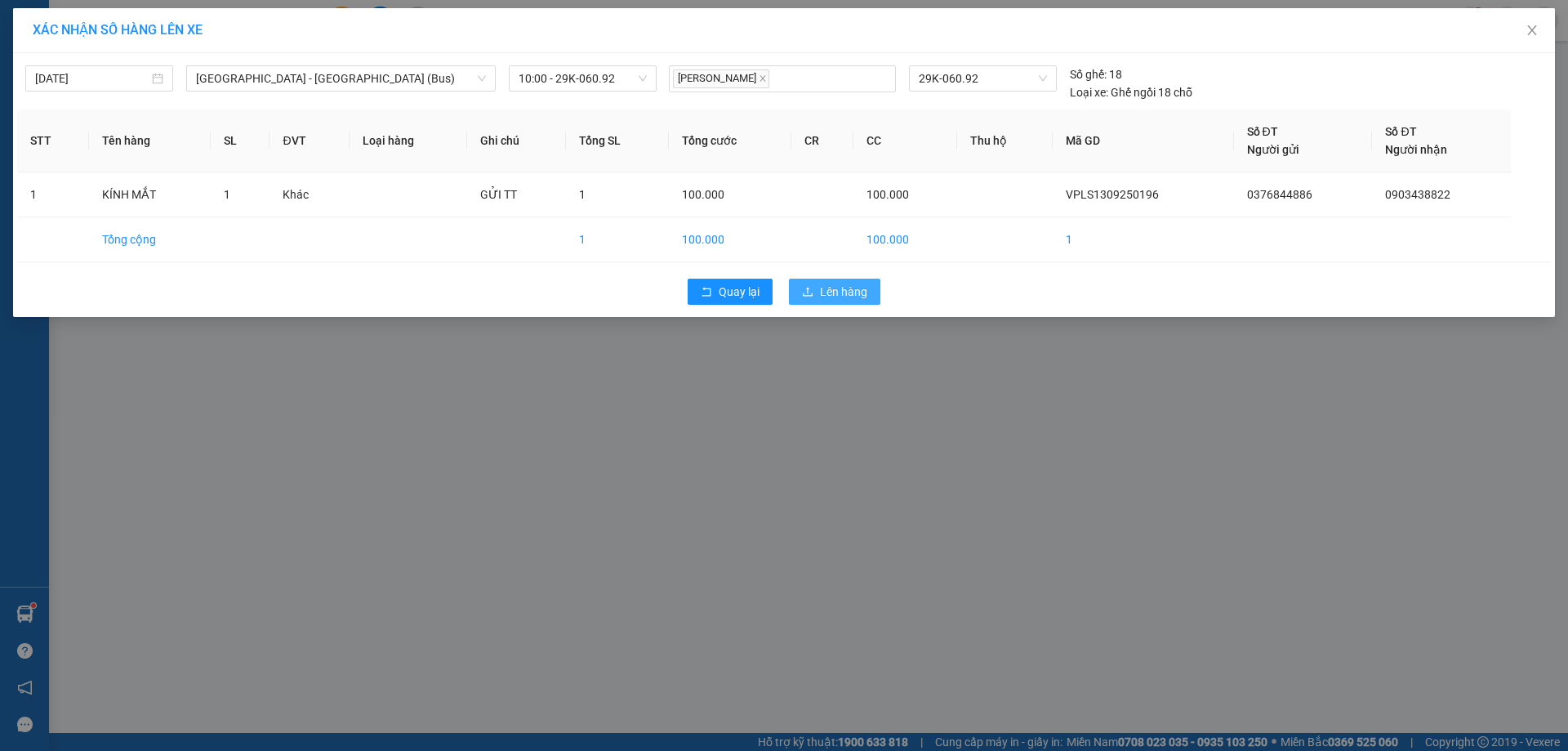
click at [858, 293] on span "Lên hàng" at bounding box center [843, 292] width 48 height 18
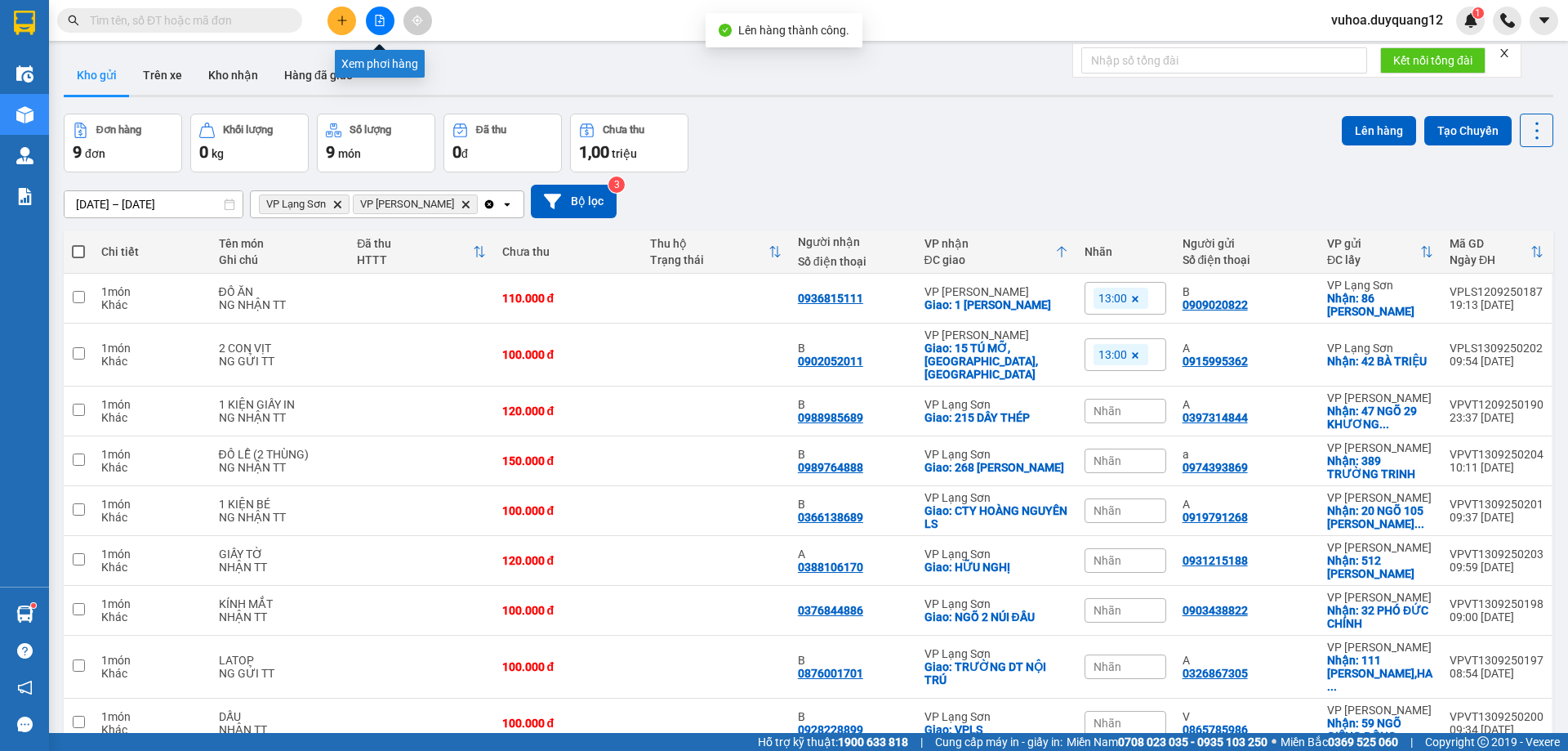
click at [369, 17] on button at bounding box center [380, 21] width 29 height 29
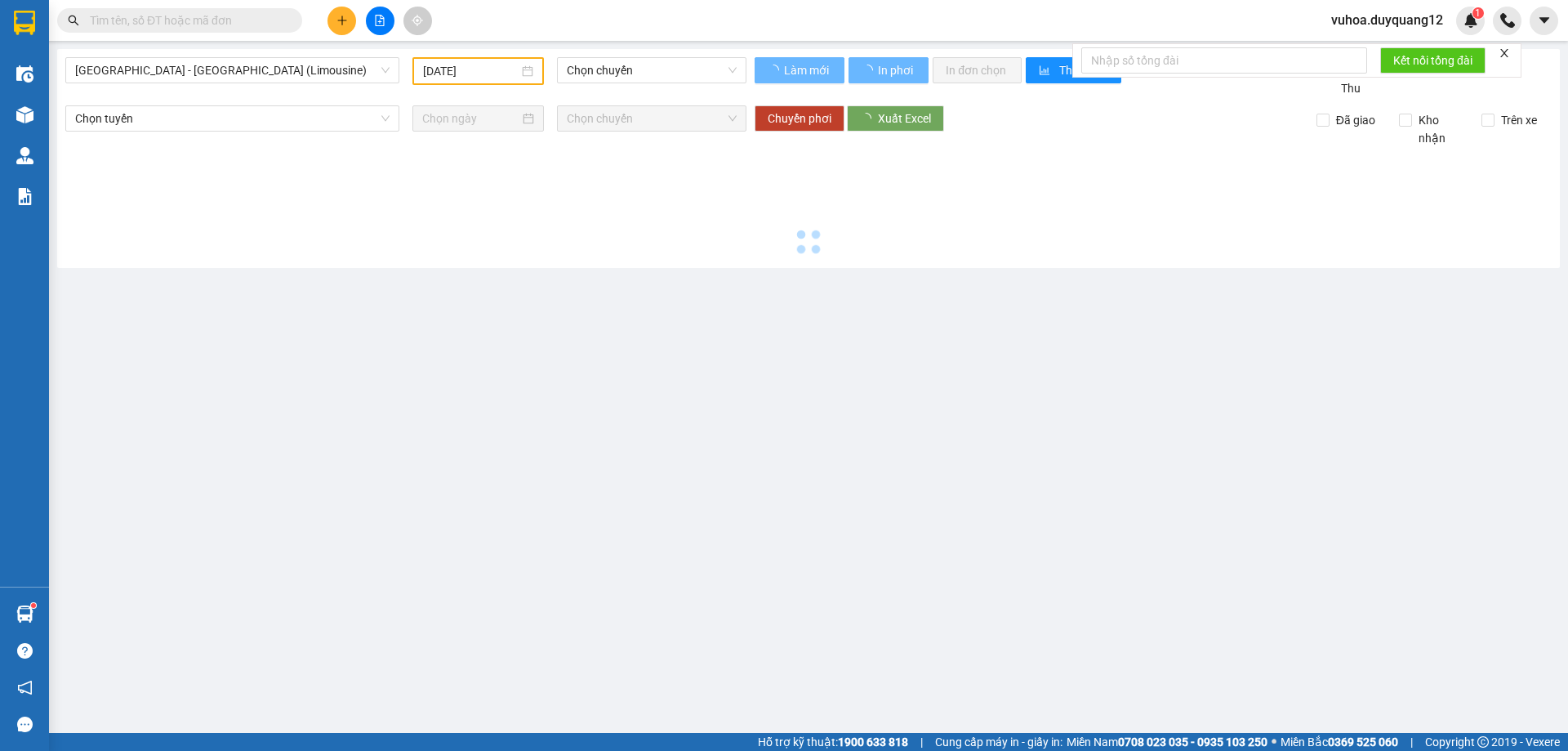
type input "[DATE]"
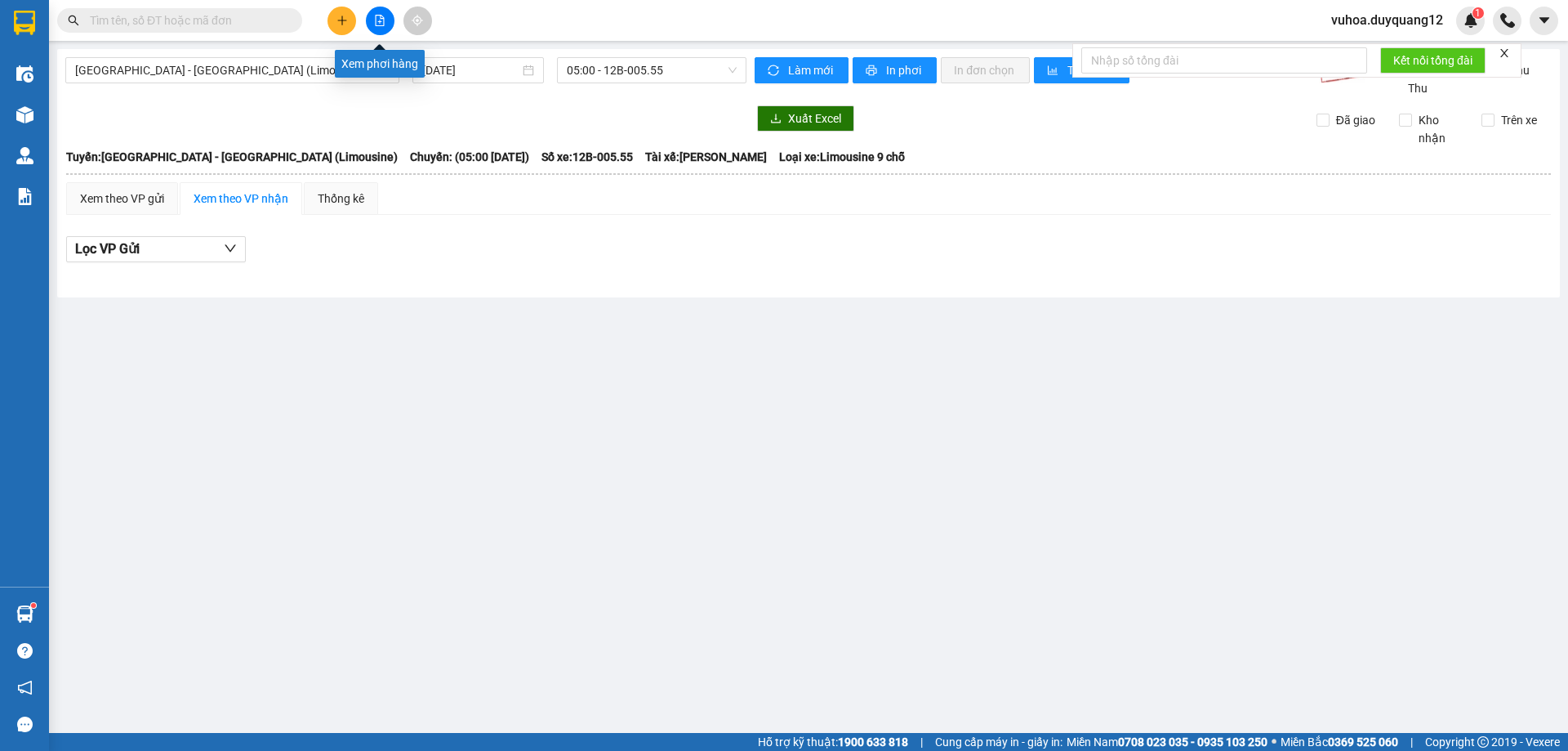
click at [384, 25] on icon "file-add" at bounding box center [380, 20] width 9 height 11
click at [371, 22] on button at bounding box center [380, 21] width 29 height 29
paste input "0868578366"
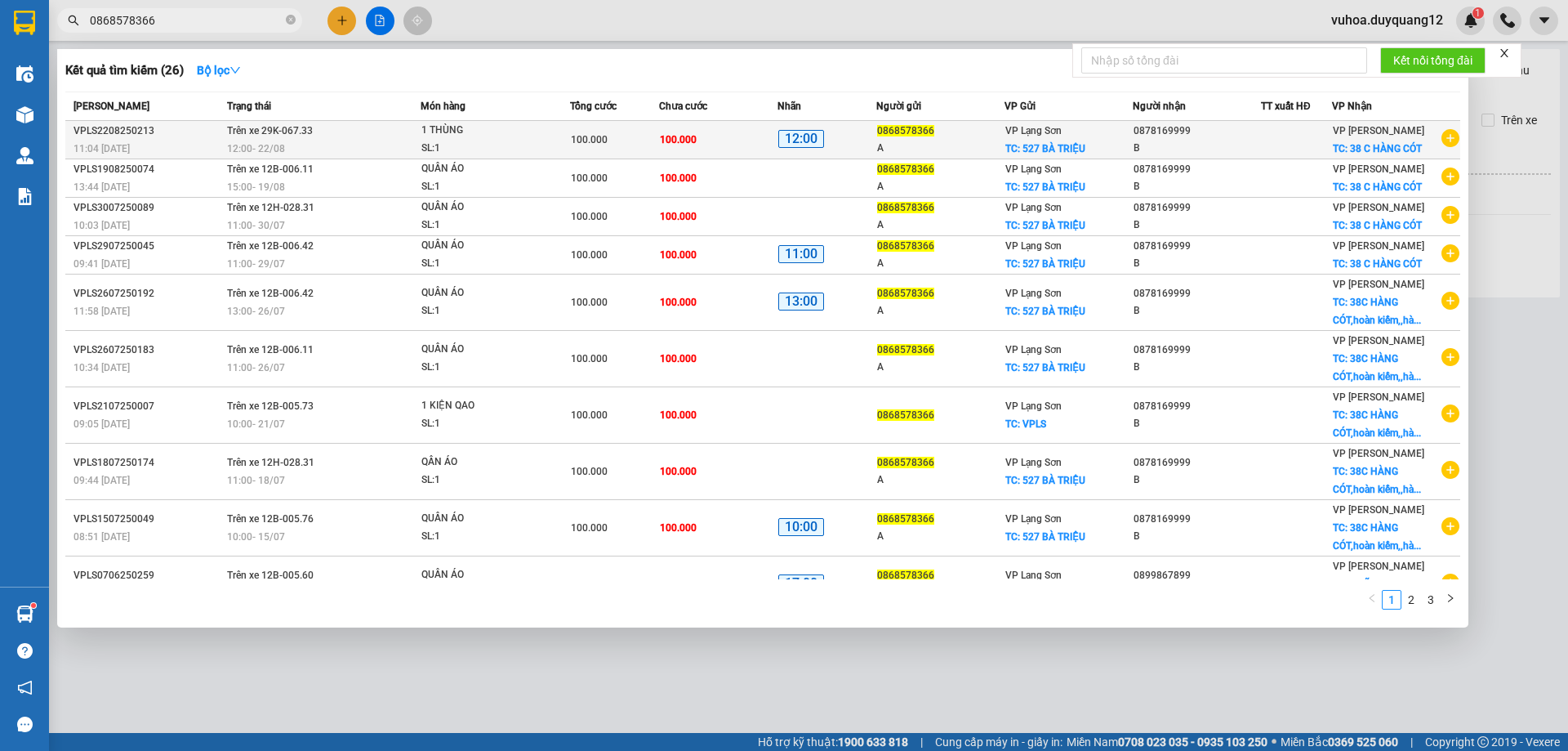
type input "0868578366"
click at [1441, 136] on icon "plus-circle" at bounding box center [1450, 138] width 18 height 18
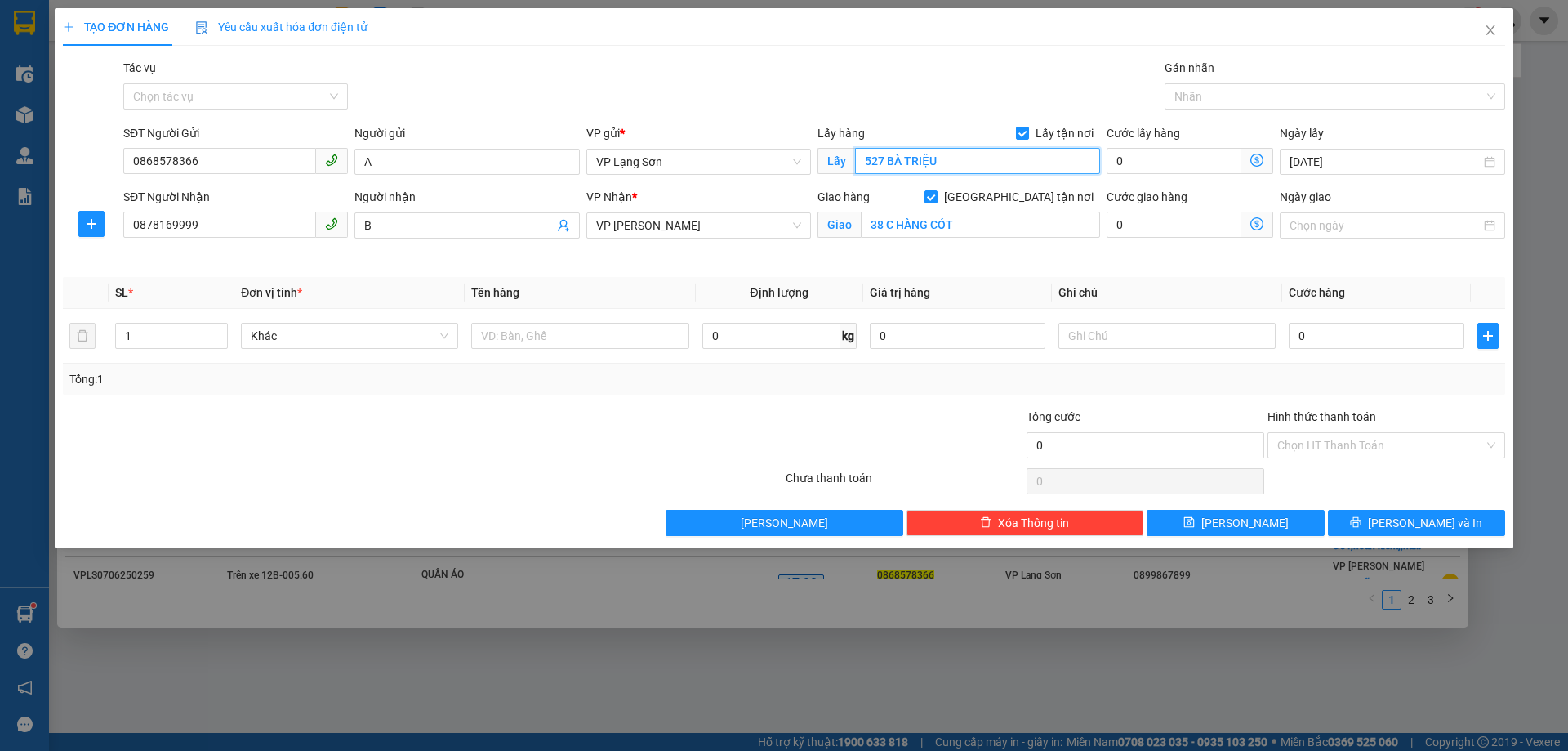
click at [923, 170] on input "527 BÀ TRIỆU" at bounding box center [977, 161] width 245 height 26
click at [1327, 339] on input "0" at bounding box center [1376, 336] width 175 height 26
type input "1"
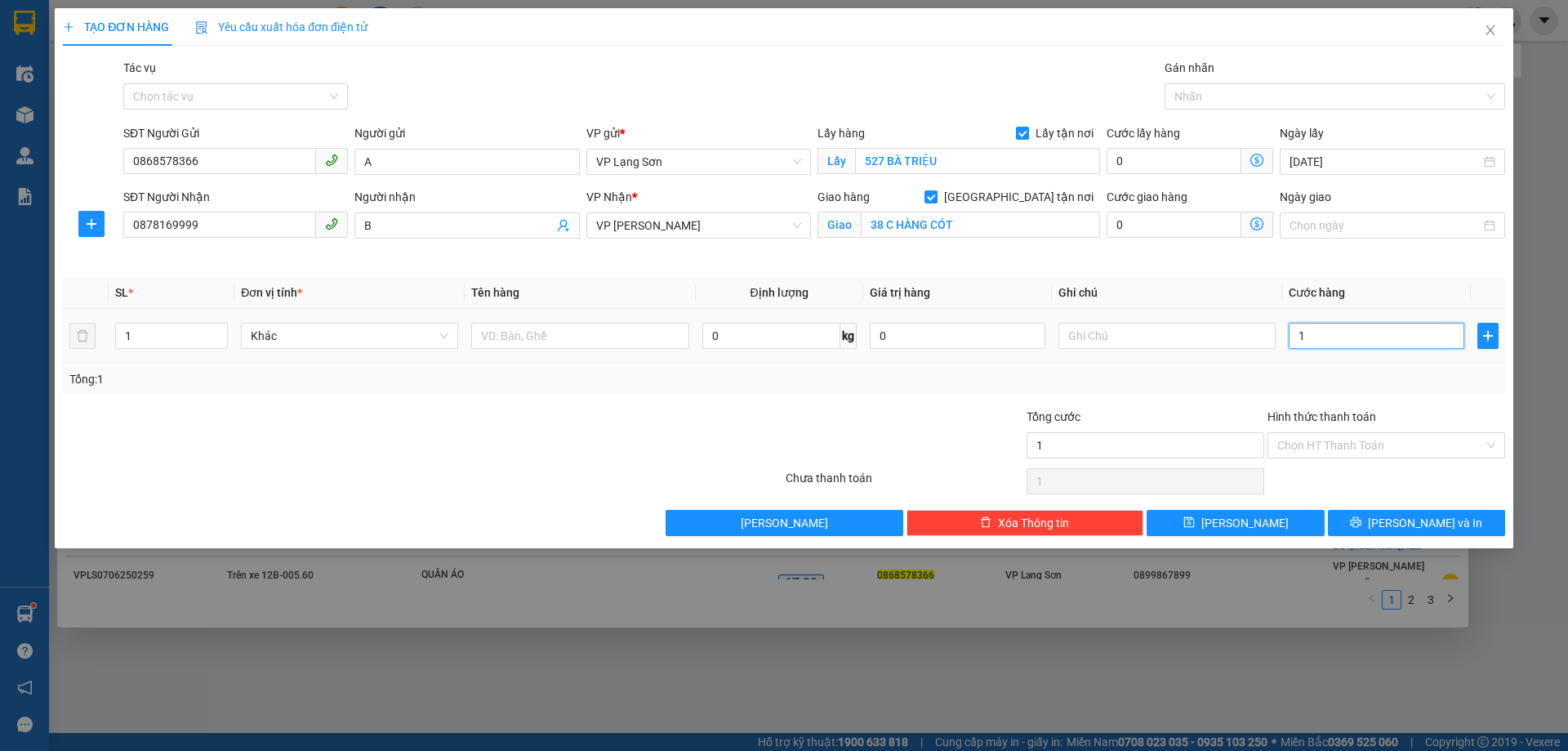
type input "10"
type input "100"
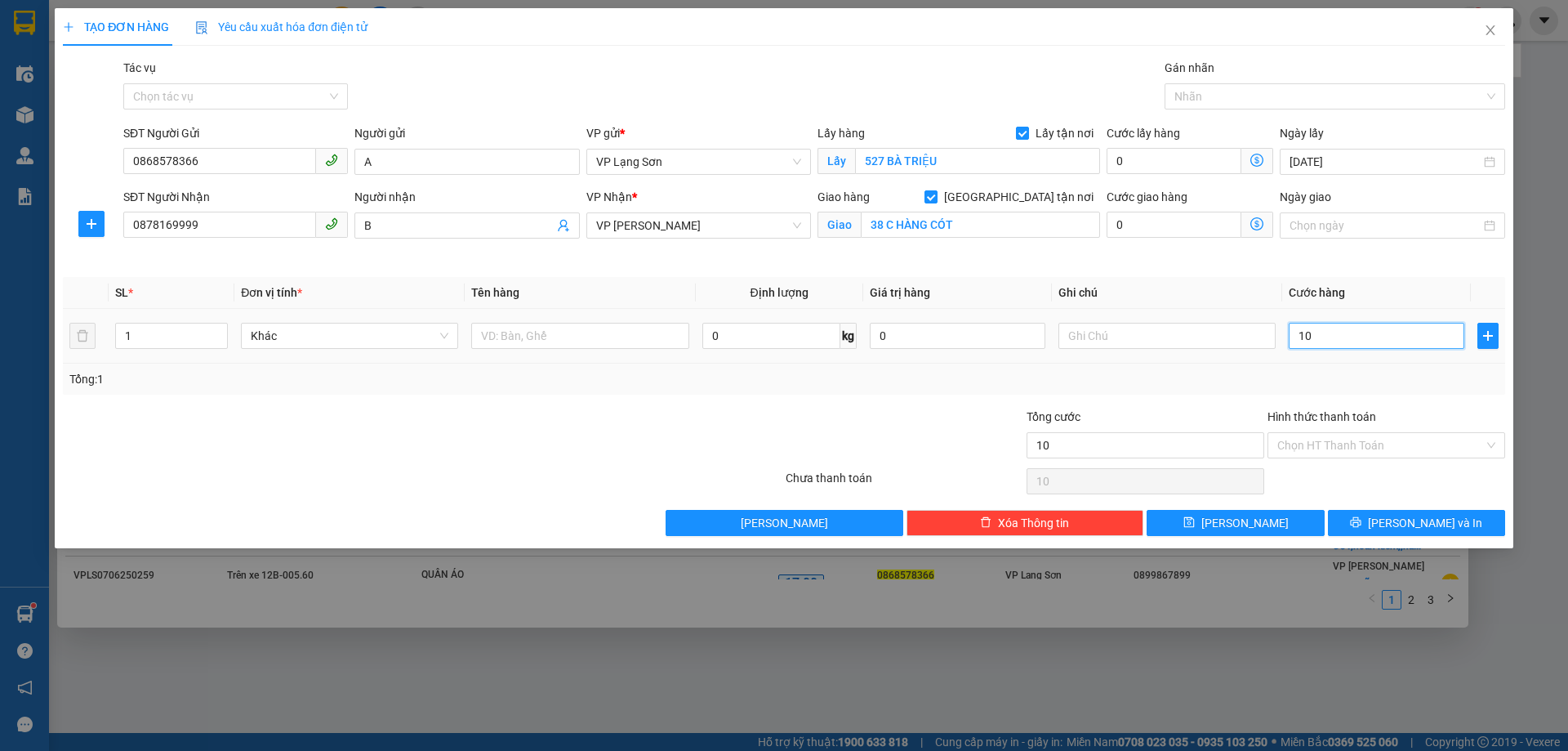
type input "100"
type input "100.000"
click at [1156, 392] on div "Tổng: 1" at bounding box center [784, 379] width 1442 height 31
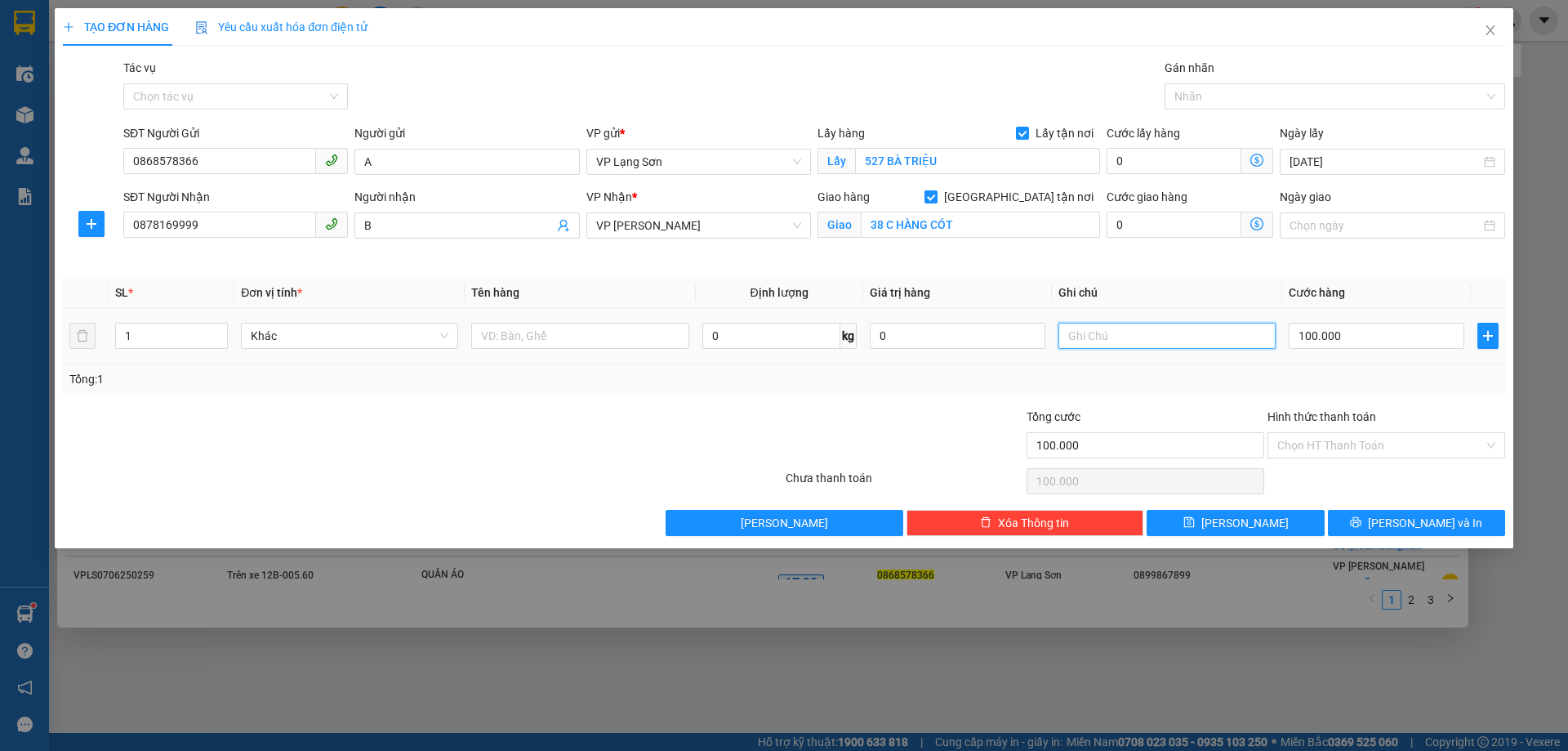
click at [1150, 335] on input "text" at bounding box center [1167, 336] width 217 height 26
type input "NHẬN TT"
click at [635, 342] on input "text" at bounding box center [580, 336] width 217 height 26
type input "QUẦN ÁO"
click at [1237, 518] on span "[PERSON_NAME]" at bounding box center [1244, 523] width 88 height 18
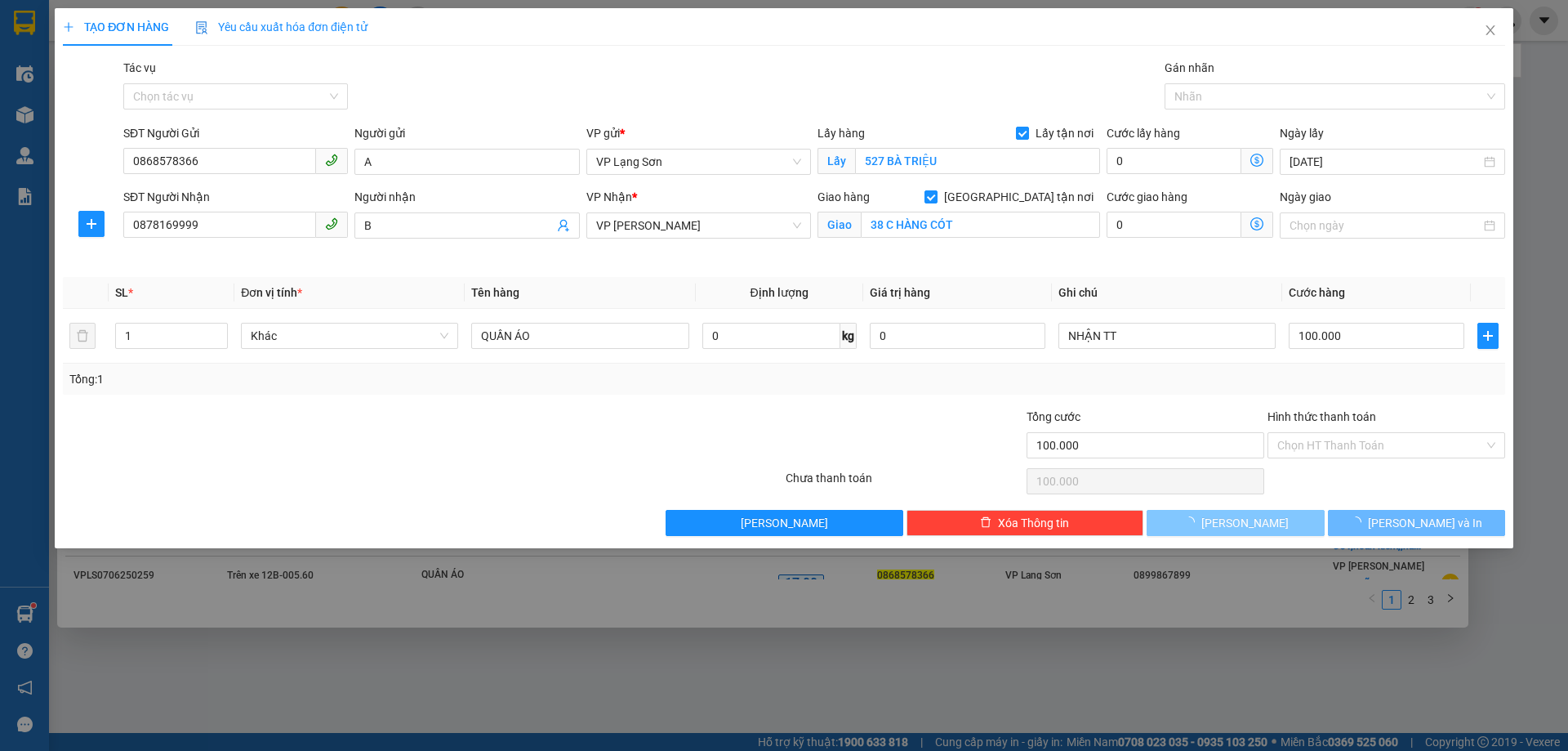
checkbox input "false"
type input "0"
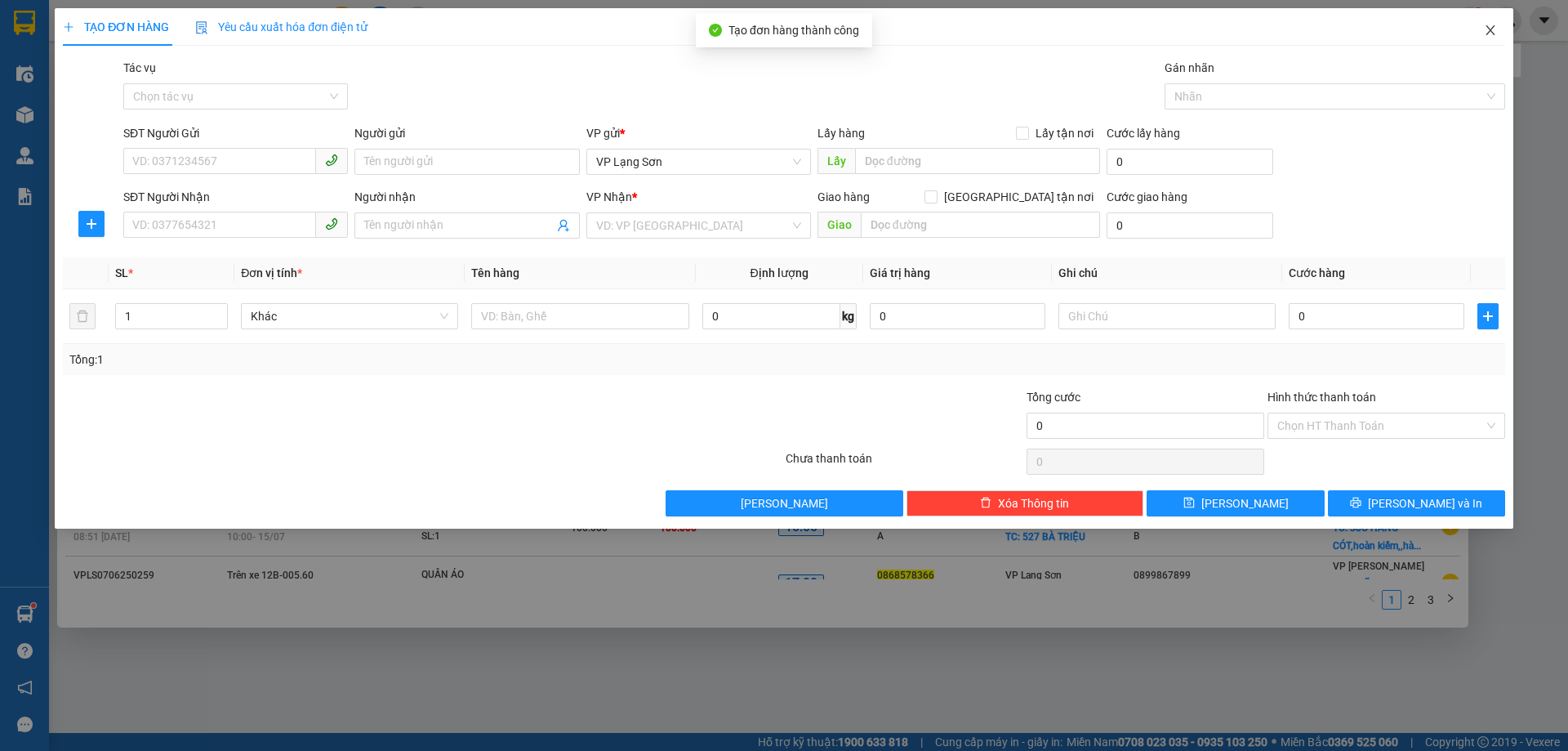
click at [1487, 33] on icon "close" at bounding box center [1490, 30] width 13 height 13
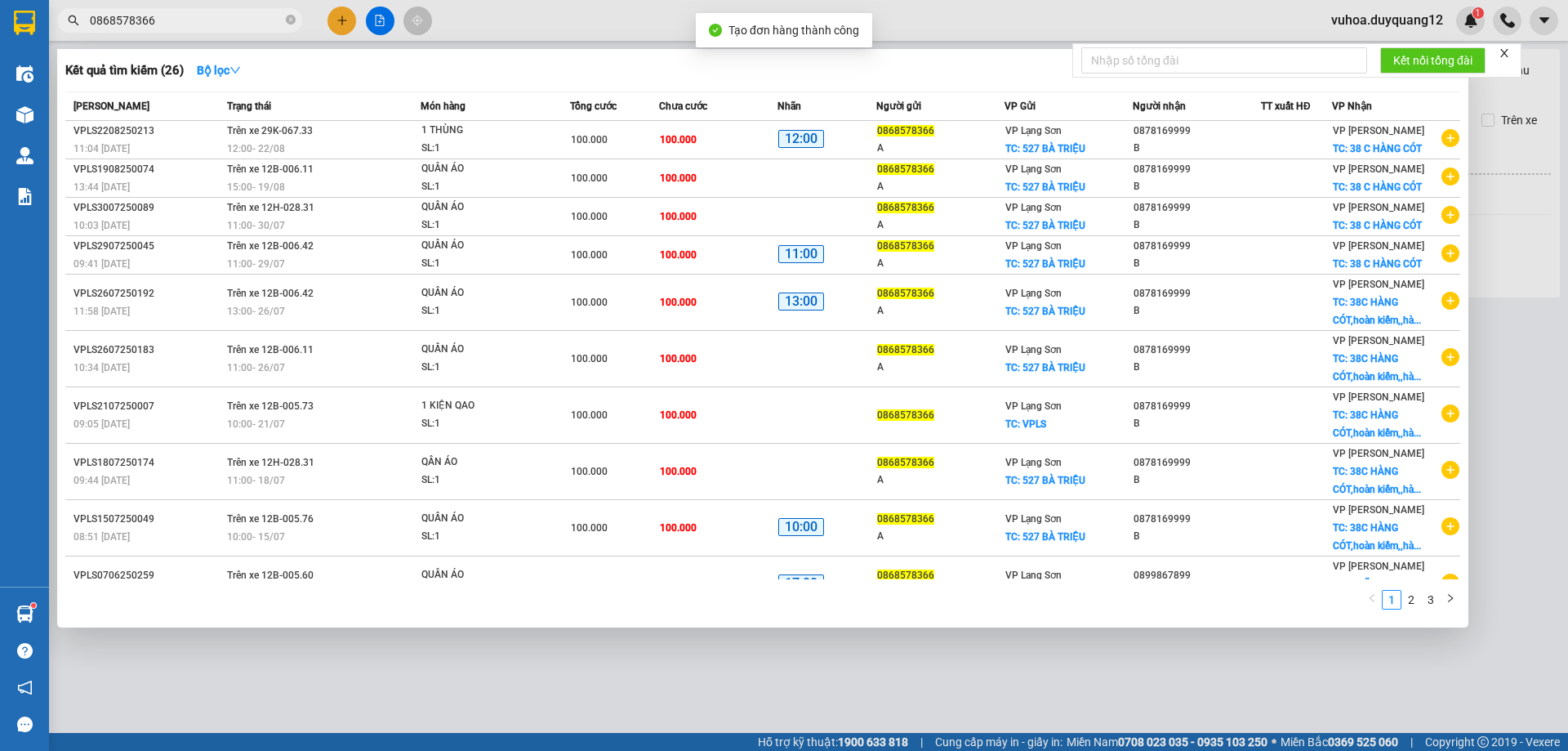
click at [1556, 148] on div at bounding box center [784, 375] width 1568 height 751
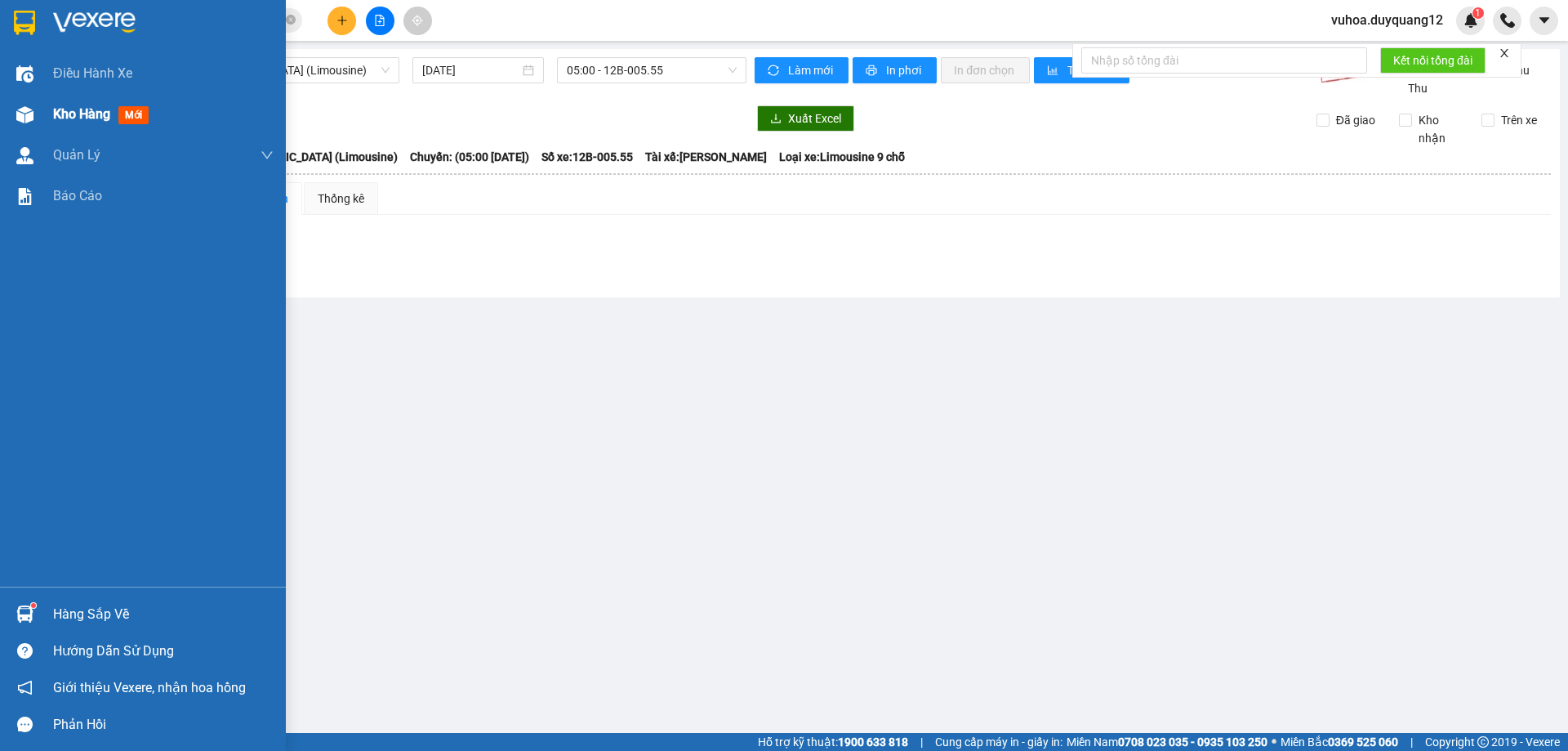
click at [34, 108] on div at bounding box center [24, 115] width 29 height 29
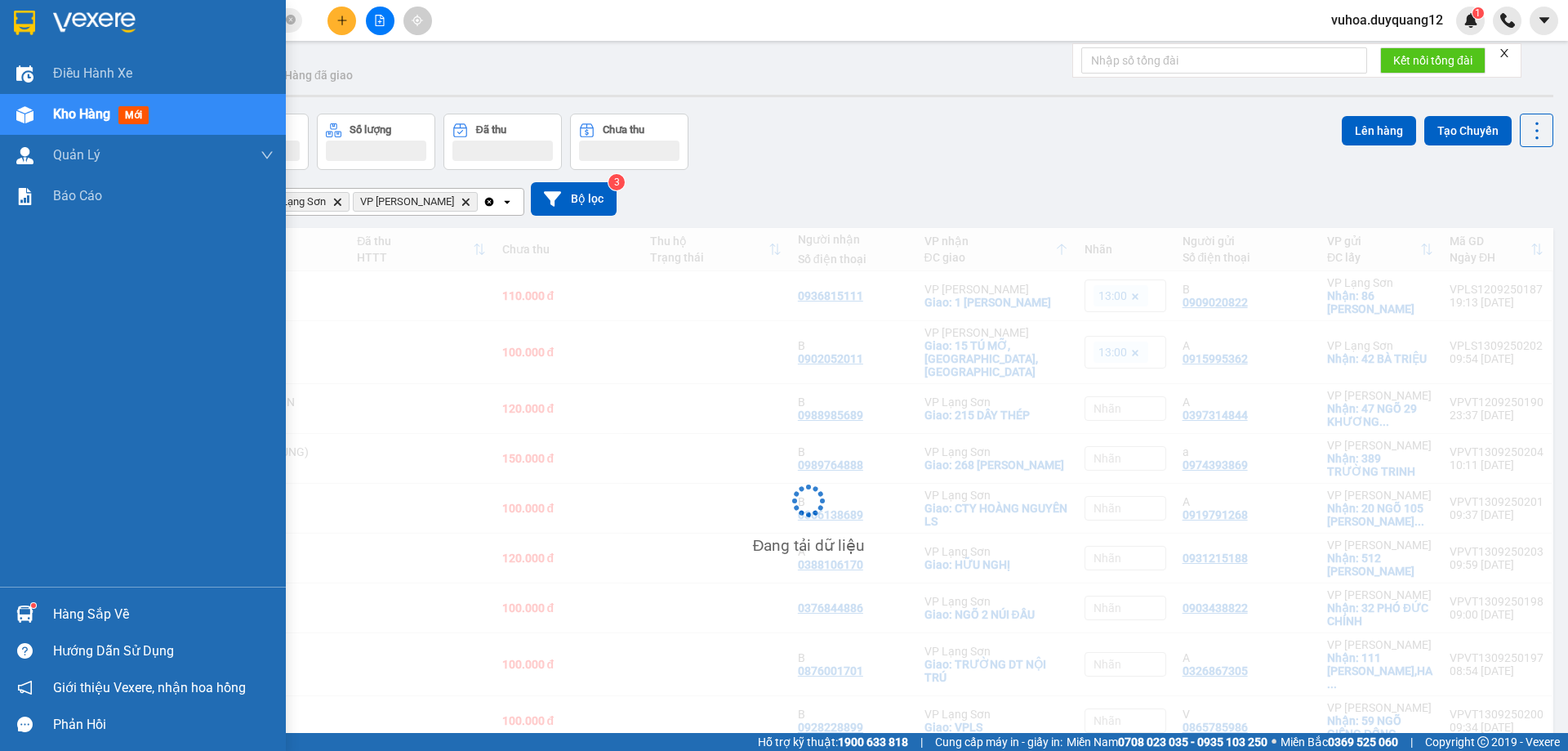
click at [74, 118] on span "Kho hàng" at bounding box center [82, 114] width 57 height 16
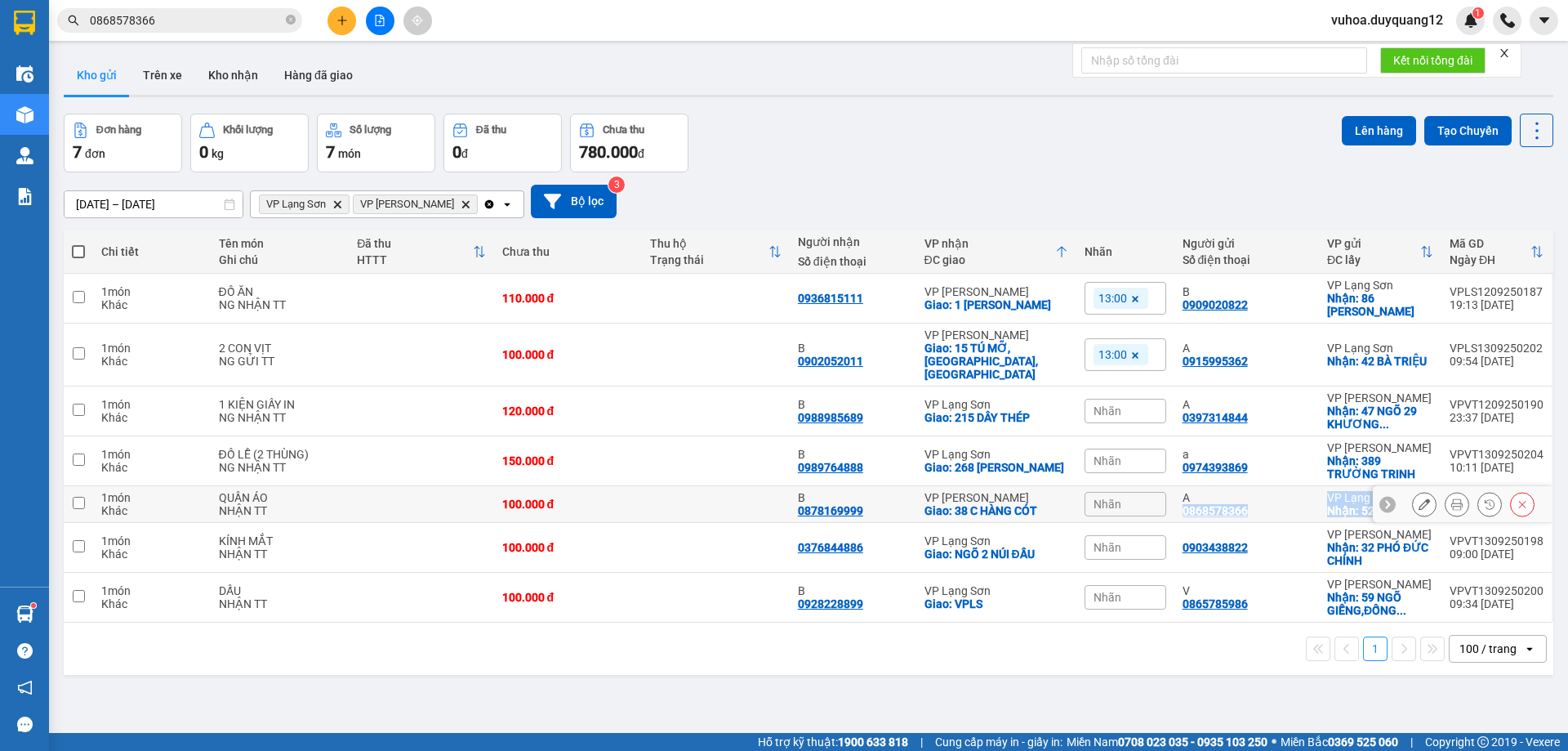
drag, startPoint x: 1172, startPoint y: 505, endPoint x: 1355, endPoint y: 509, distance: 183.0
click at [1355, 509] on tr "1 món Khác QUẦN ÁO NHẬN TT 100.000 đ B 0878169999 VP [PERSON_NAME]: 38 C HÀNG C…" at bounding box center [808, 504] width 1489 height 36
checkbox input "true"
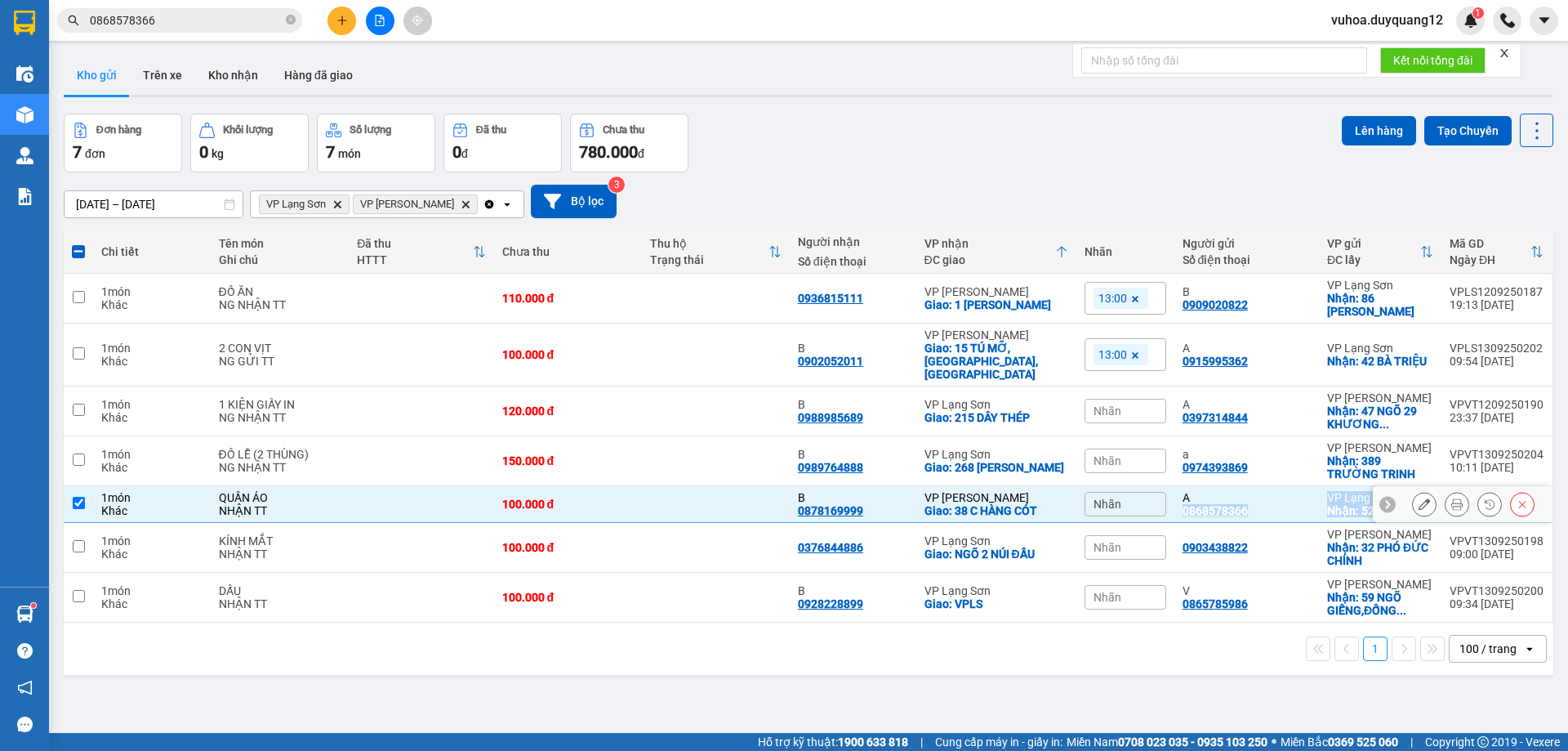
copy tr "0868578366 VP [GEOGRAPHIC_DATA]: 527 BÀ TRIỆU"
click at [287, 17] on icon "close-circle" at bounding box center [290, 19] width 10 height 10
paste input "0965131220"
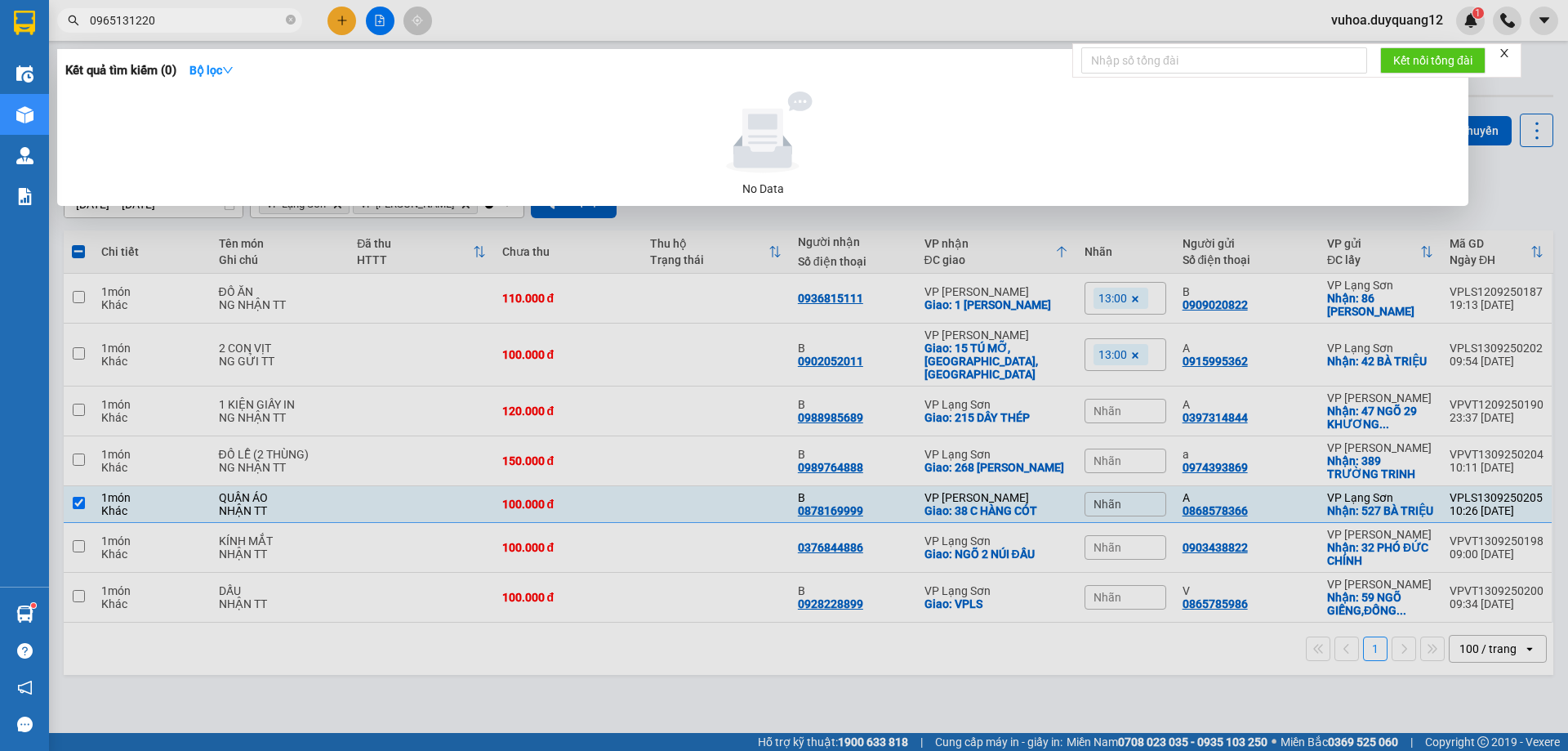
type input "0965131220"
click at [340, 16] on div at bounding box center [784, 375] width 1568 height 751
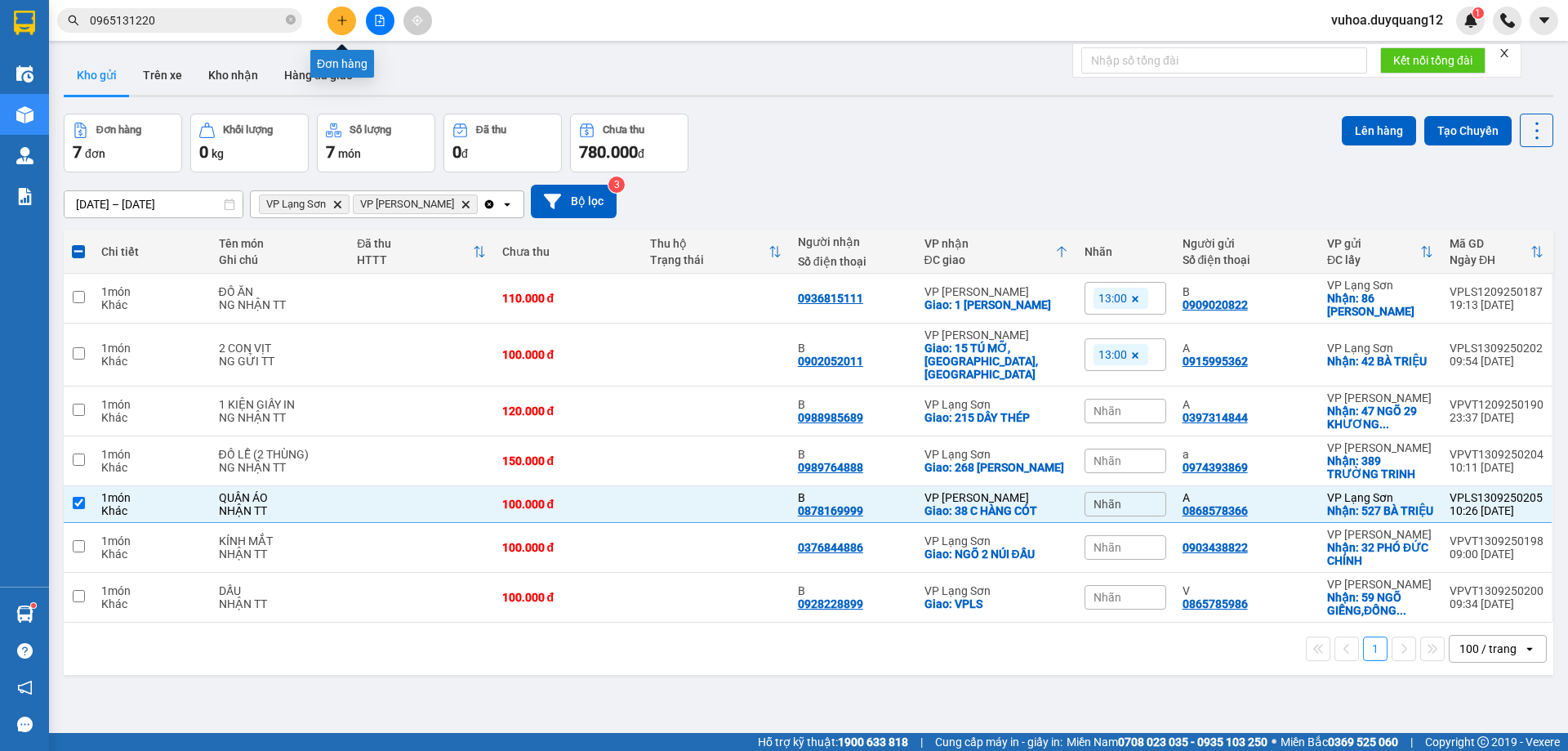
click at [348, 16] on button at bounding box center [341, 21] width 29 height 29
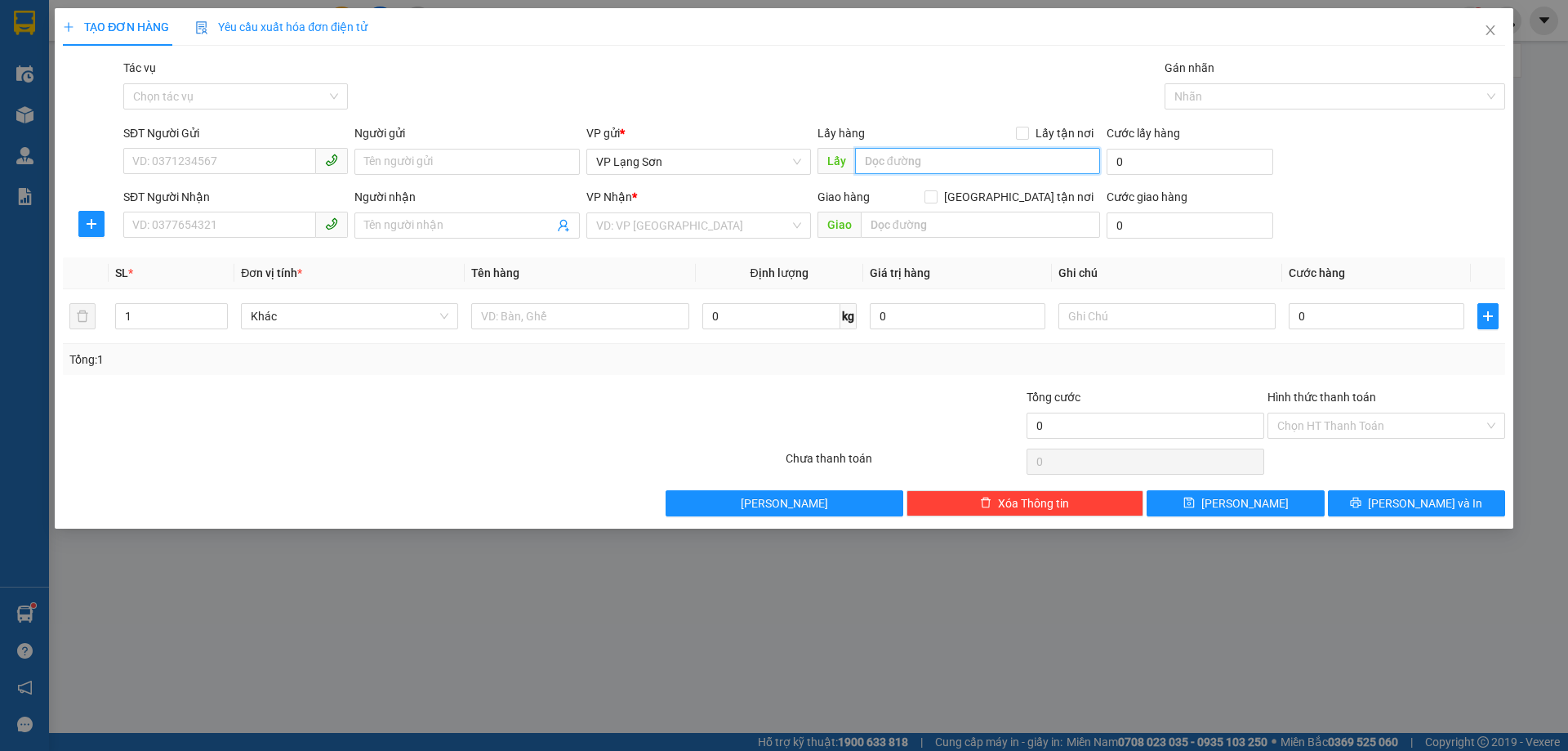
click at [1034, 168] on input "text" at bounding box center [977, 161] width 245 height 26
type input "543 [PERSON_NAME]"
click at [935, 221] on input "text" at bounding box center [981, 225] width 239 height 26
type input "VIETTEL"
click at [157, 227] on input "SĐT Người Nhận" at bounding box center [220, 225] width 193 height 26
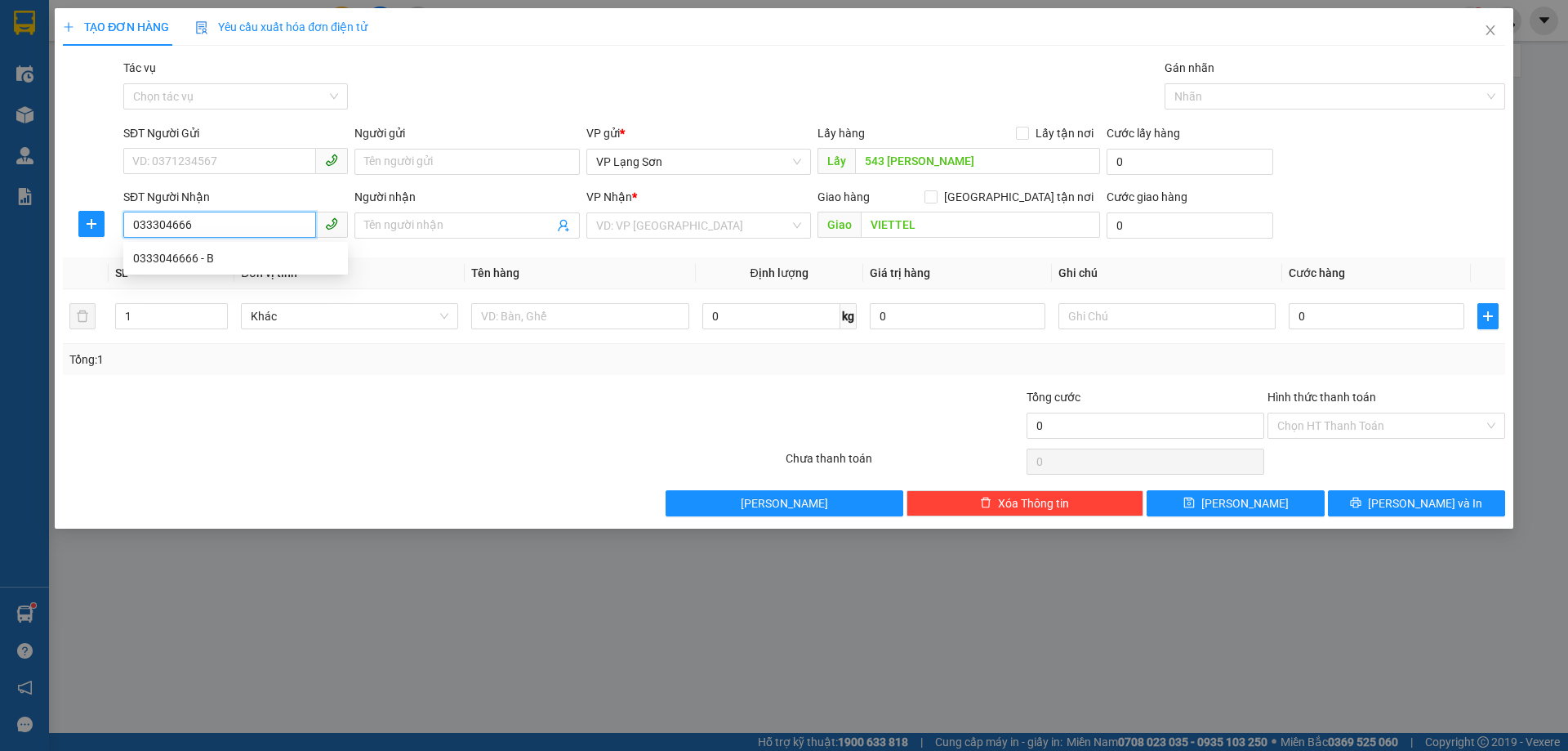
type input "0333046666"
click at [148, 260] on div "0333046666 - B" at bounding box center [235, 258] width 205 height 18
type input "B"
checkbox input "true"
type input "VIETTEL MP"
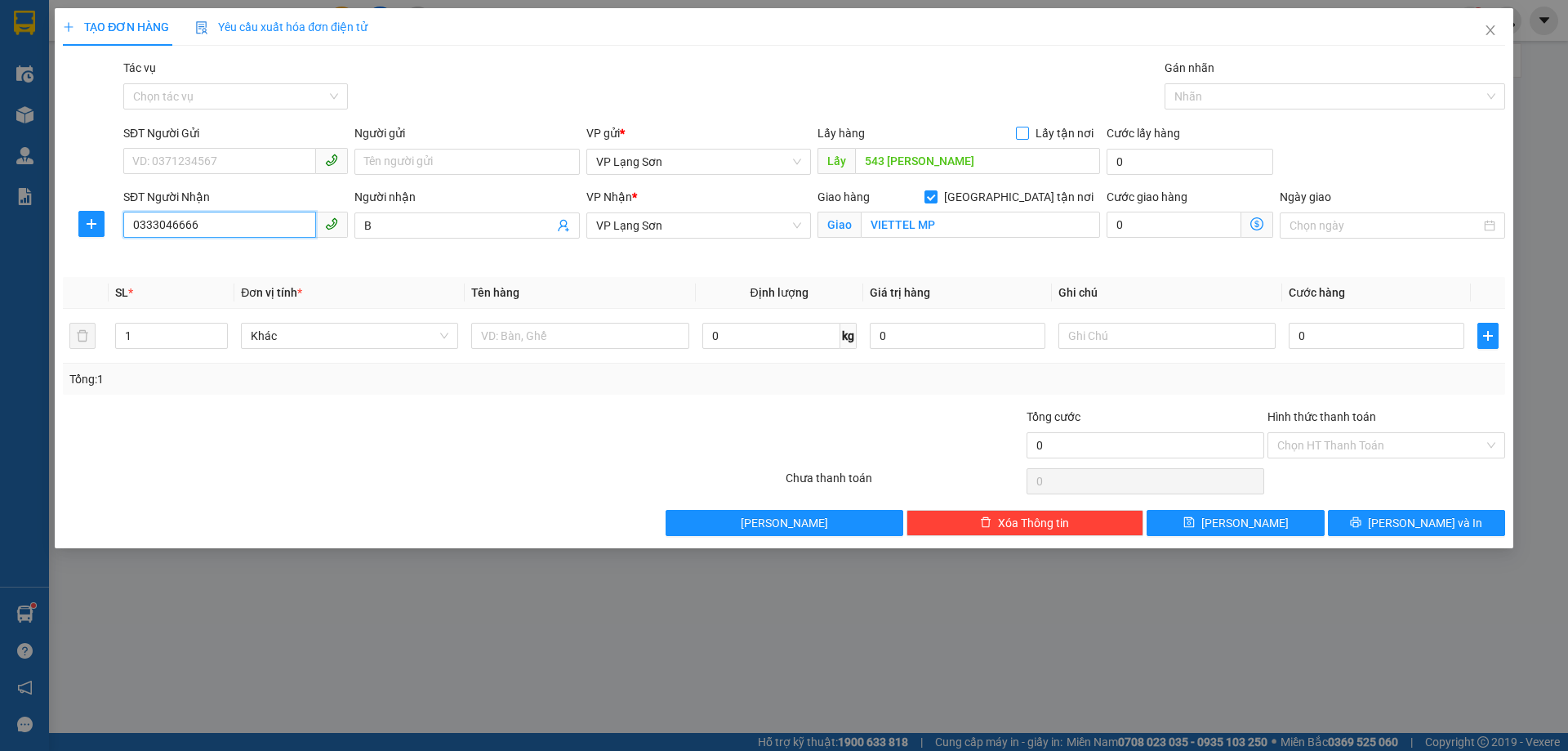
type input "0333046666"
click at [1025, 135] on input "Lấy tận nơi" at bounding box center [1021, 132] width 11 height 11
checkbox input "true"
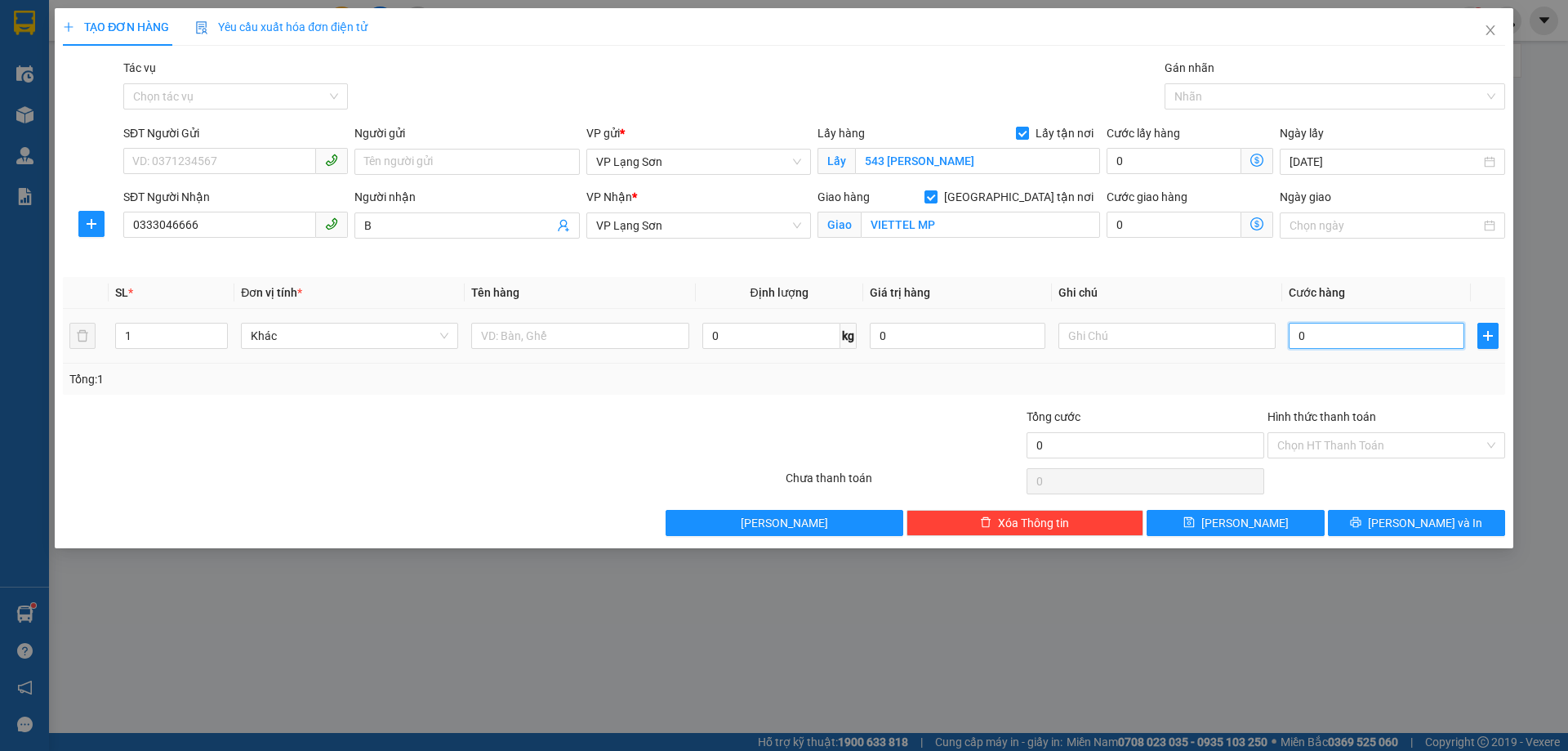
click at [1337, 338] on input "0" at bounding box center [1376, 336] width 175 height 26
type input "1"
type input "10"
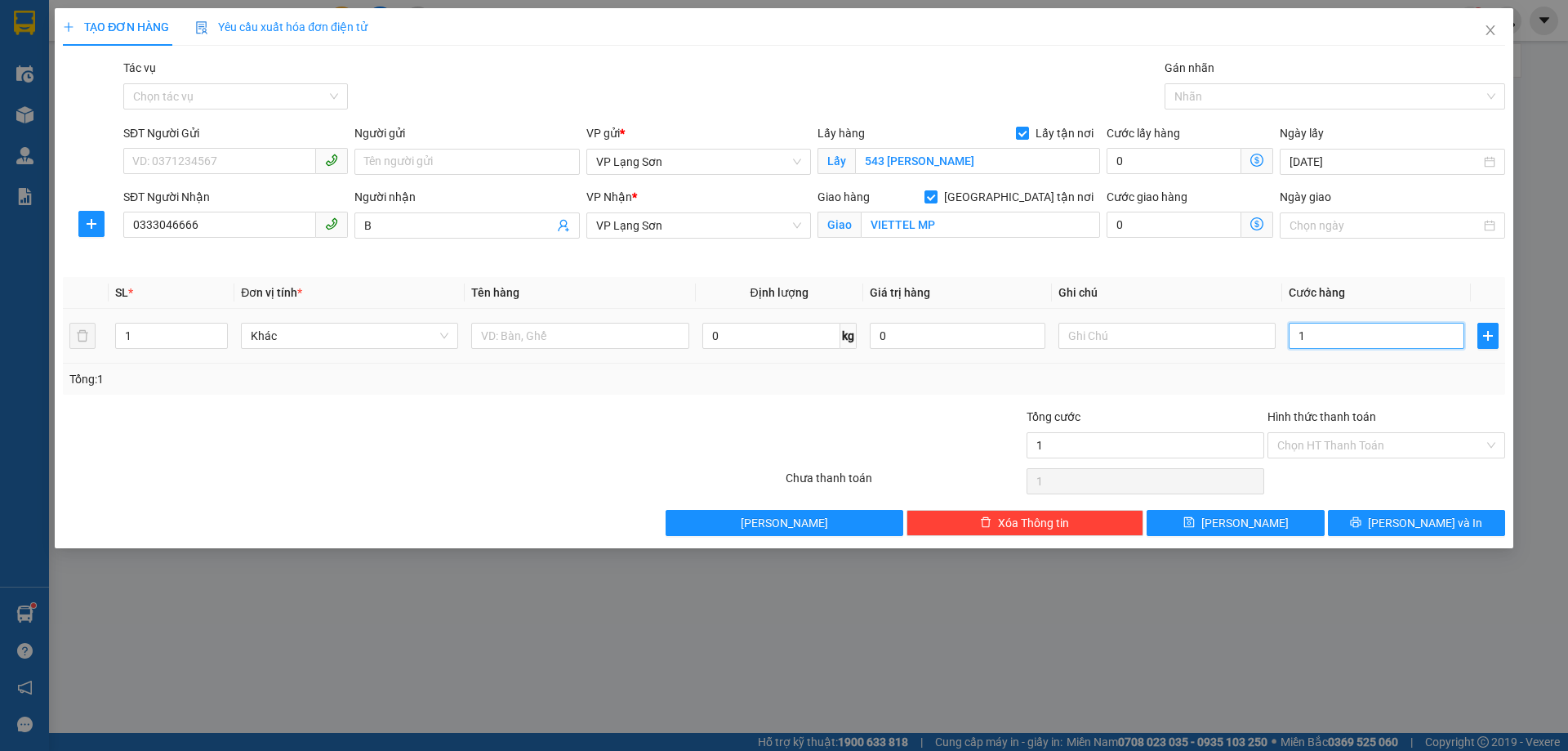
type input "10"
type input "100"
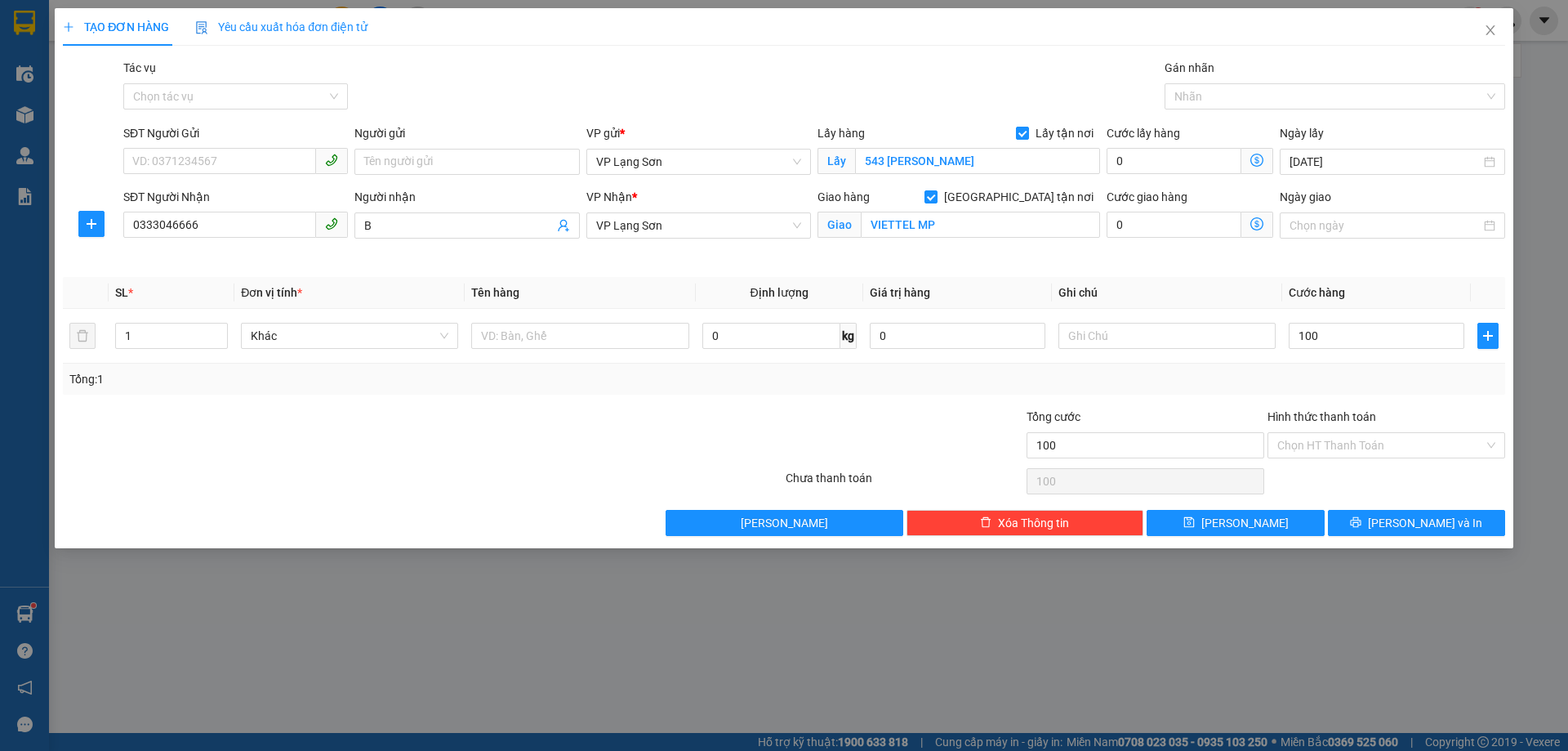
type input "100.000"
drag, startPoint x: 1247, startPoint y: 366, endPoint x: 1222, endPoint y: 359, distance: 26.0
click at [1246, 366] on div "Tổng: 1" at bounding box center [784, 379] width 1442 height 31
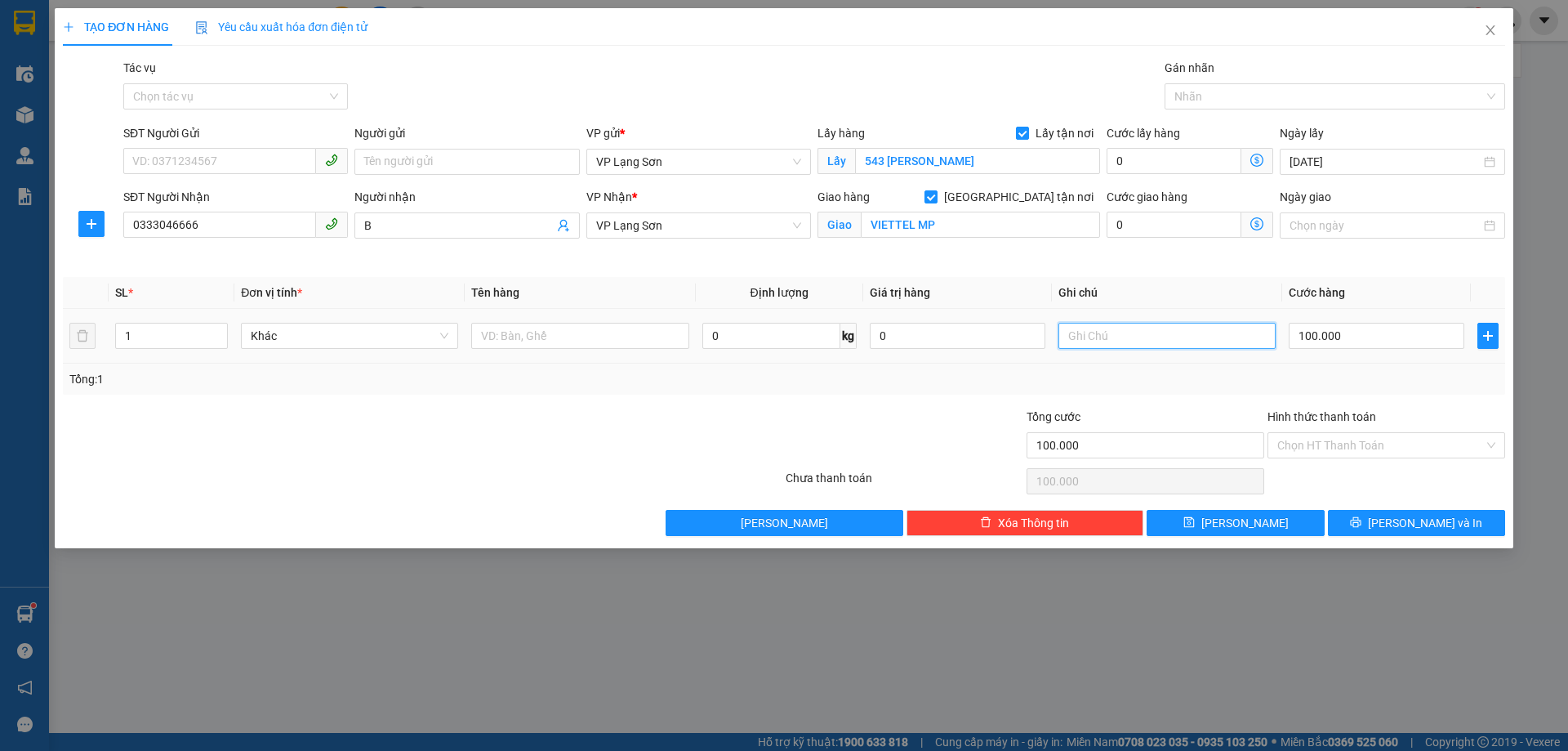
click at [1211, 344] on input "text" at bounding box center [1167, 336] width 217 height 26
type input "M"
type input "N"
type input "nhận tt"
click at [722, 445] on div at bounding box center [664, 437] width 241 height 57
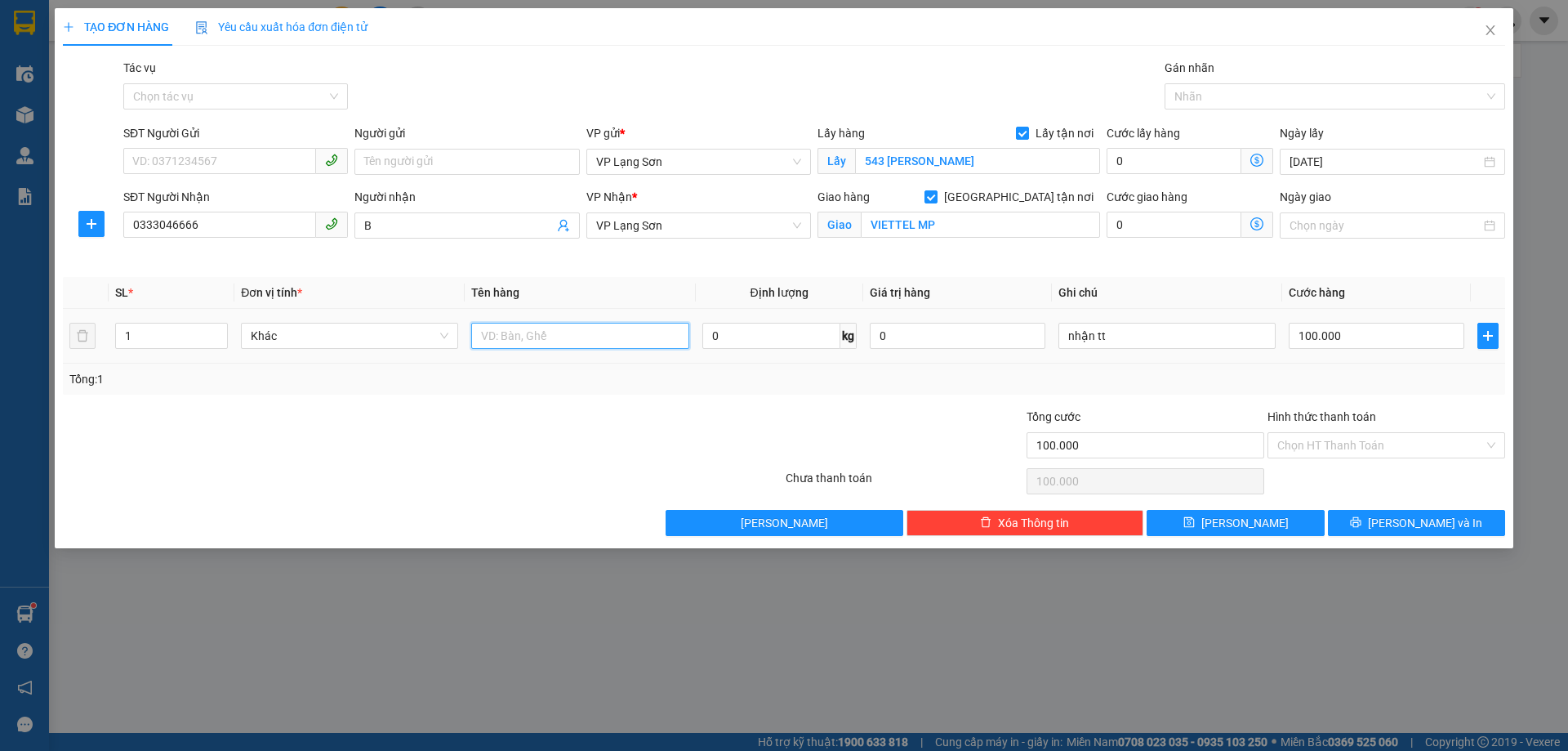
click at [532, 343] on input "text" at bounding box center [580, 336] width 217 height 26
click at [236, 155] on input "SĐT Người Gửi" at bounding box center [220, 161] width 193 height 26
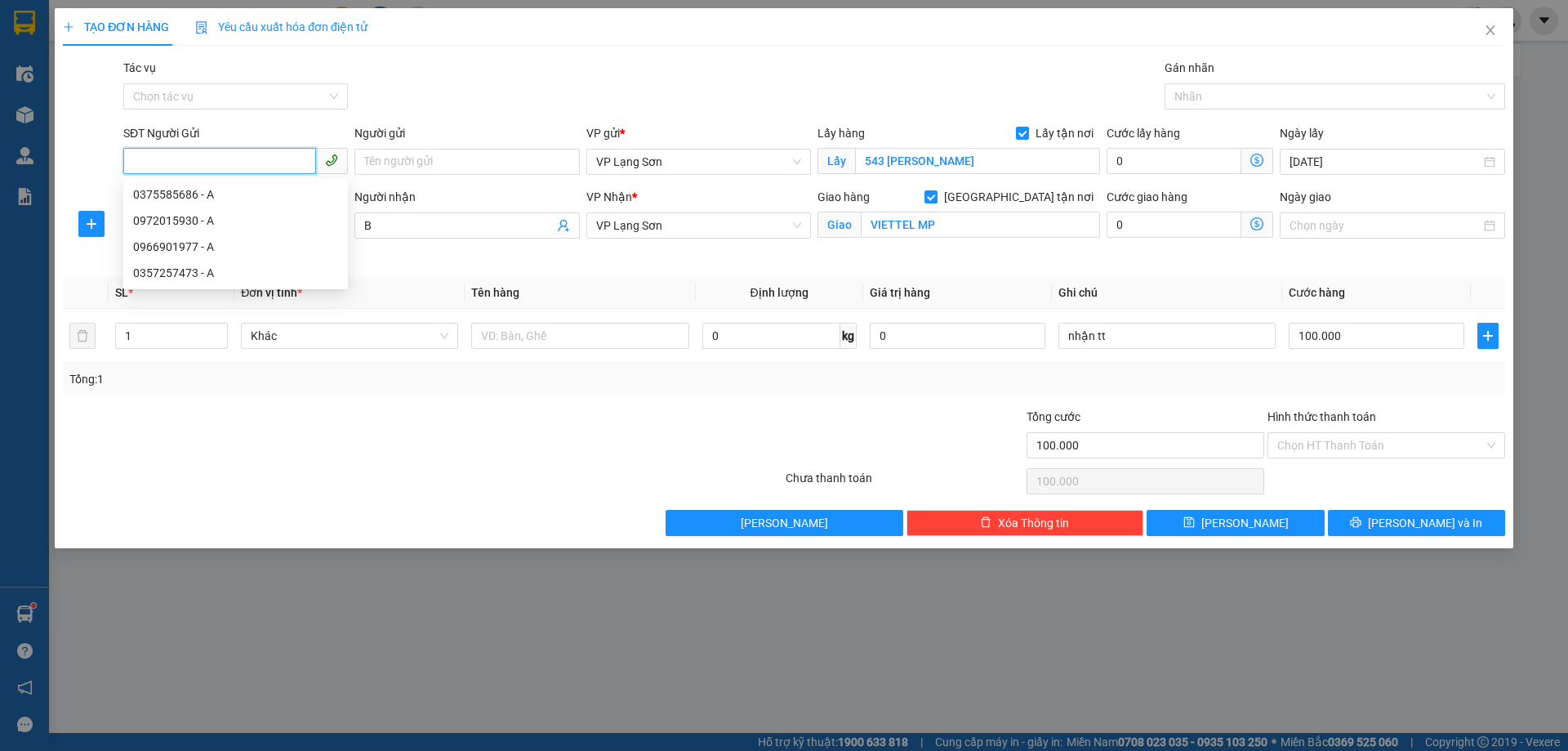
paste input "0965131220"
type input "0965131220"
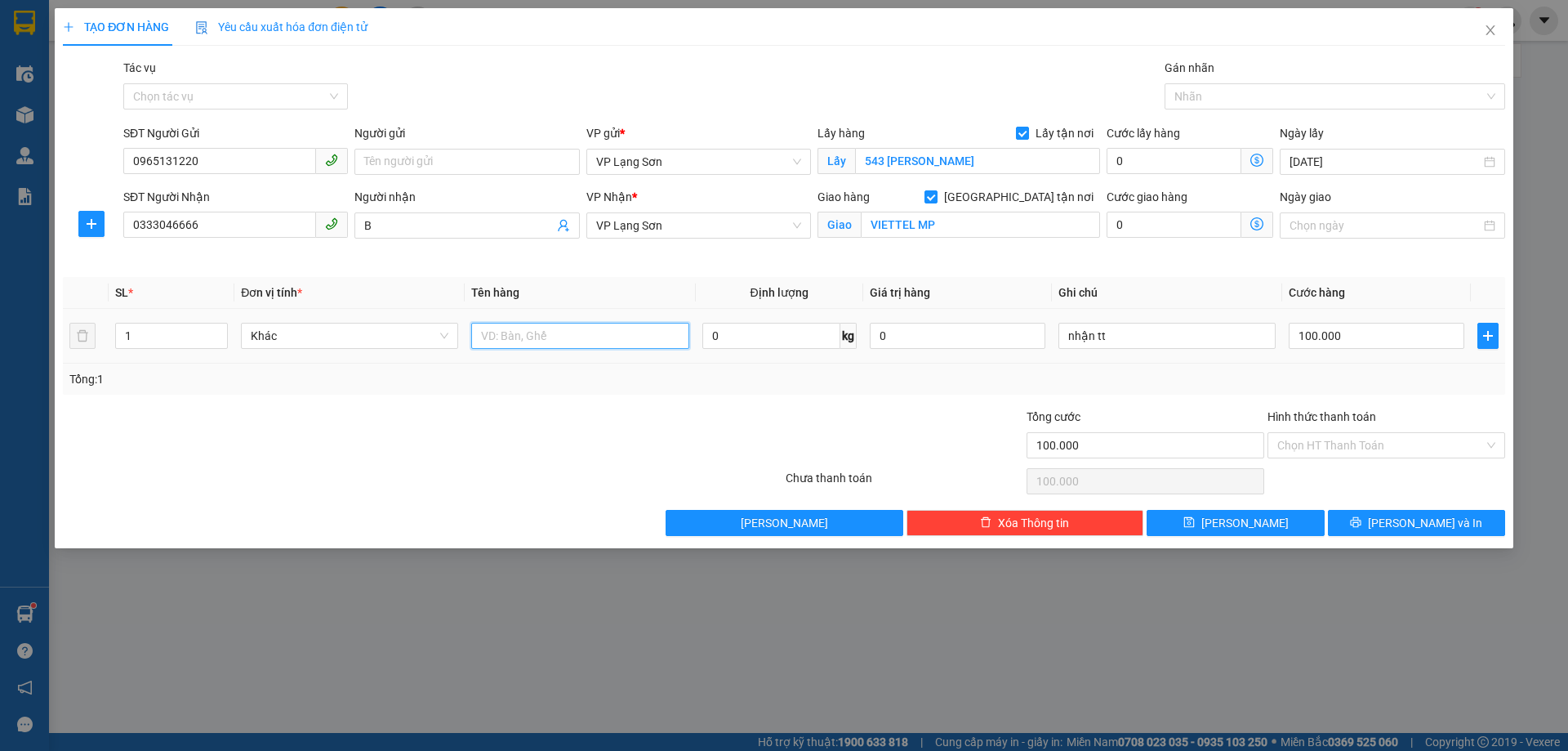
click at [567, 329] on input "text" at bounding box center [580, 336] width 217 height 26
drag, startPoint x: 771, startPoint y: 159, endPoint x: 728, endPoint y: 174, distance: 45.5
click at [769, 158] on span "VP Lạng Sơn" at bounding box center [699, 161] width 205 height 24
type input "tai liệu"
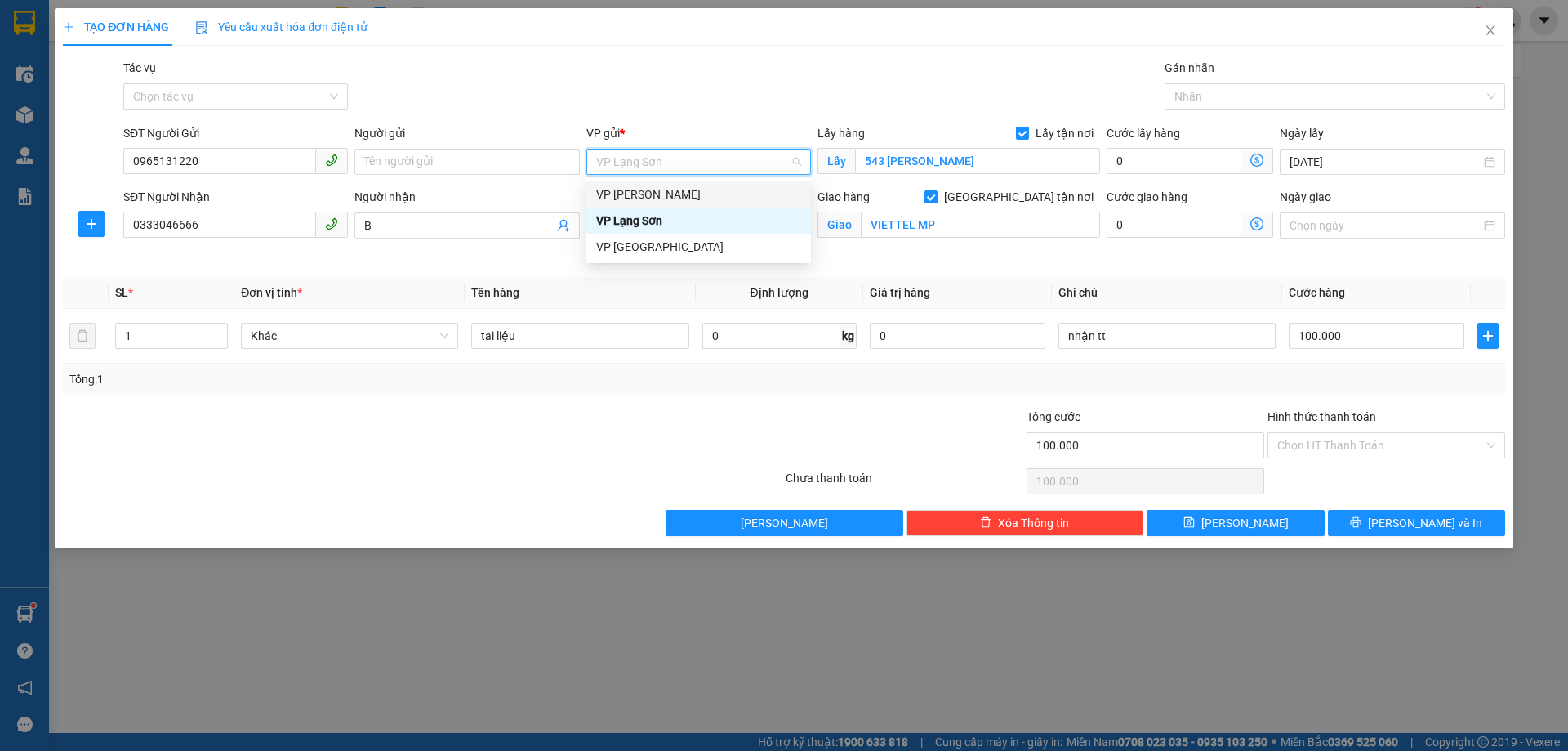
click at [692, 189] on div "VP [PERSON_NAME]" at bounding box center [699, 194] width 205 height 18
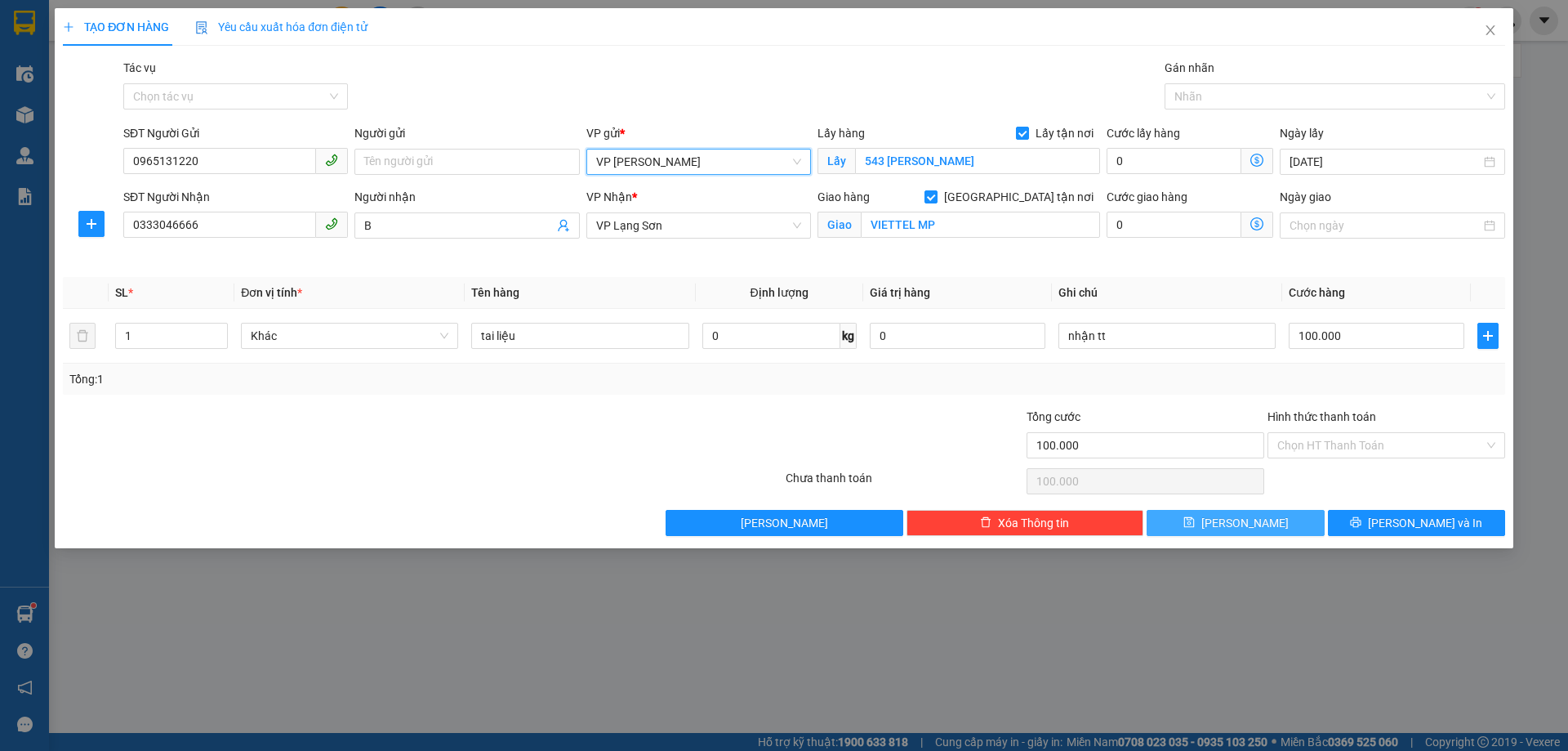
click at [1230, 522] on button "[PERSON_NAME]" at bounding box center [1235, 523] width 177 height 26
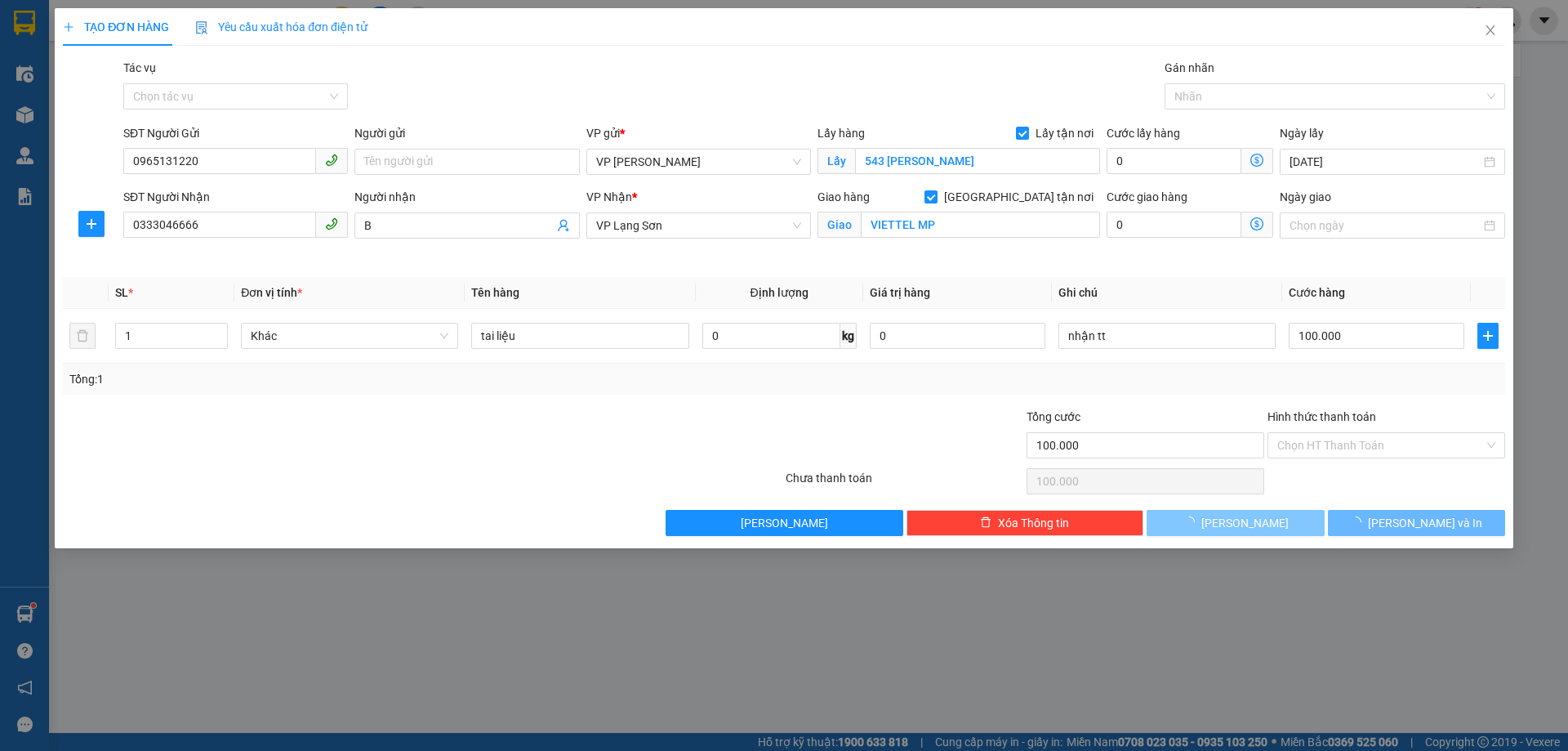
checkbox input "false"
type input "0"
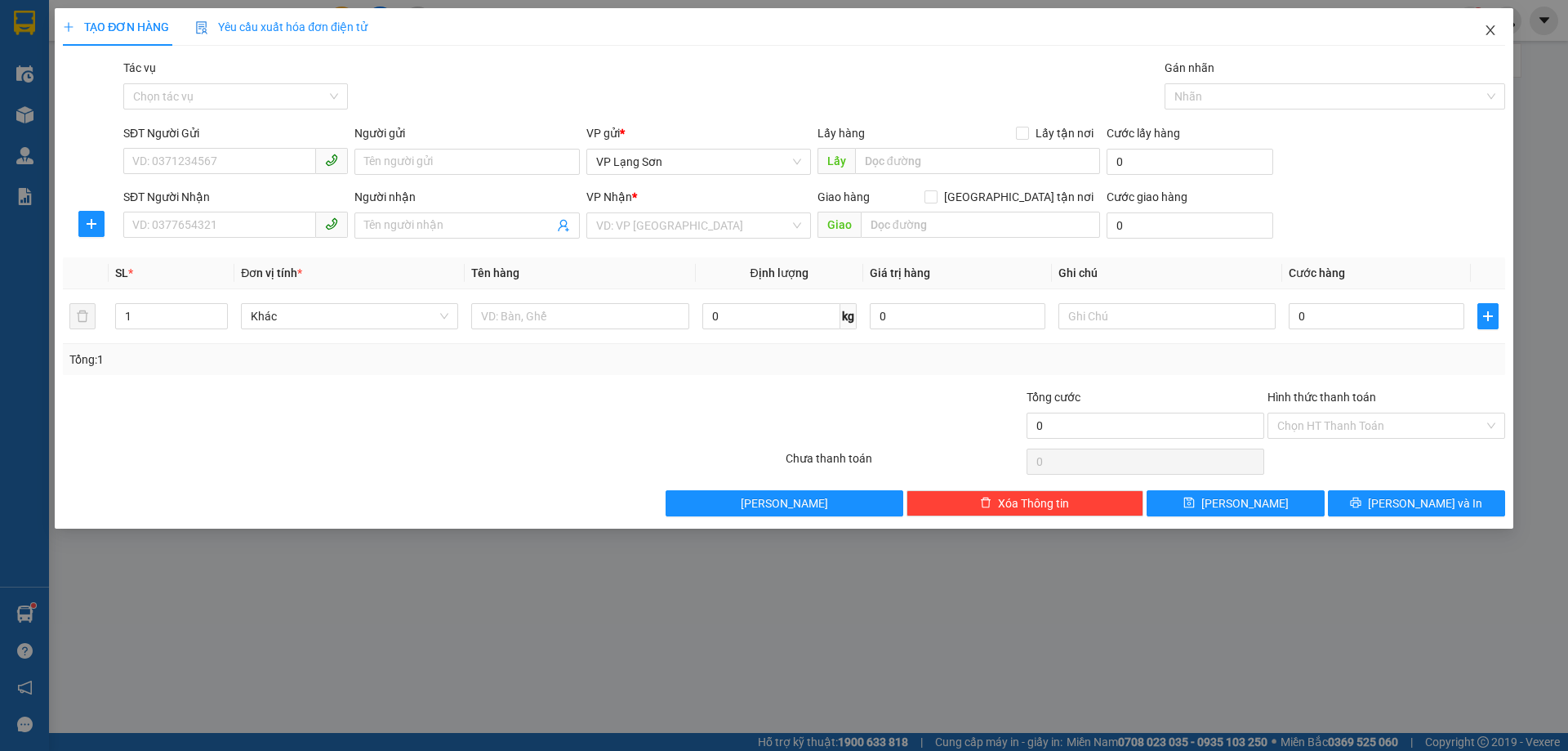
click at [1501, 34] on span "Close" at bounding box center [1490, 30] width 46 height 46
